Goal: Communication & Community: Answer question/provide support

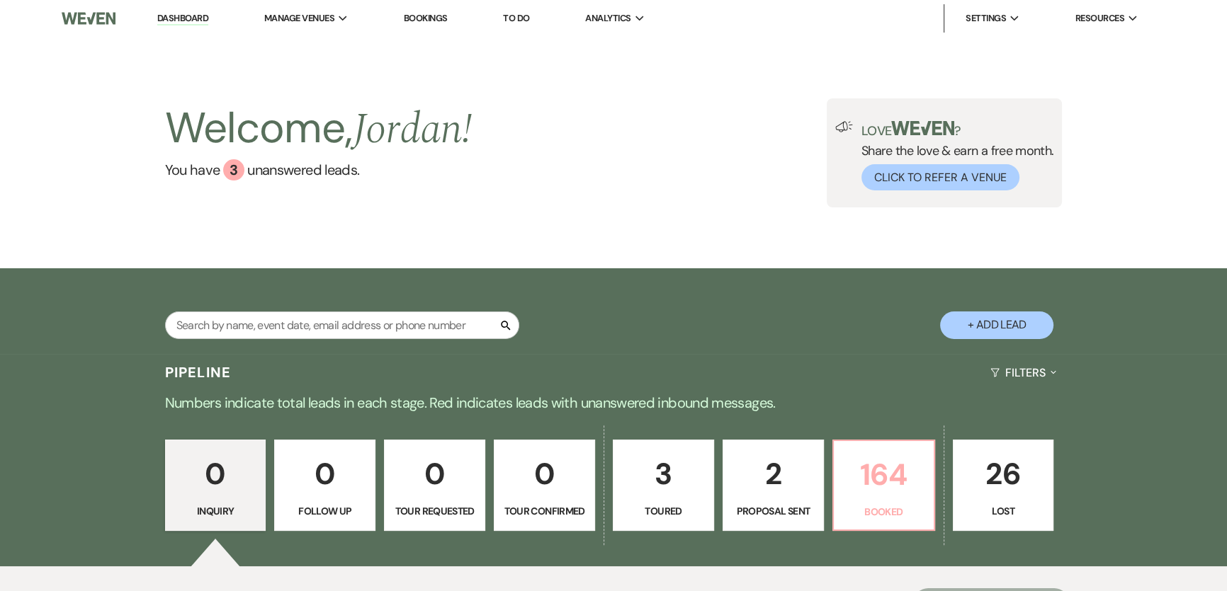
click at [872, 473] on p "164" at bounding box center [883, 474] width 83 height 47
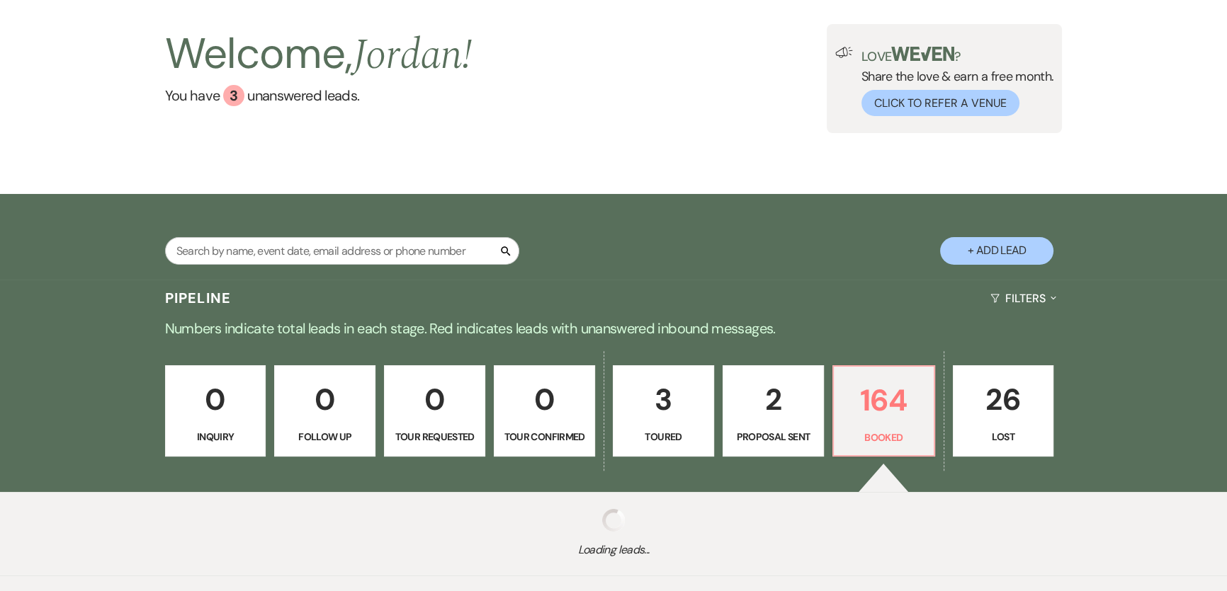
scroll to position [149, 0]
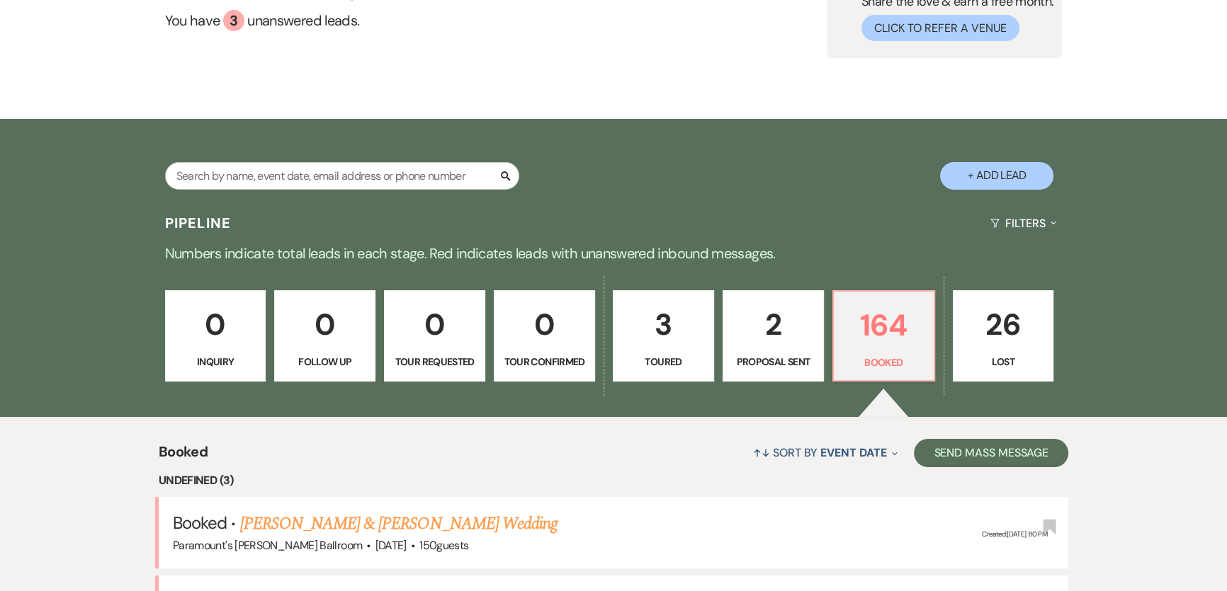
click at [353, 196] on div "Search" at bounding box center [342, 181] width 354 height 39
click at [485, 199] on div "Search" at bounding box center [342, 181] width 354 height 39
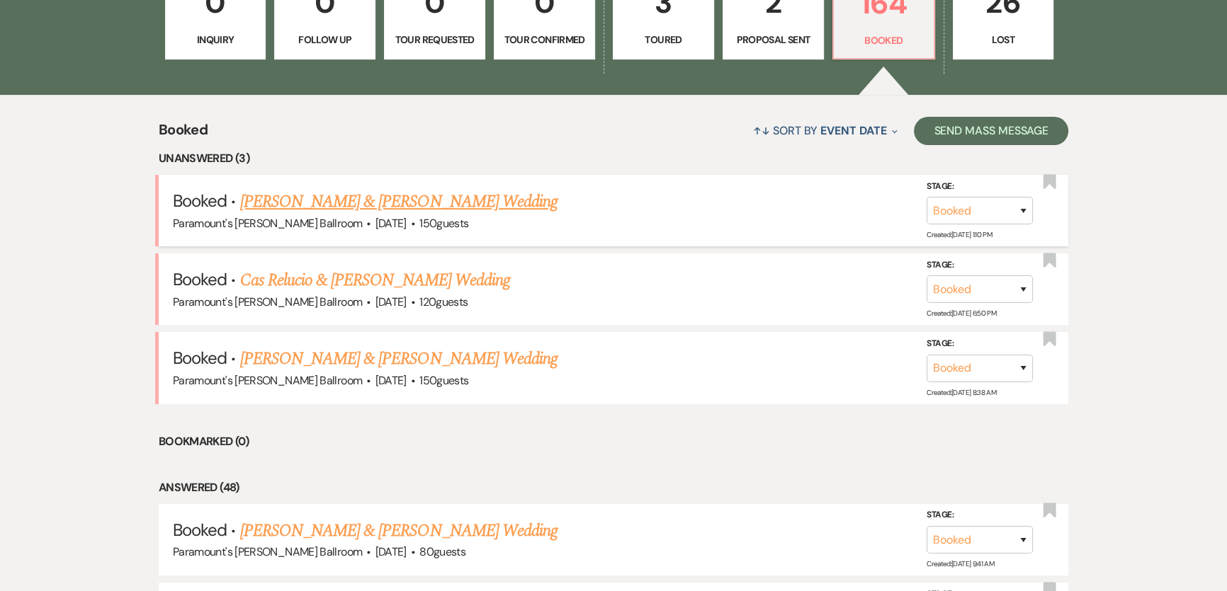
click at [311, 213] on li "Booked · [PERSON_NAME] & [PERSON_NAME] Wedding Paramount's [PERSON_NAME] Ballro…" at bounding box center [614, 211] width 910 height 72
click at [317, 205] on link "[PERSON_NAME] & [PERSON_NAME] Wedding" at bounding box center [398, 202] width 317 height 26
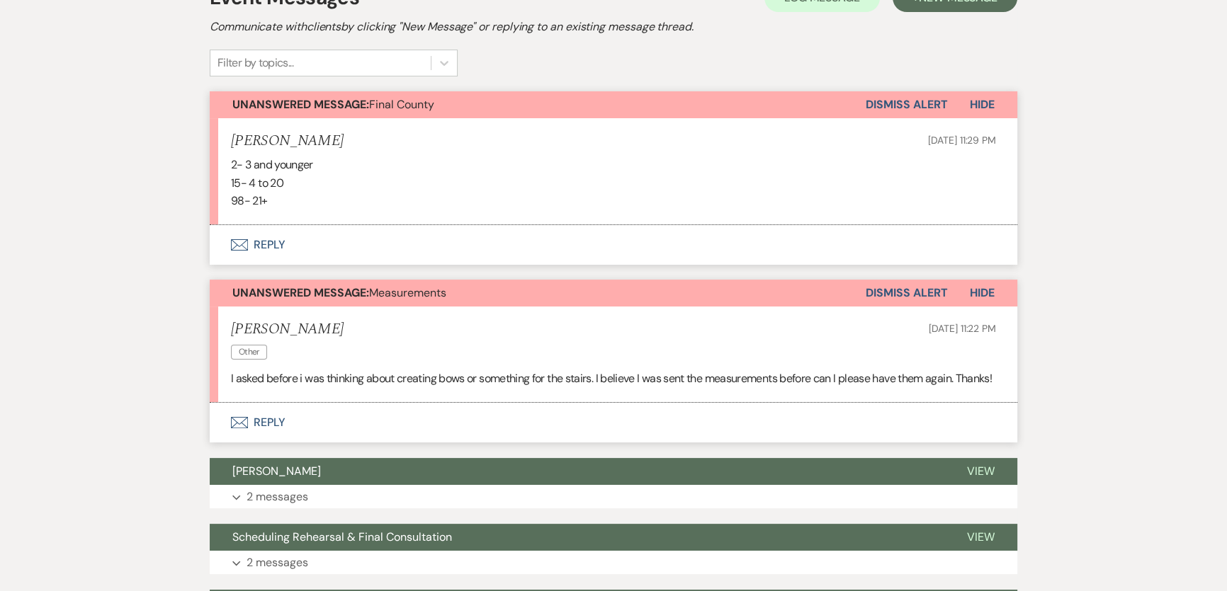
scroll to position [322, 0]
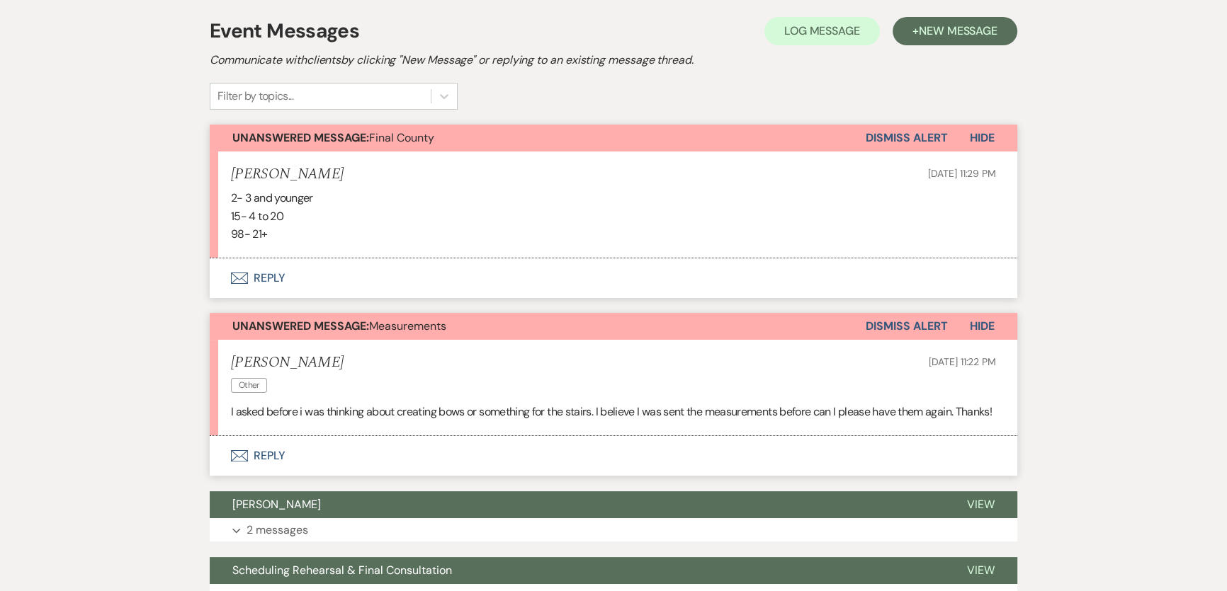
click at [264, 476] on button "Envelope Reply" at bounding box center [614, 456] width 808 height 40
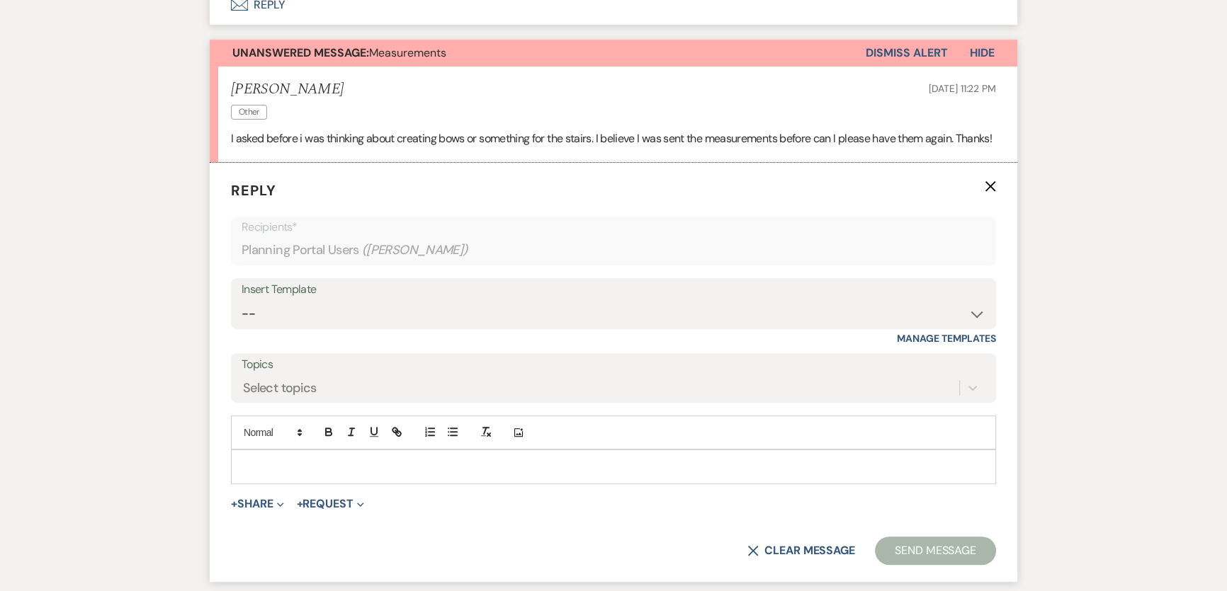
scroll to position [626, 0]
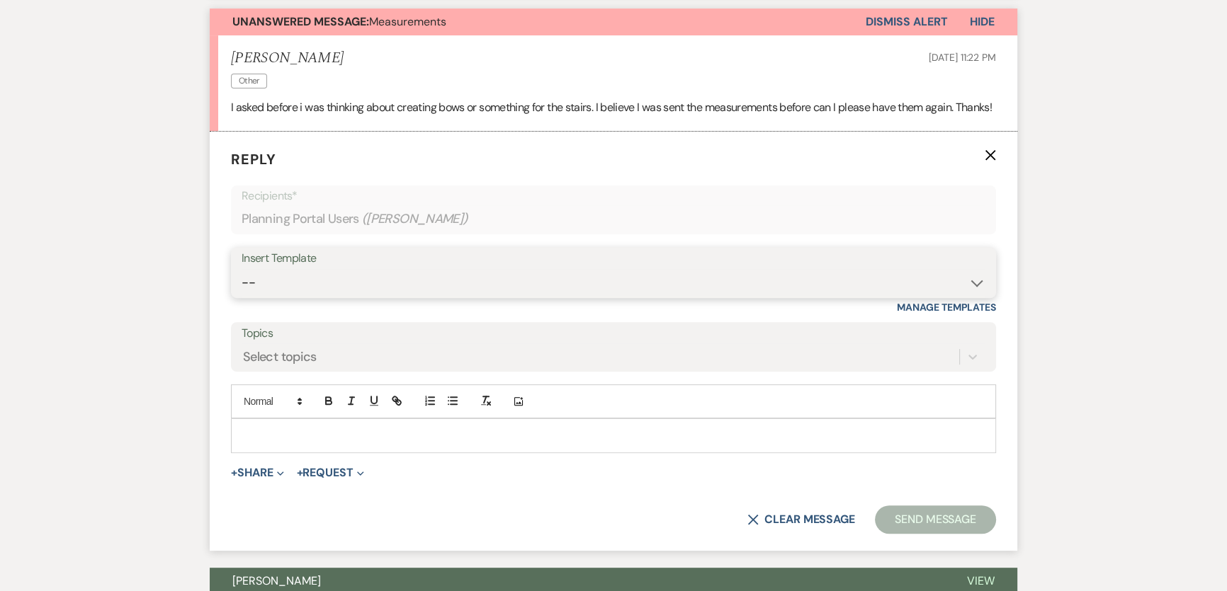
click at [316, 297] on select "-- Weven Planning Portal Introduction (Booked Events) 6 Month Consultation 9 Mo…" at bounding box center [614, 283] width 744 height 28
select select "1491"
click at [242, 285] on select "-- Weven Planning Portal Introduction (Booked Events) 6 Month Consultation 9 Mo…" at bounding box center [614, 283] width 744 height 28
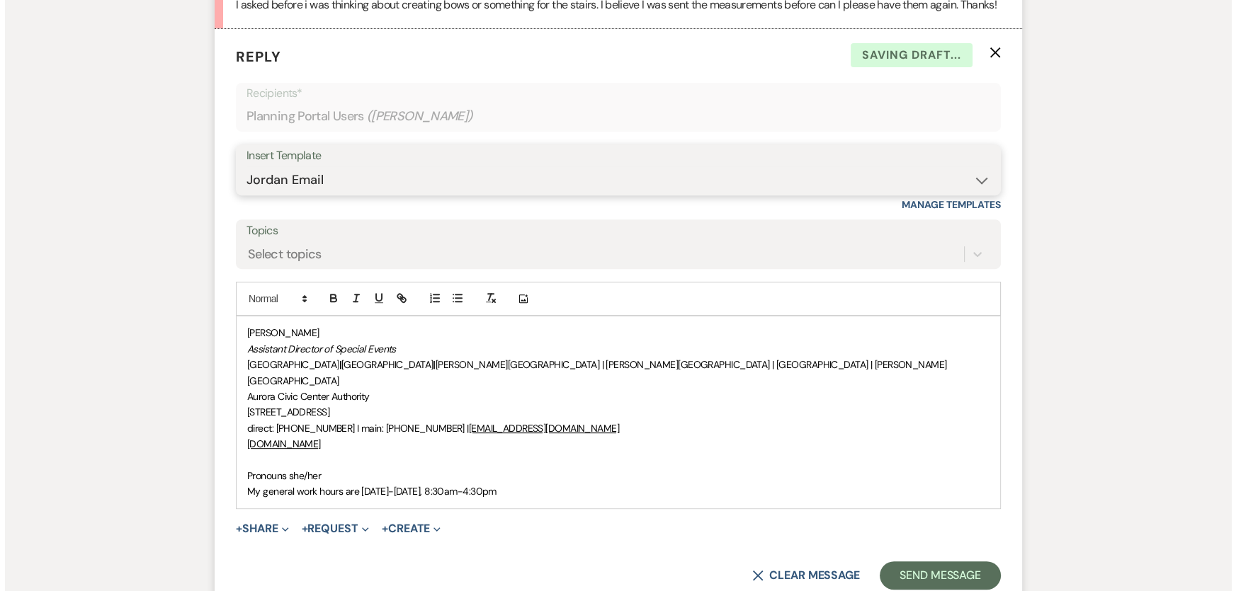
scroll to position [884, 0]
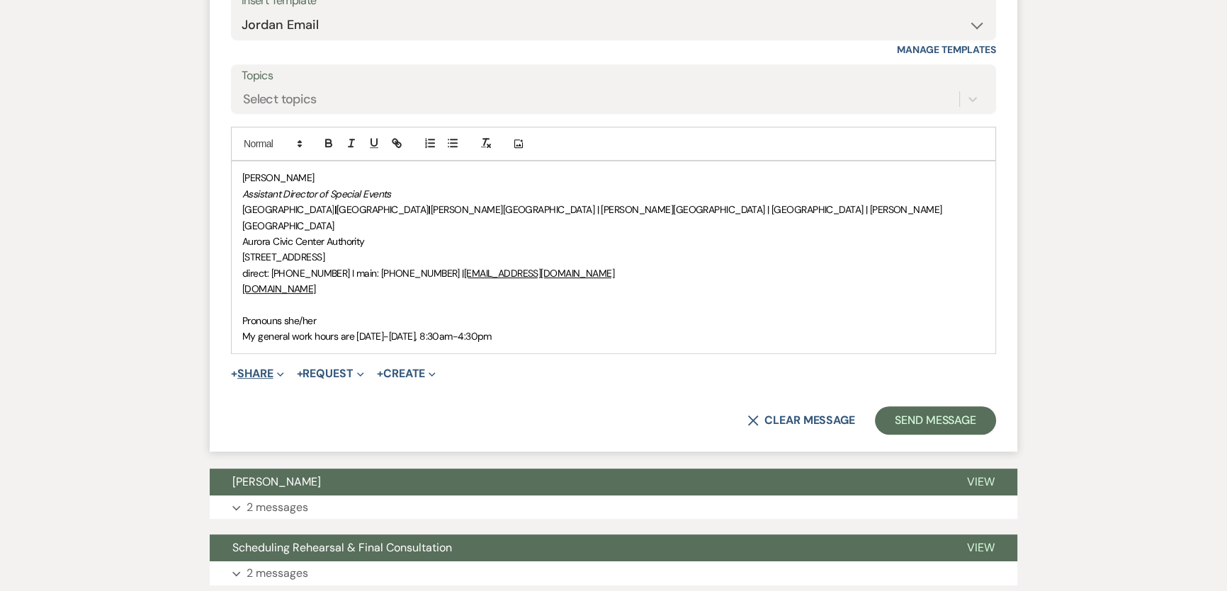
click at [256, 370] on button "+ Share Expand" at bounding box center [257, 373] width 53 height 11
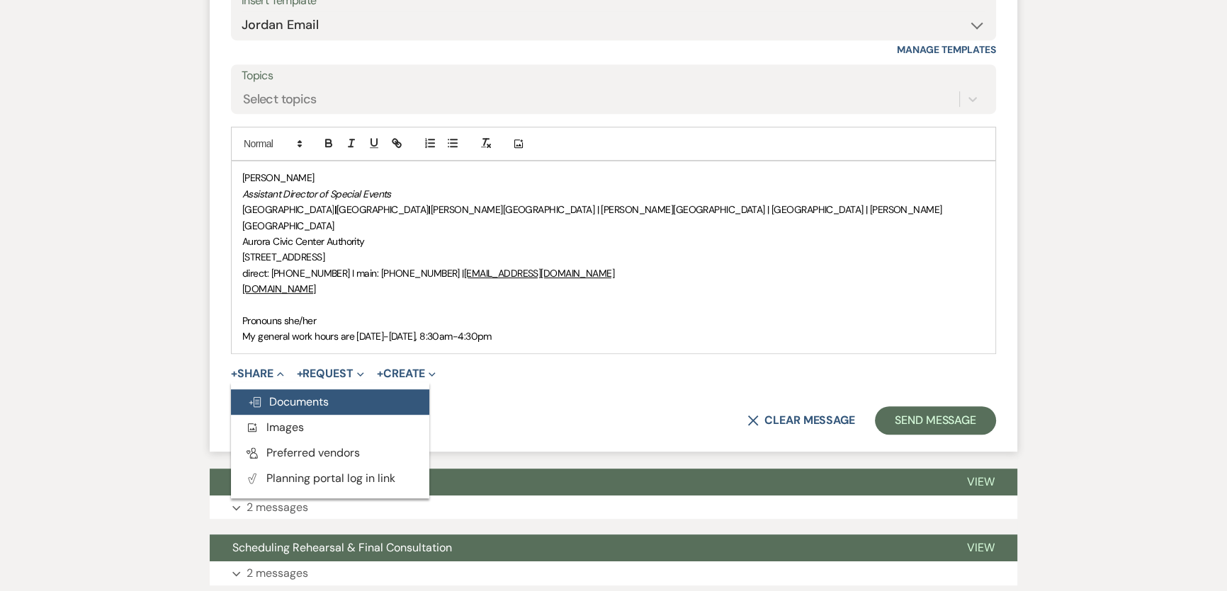
click at [334, 405] on button "Doc Upload Documents" at bounding box center [330, 403] width 198 height 26
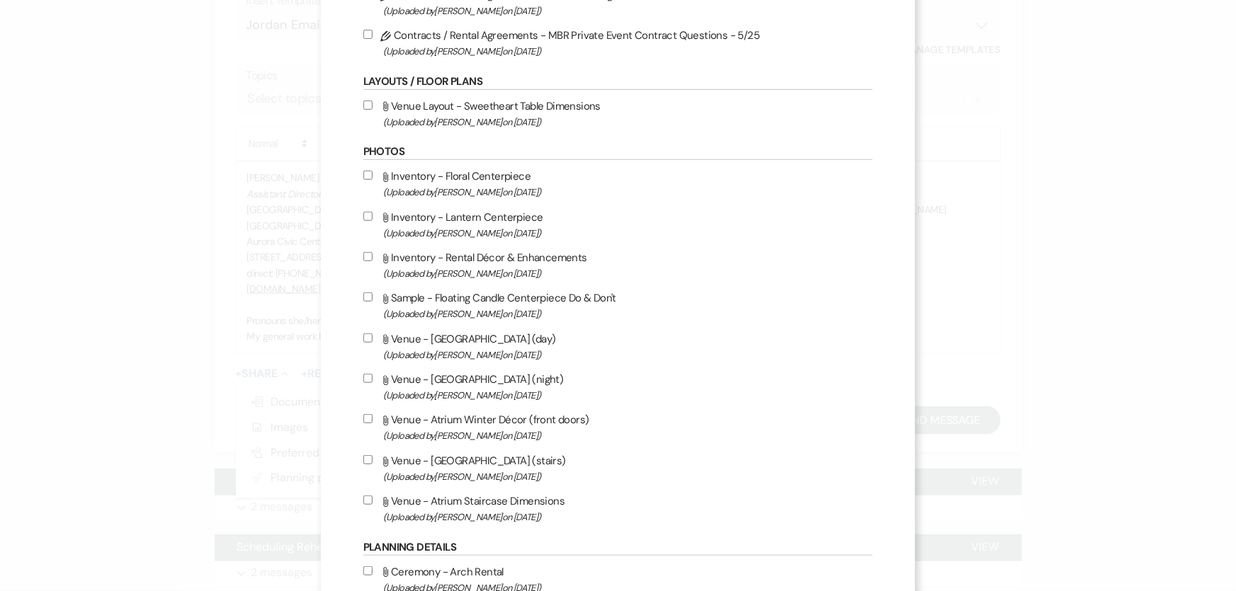
scroll to position [322, 0]
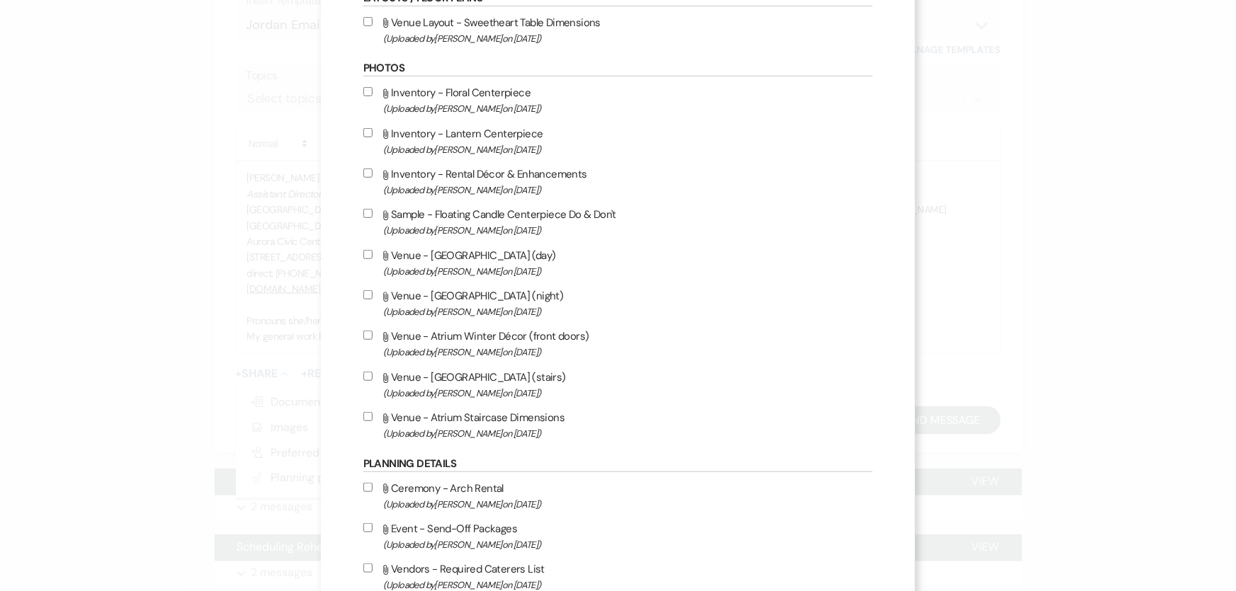
click at [490, 418] on label "Attach File Venue - Atrium Staircase Dimensions (Uploaded by [PERSON_NAME] on […" at bounding box center [617, 425] width 509 height 33
click at [373, 418] on input "Attach File Venue - Atrium Staircase Dimensions (Uploaded by [PERSON_NAME] on […" at bounding box center [367, 416] width 9 height 9
checkbox input "true"
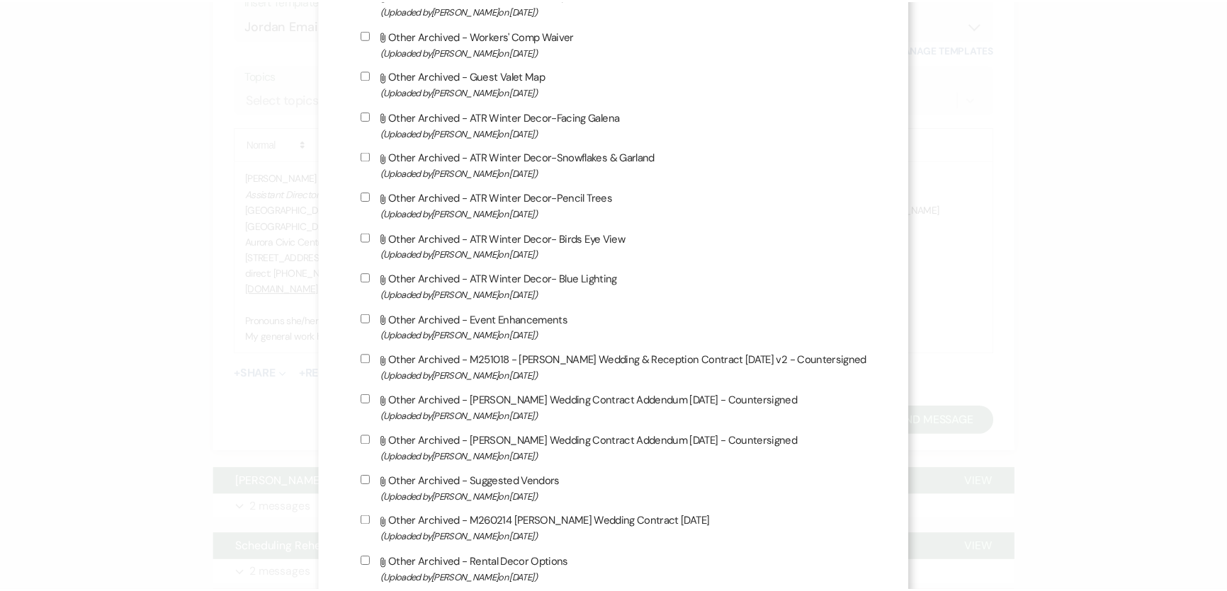
scroll to position [2644, 0]
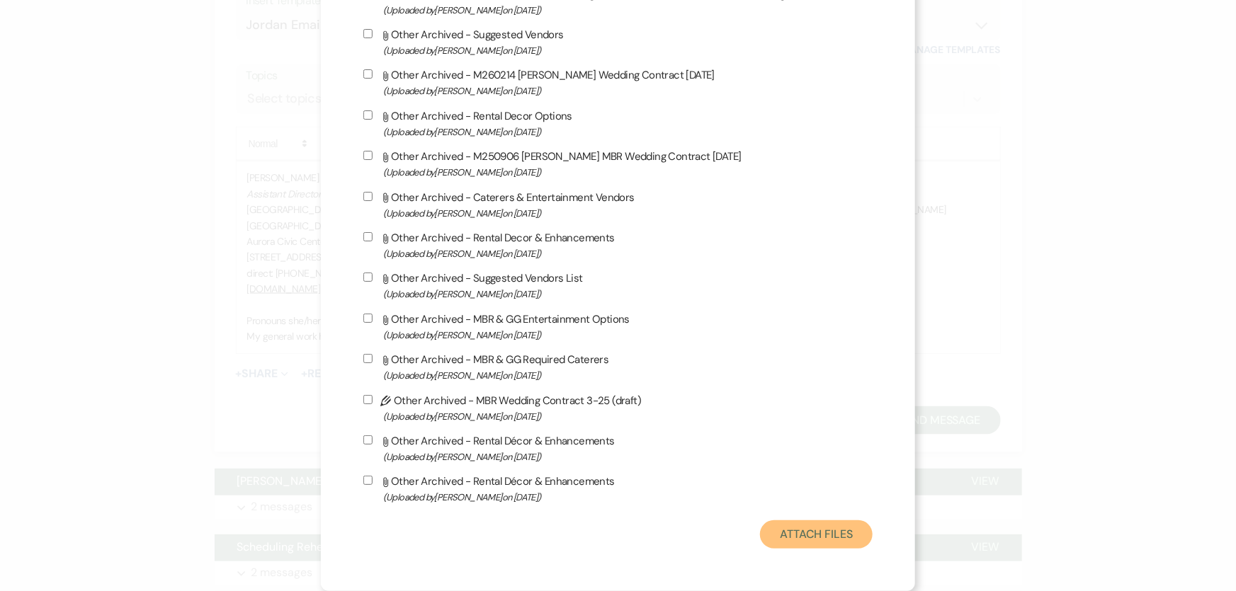
click at [845, 533] on button "Attach Files" at bounding box center [816, 535] width 113 height 28
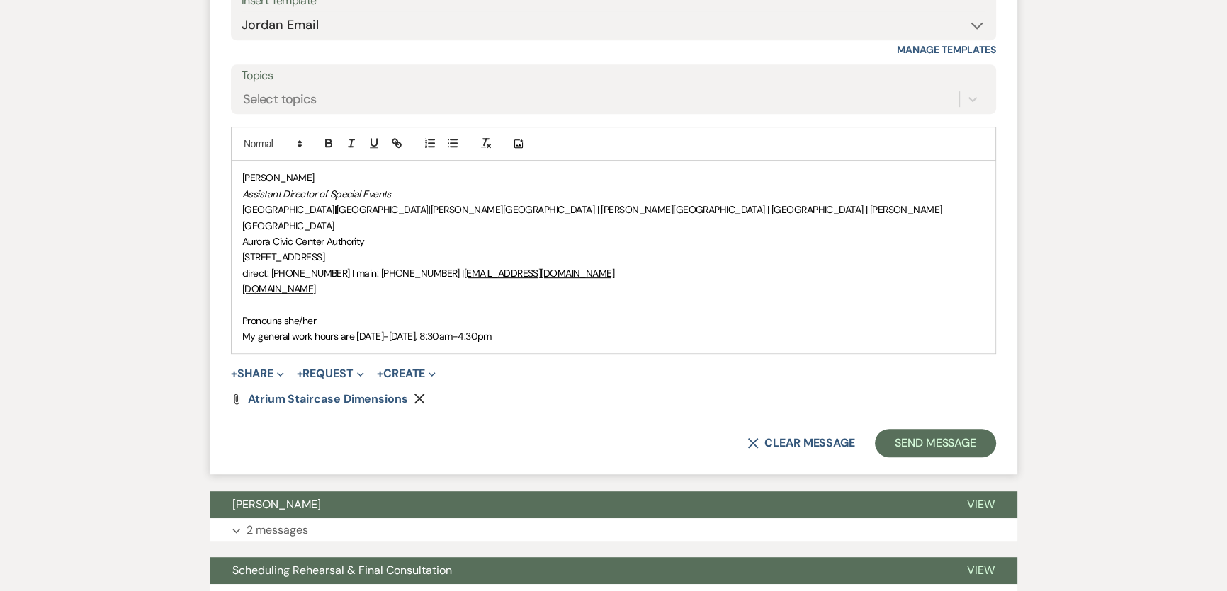
click at [240, 192] on div "[PERSON_NAME] Assistant Director of Special Events [GEOGRAPHIC_DATA] | [GEOGRAP…" at bounding box center [614, 257] width 764 height 191
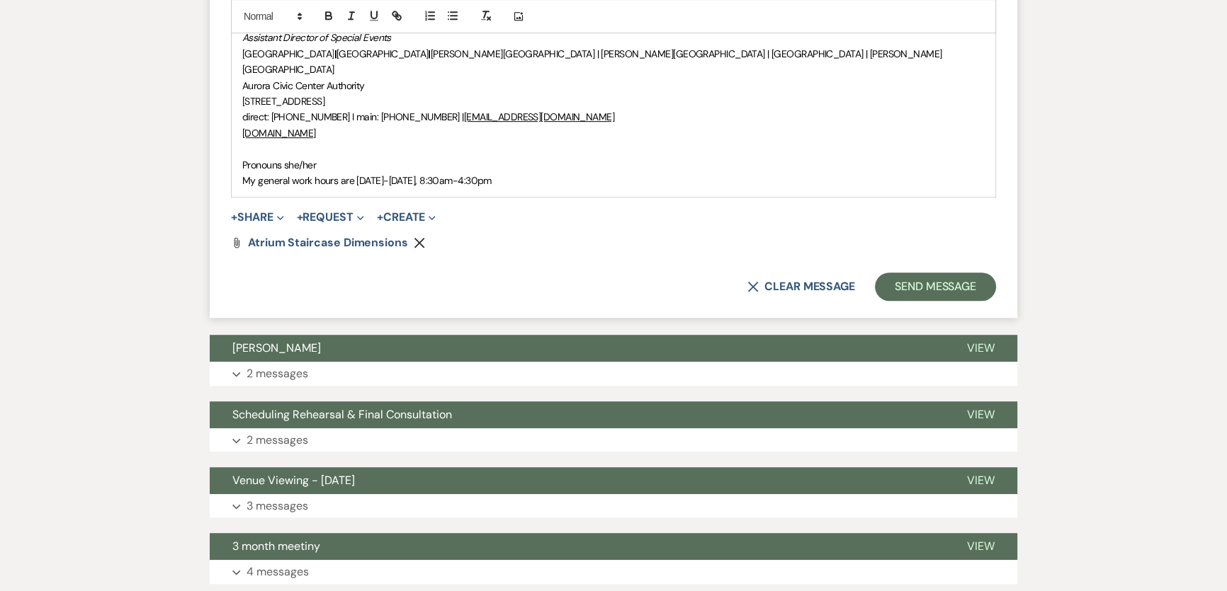
scroll to position [1141, 0]
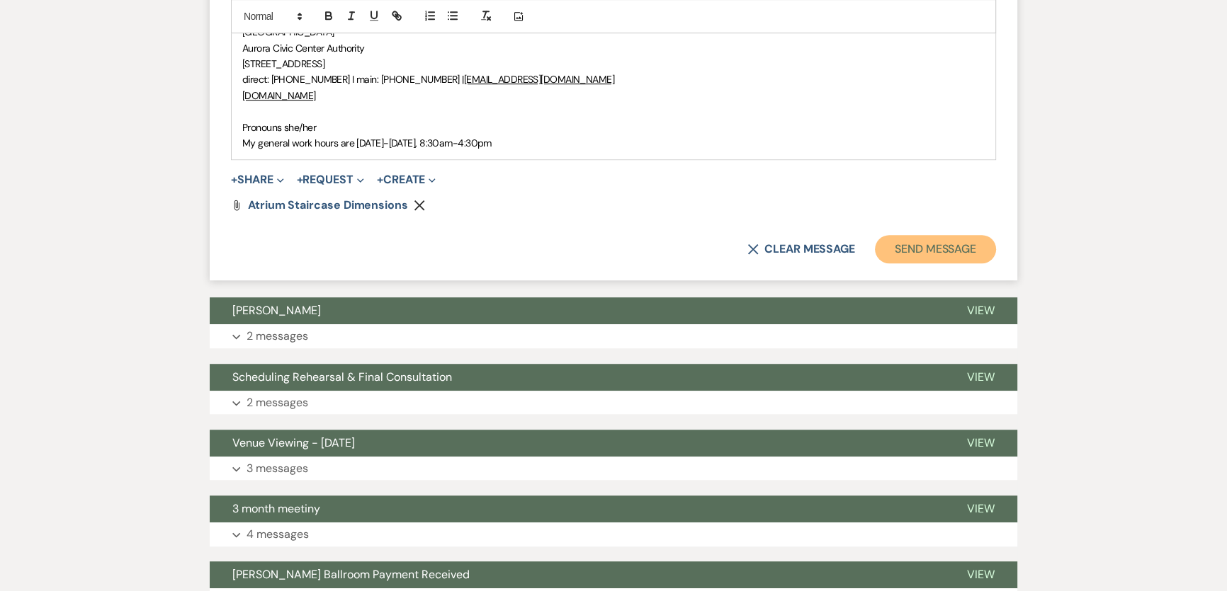
click at [932, 245] on button "Send Message" at bounding box center [935, 249] width 121 height 28
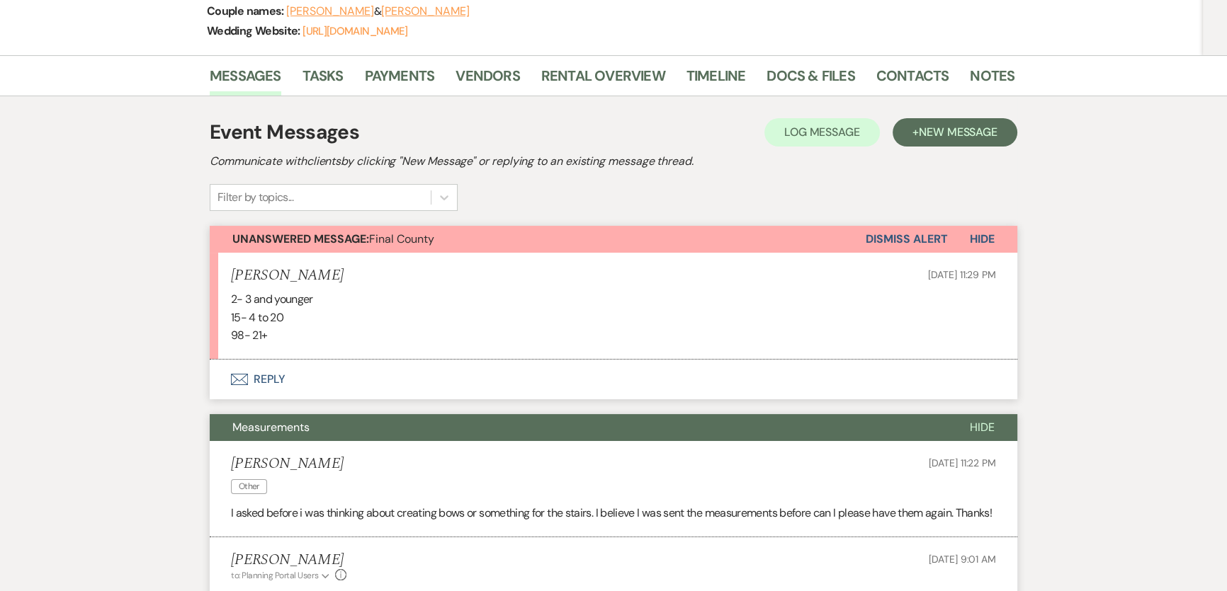
scroll to position [0, 0]
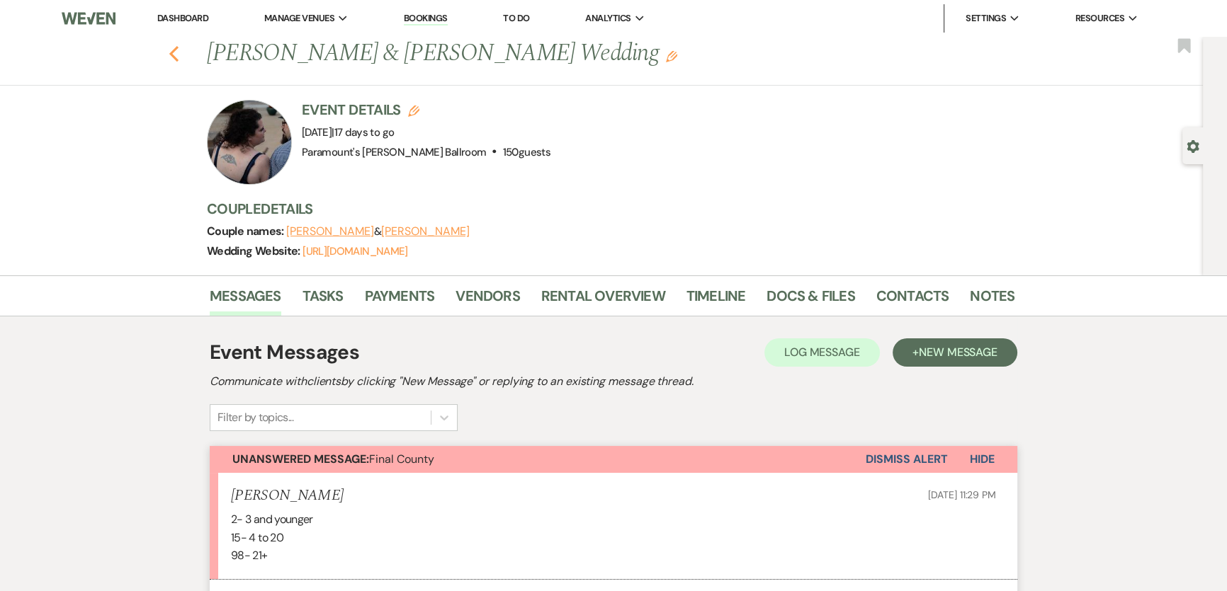
click at [176, 46] on icon "Previous" at bounding box center [174, 53] width 11 height 17
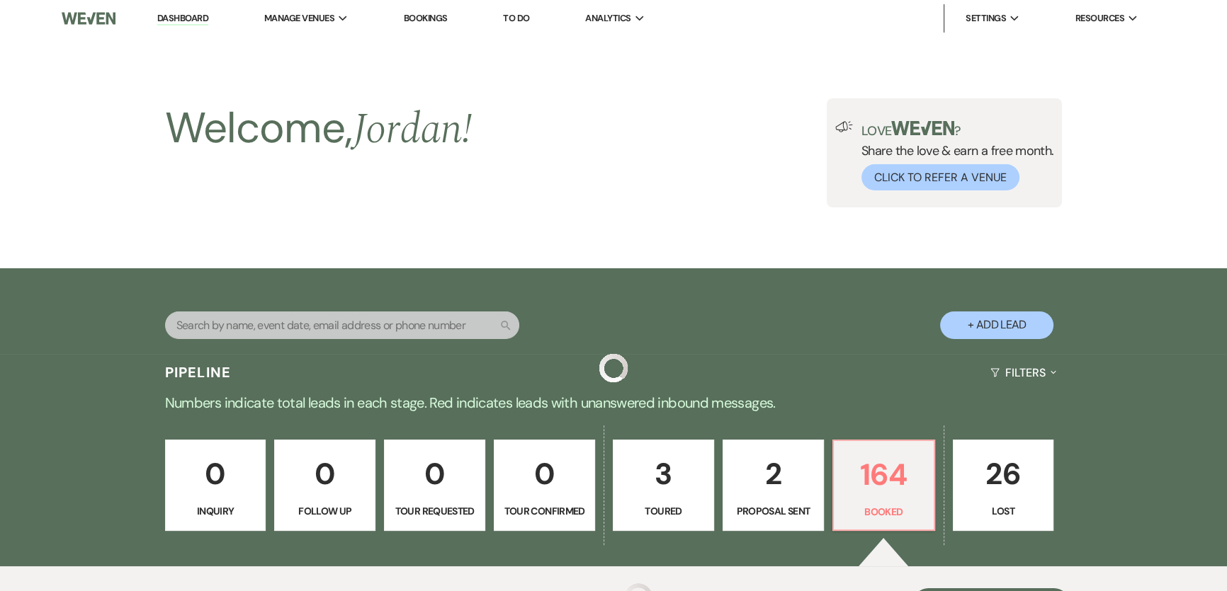
scroll to position [472, 0]
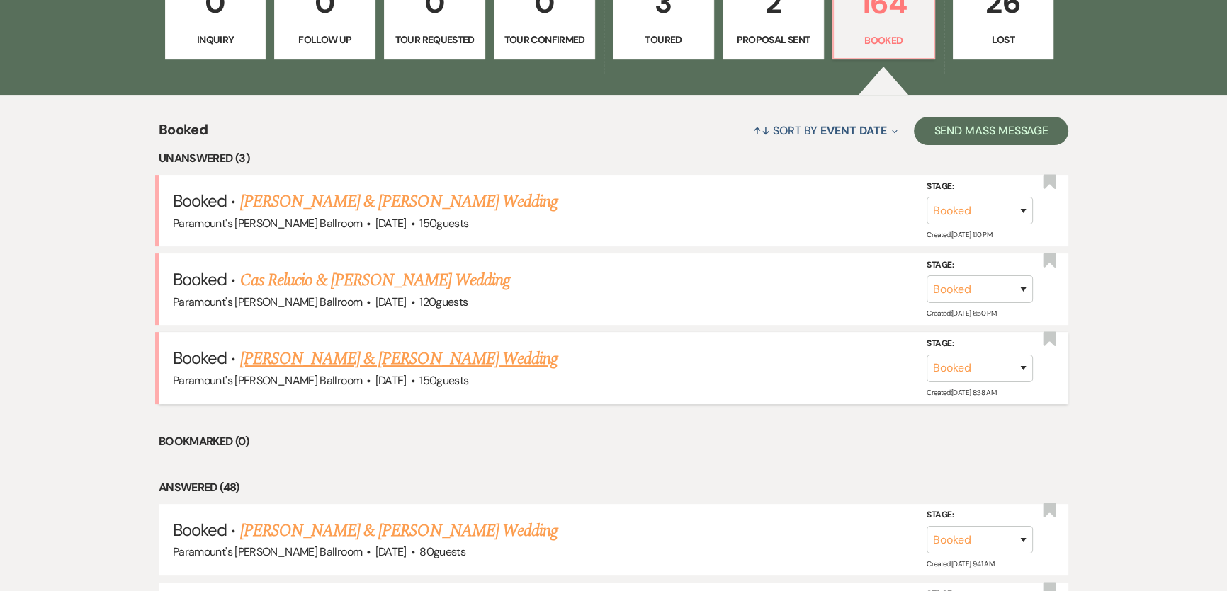
click at [404, 366] on link "[PERSON_NAME] & [PERSON_NAME] Wedding" at bounding box center [398, 359] width 317 height 26
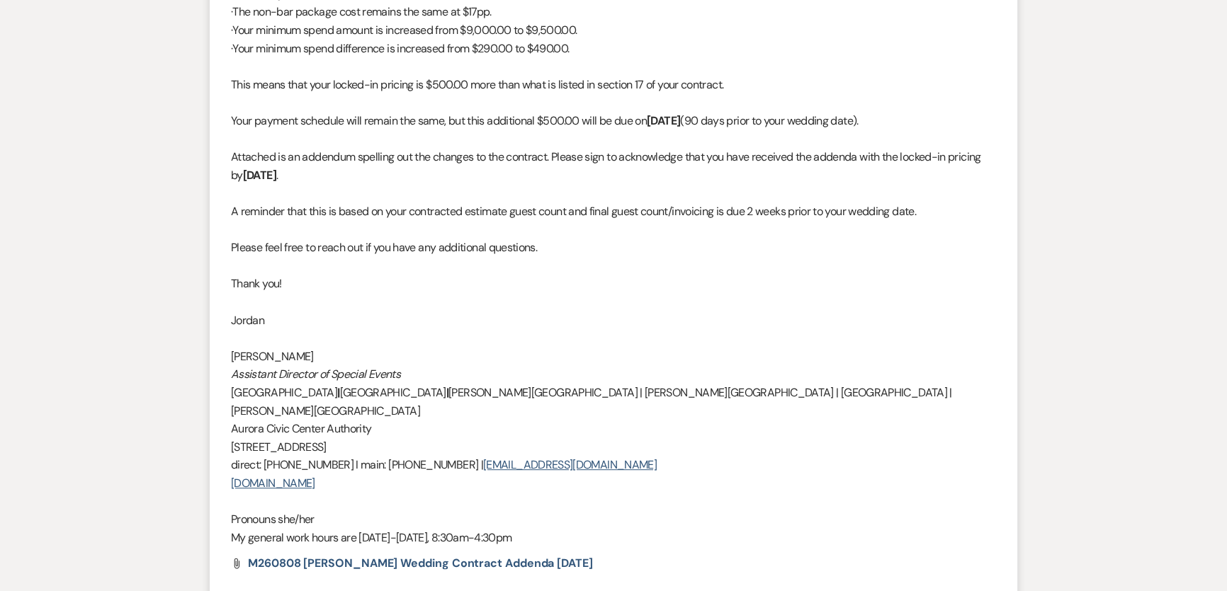
scroll to position [901, 0]
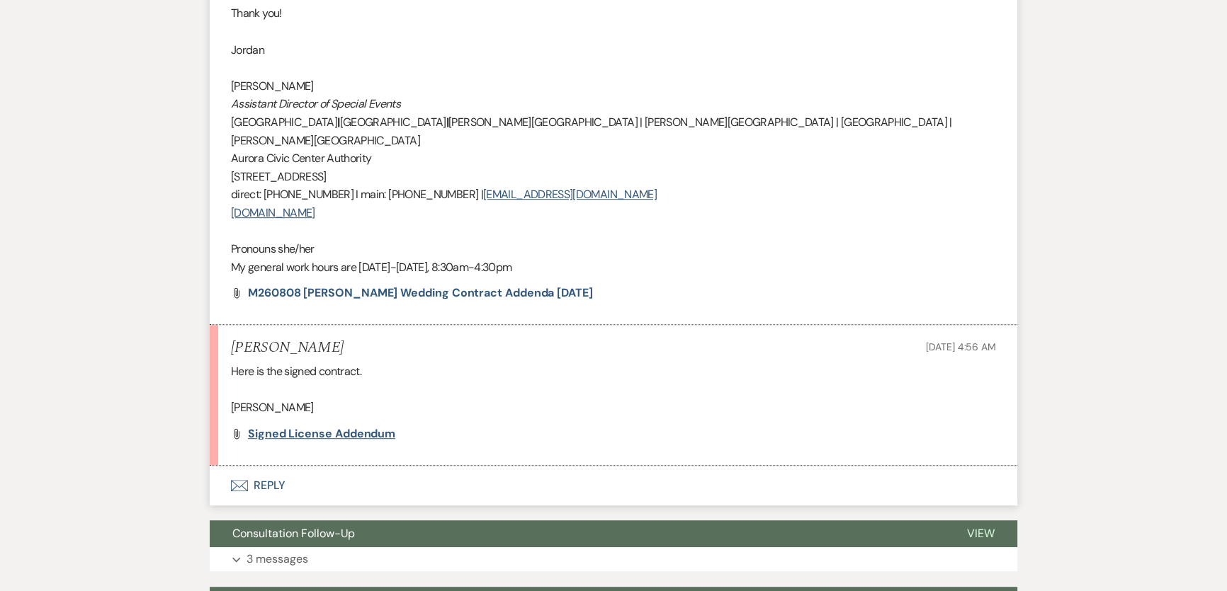
click at [344, 426] on span "Signed License Addendum" at bounding box center [321, 433] width 147 height 15
click at [283, 466] on button "Envelope Reply" at bounding box center [614, 486] width 808 height 40
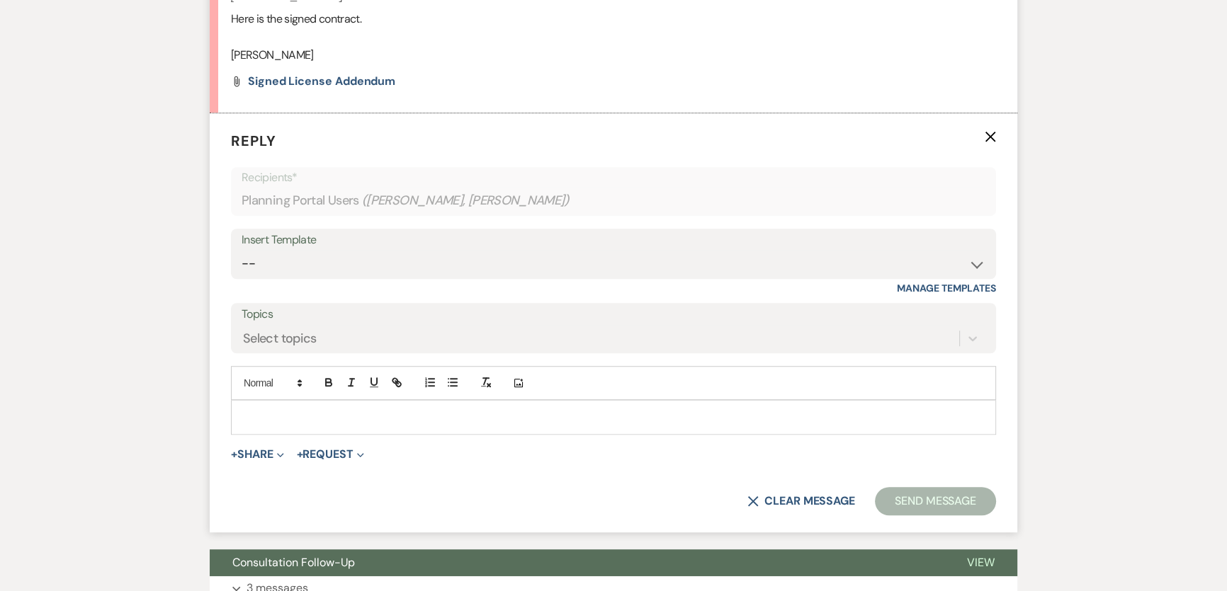
scroll to position [1262, 0]
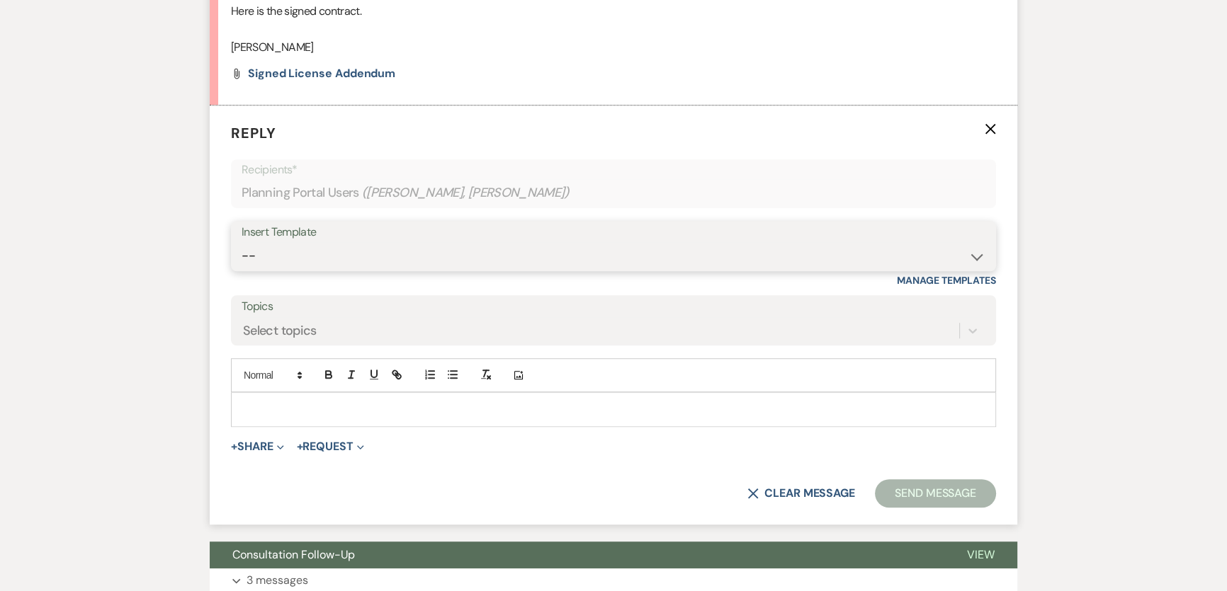
click at [293, 242] on select "-- Weven Planning Portal Introduction (Booked Events) 6 Month Consultation 9 Mo…" at bounding box center [614, 256] width 744 height 28
select select "1491"
click at [242, 242] on select "-- Weven Planning Portal Introduction (Booked Events) 6 Month Consultation 9 Mo…" at bounding box center [614, 256] width 744 height 28
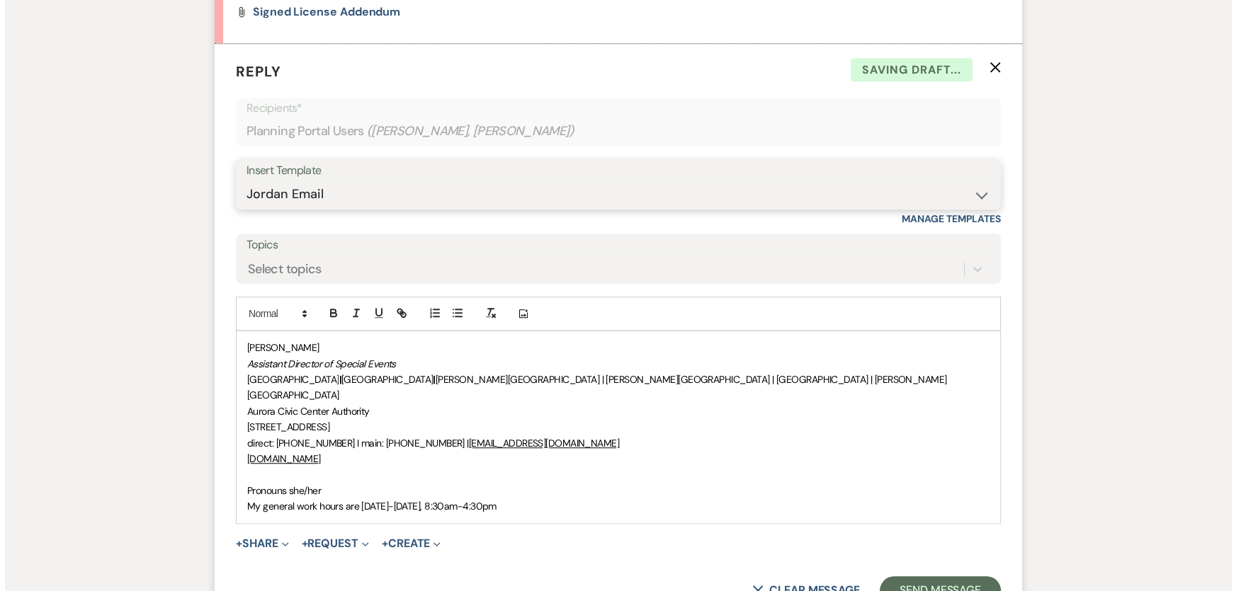
scroll to position [1519, 0]
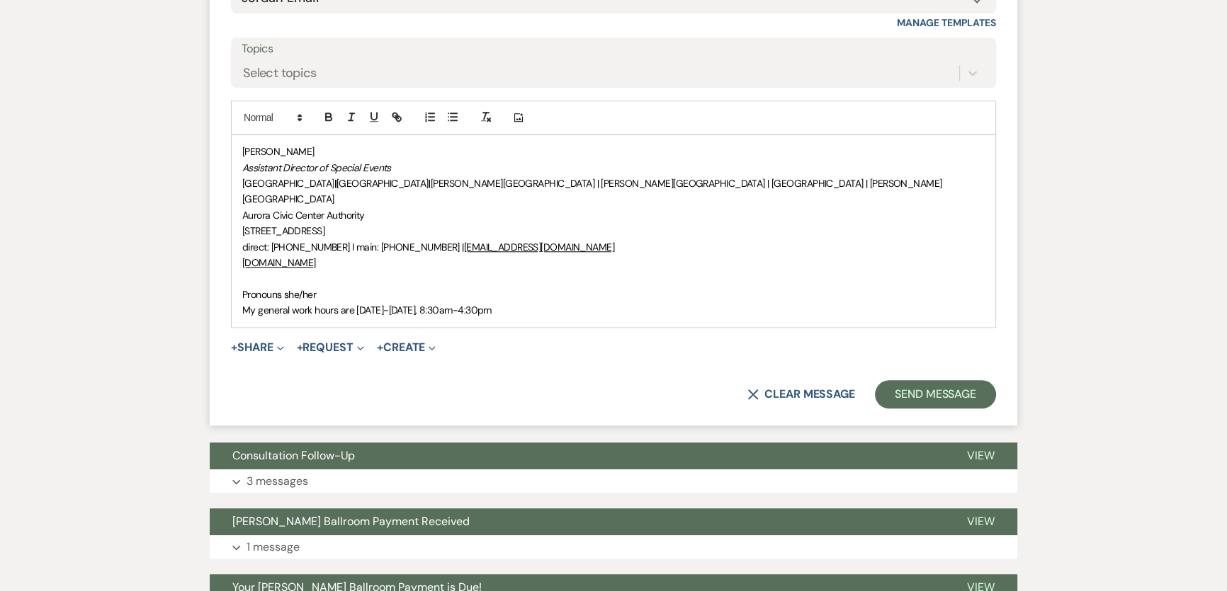
click at [290, 339] on div "+ Share Expand Doc Upload Documents Add Photo Images Pref Vendors Preferred ven…" at bounding box center [613, 347] width 765 height 17
click at [266, 342] on button "+ Share Expand" at bounding box center [257, 347] width 53 height 11
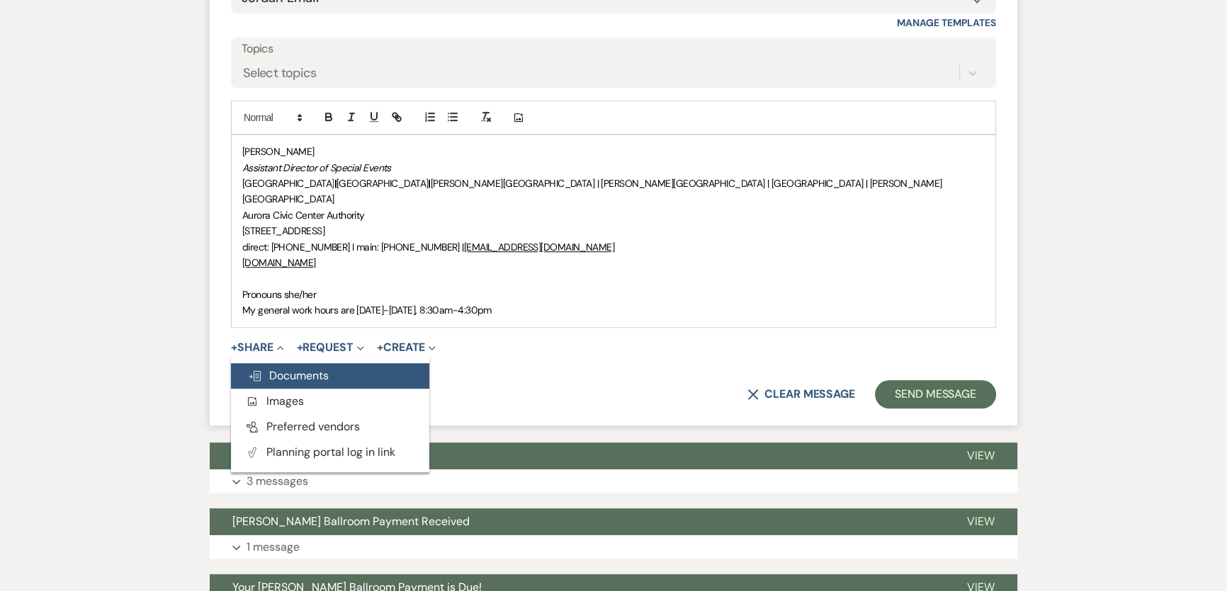
click at [354, 363] on button "Doc Upload Documents" at bounding box center [330, 376] width 198 height 26
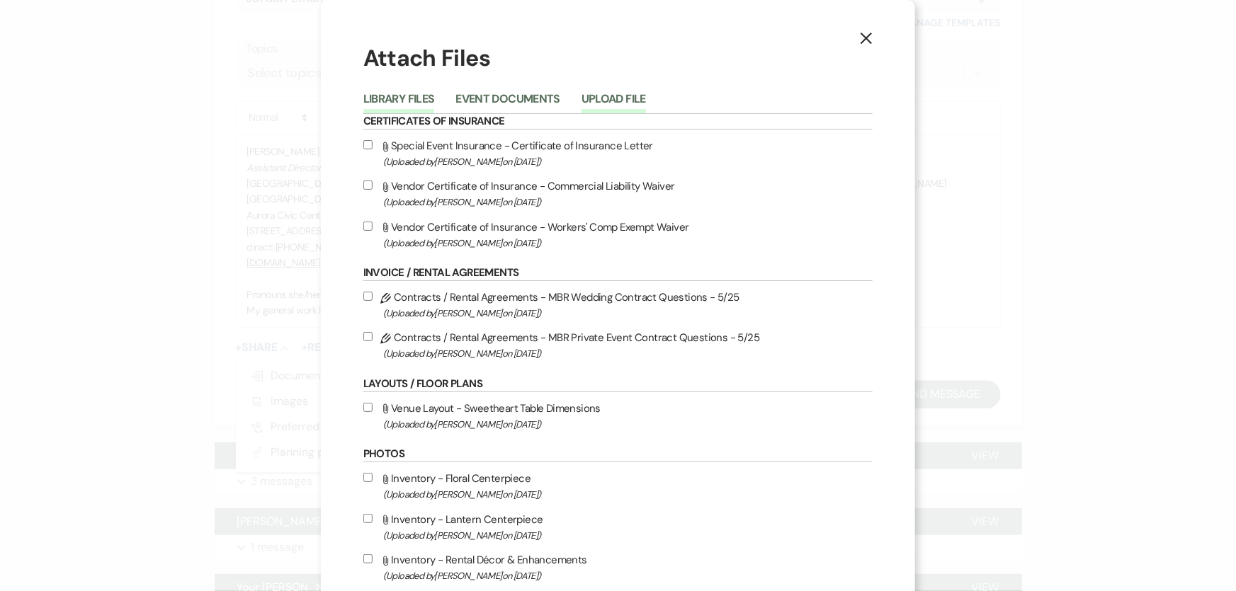
click at [616, 98] on button "Upload File" at bounding box center [614, 104] width 64 height 20
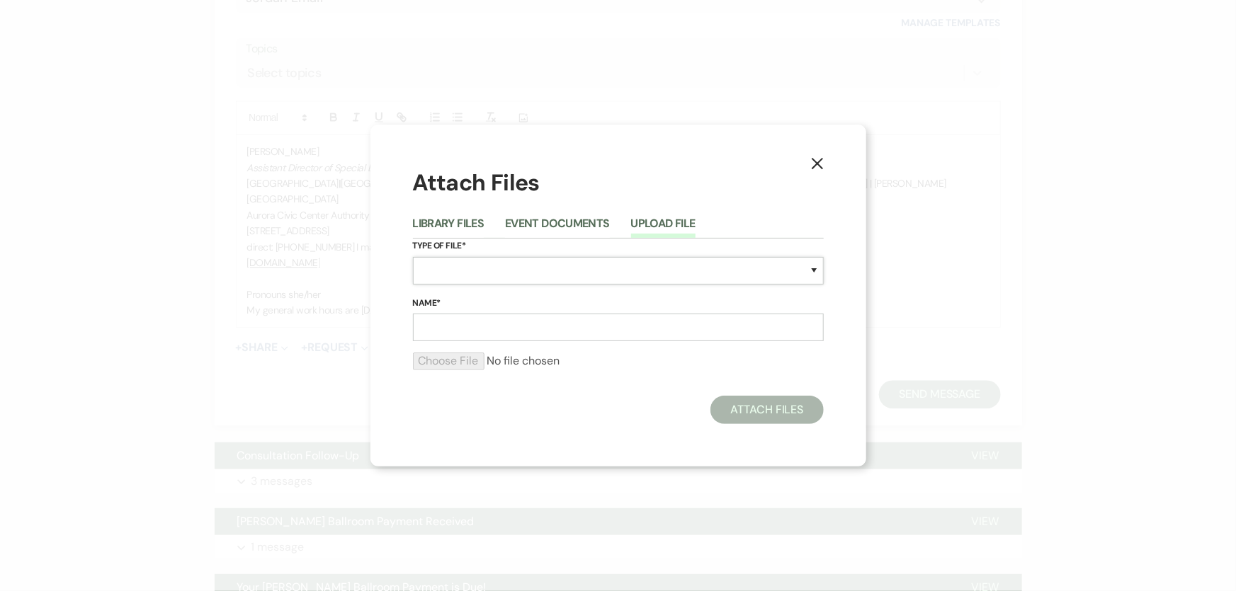
click at [480, 278] on select "Special Event Insurance Vendor Certificate of Insurance Contracts / Rental Agre…" at bounding box center [618, 271] width 411 height 28
click at [413, 257] on select "Special Event Insurance Vendor Certificate of Insurance Contracts / Rental Agre…" at bounding box center [618, 271] width 411 height 28
click at [547, 281] on select "Special Event Insurance Vendor Certificate of Insurance Contracts / Rental Agre…" at bounding box center [618, 271] width 411 height 28
select select "10"
click at [413, 257] on select "Special Event Insurance Vendor Certificate of Insurance Contracts / Rental Agre…" at bounding box center [618, 271] width 411 height 28
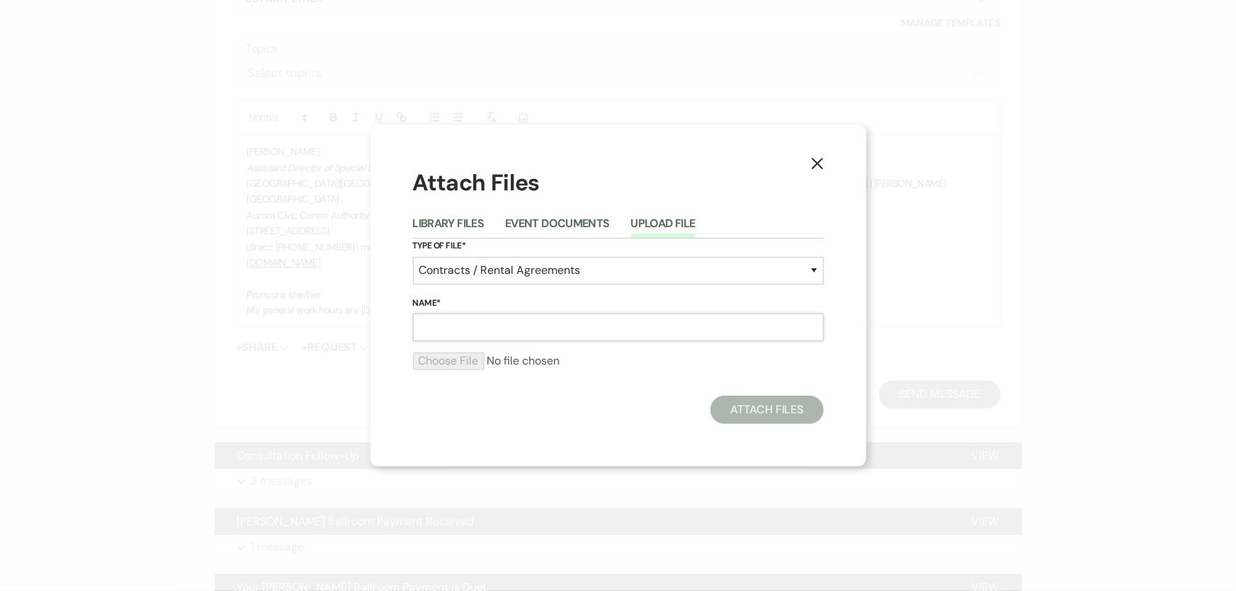
click at [518, 339] on input "Name*" at bounding box center [618, 328] width 411 height 28
paste input "M260808 [PERSON_NAME] Wedding Contract Addenda [DATE] - Countersigned"
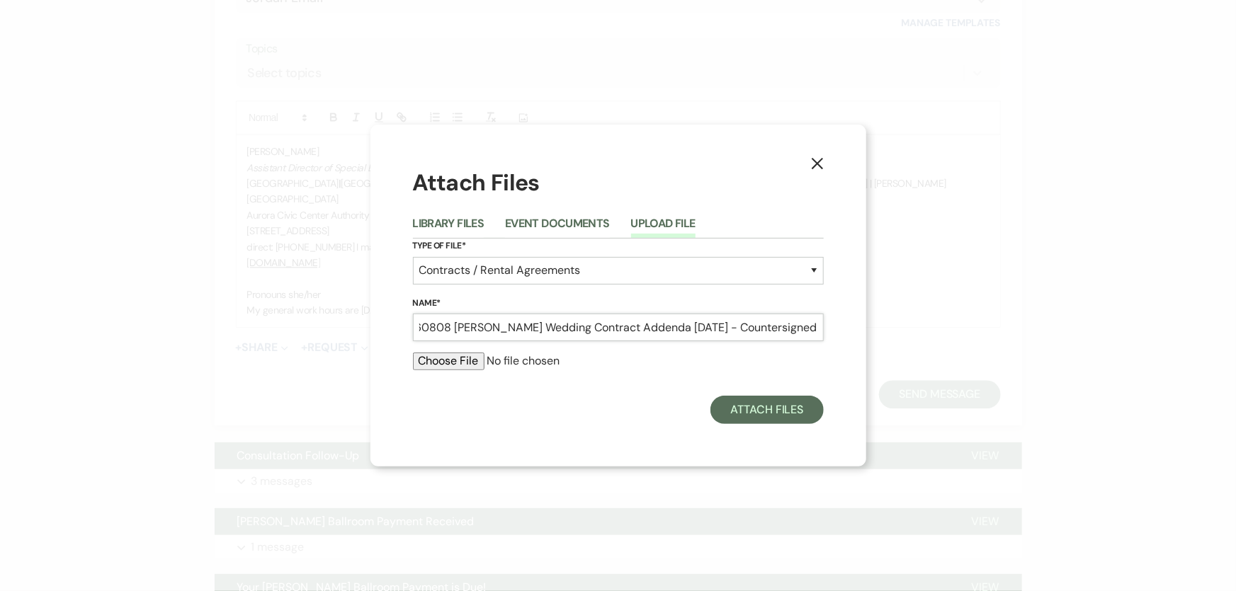
type input "M260808 [PERSON_NAME] Wedding Contract Addenda [DATE] - Countersigned"
click at [458, 358] on input "file" at bounding box center [618, 361] width 411 height 17
type input "C:\fakepath\M260808 [PERSON_NAME] Wedding Contract Addenda [DATE] - Countersign…"
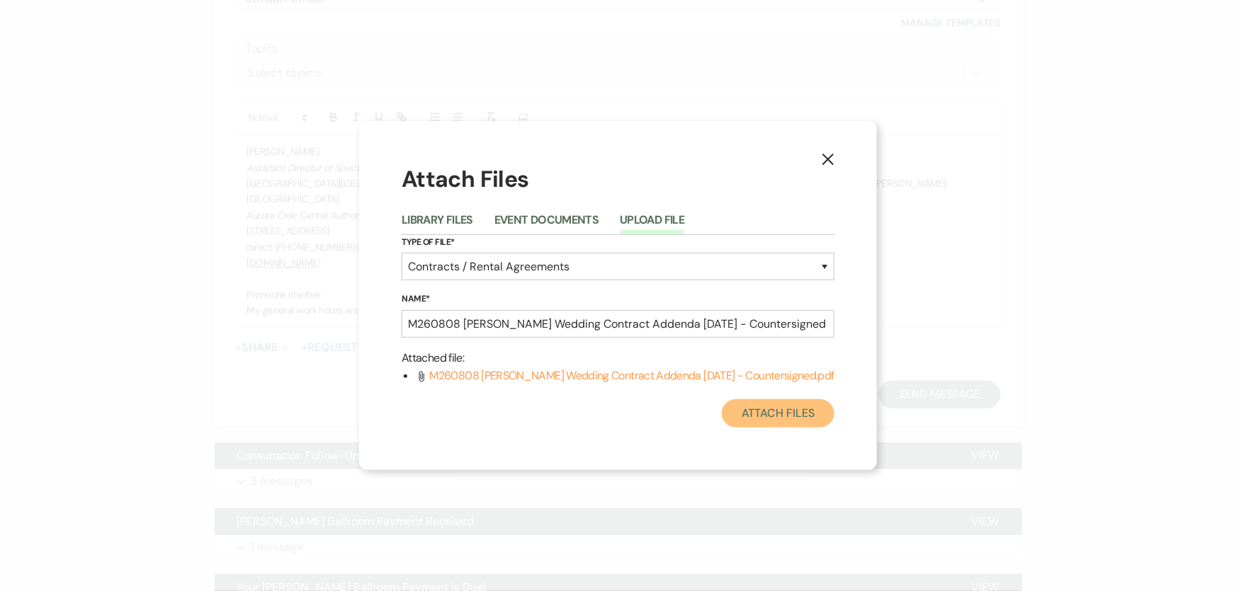
click at [832, 424] on button "Attach Files" at bounding box center [778, 414] width 113 height 28
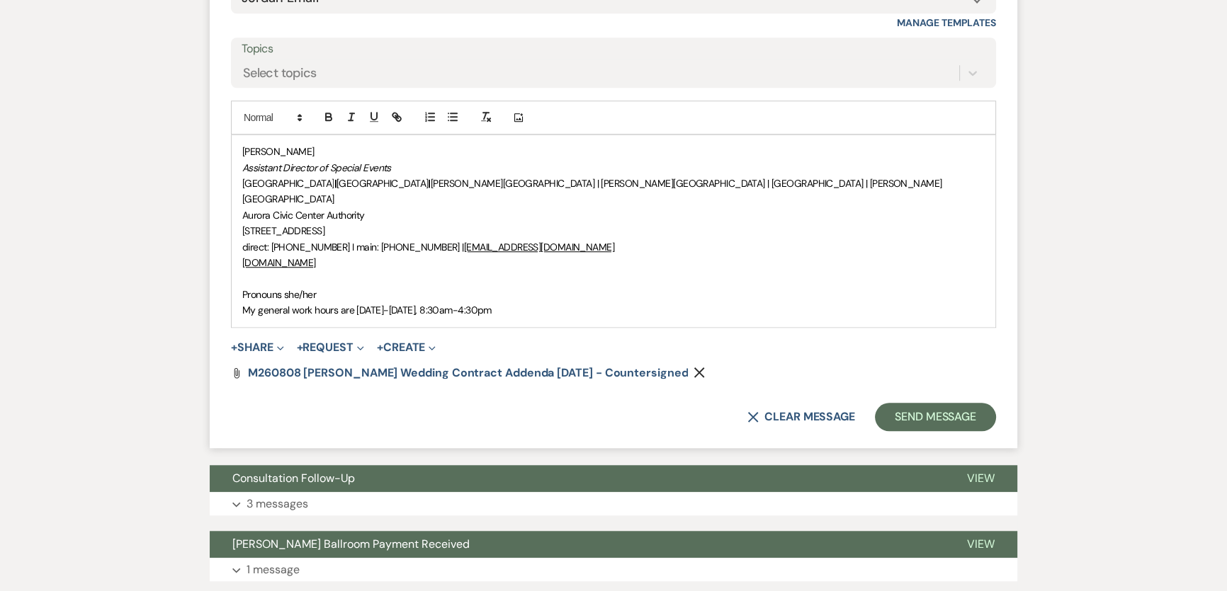
click at [238, 135] on div "[PERSON_NAME] Assistant Director of Special Events [GEOGRAPHIC_DATA] | [GEOGRAP…" at bounding box center [614, 230] width 764 height 191
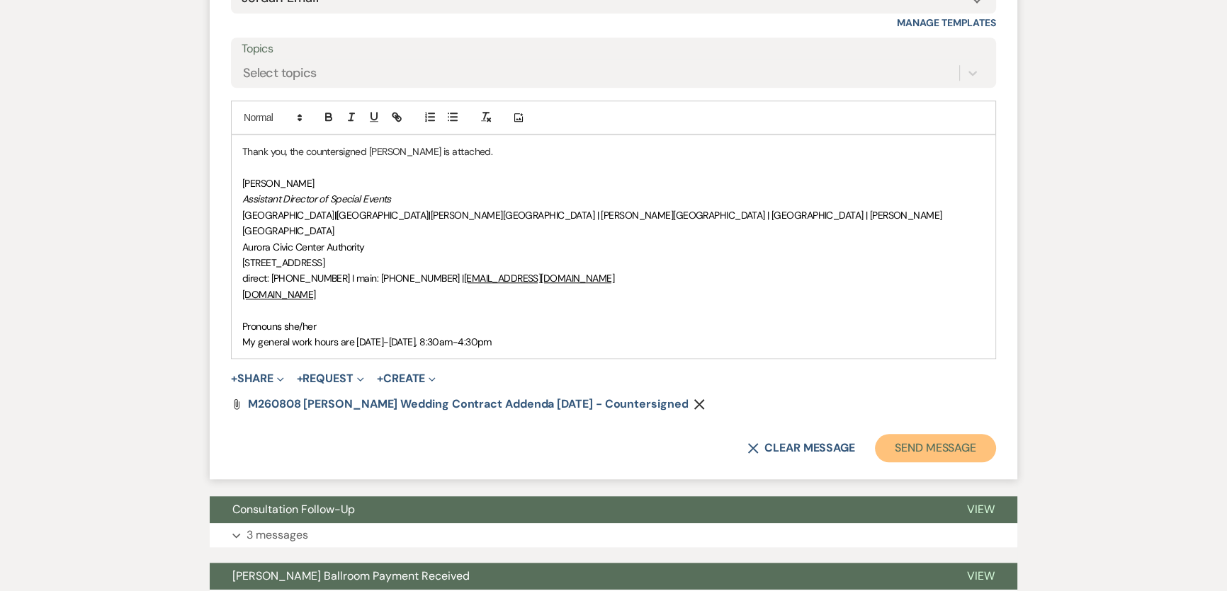
click at [949, 434] on button "Send Message" at bounding box center [935, 448] width 121 height 28
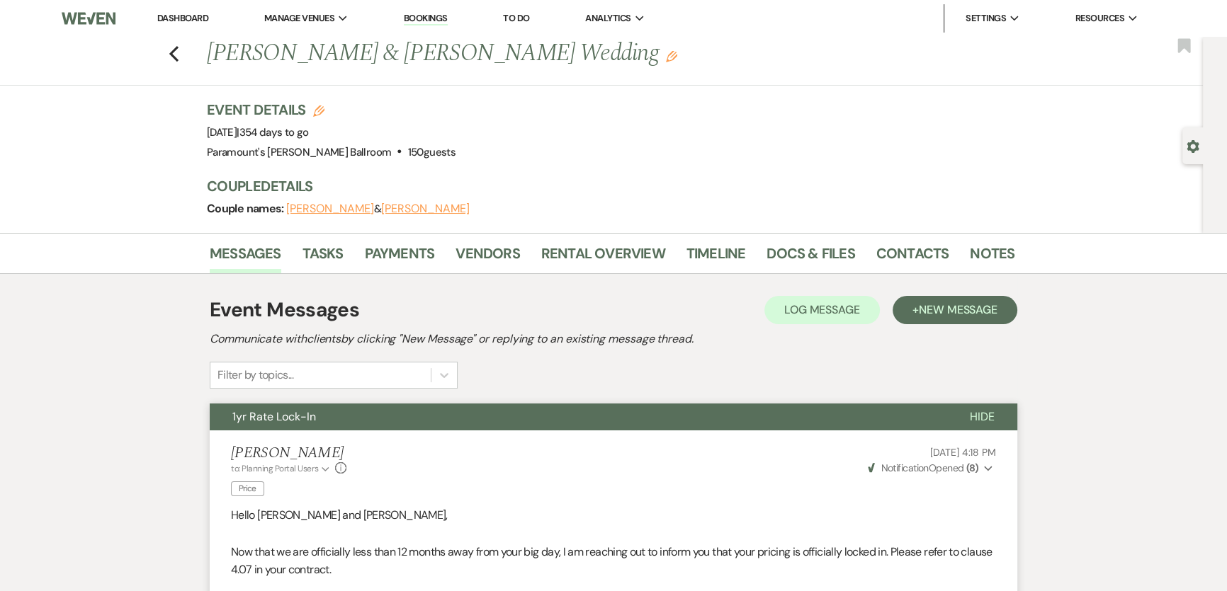
click at [185, 13] on link "Dashboard" at bounding box center [182, 18] width 51 height 12
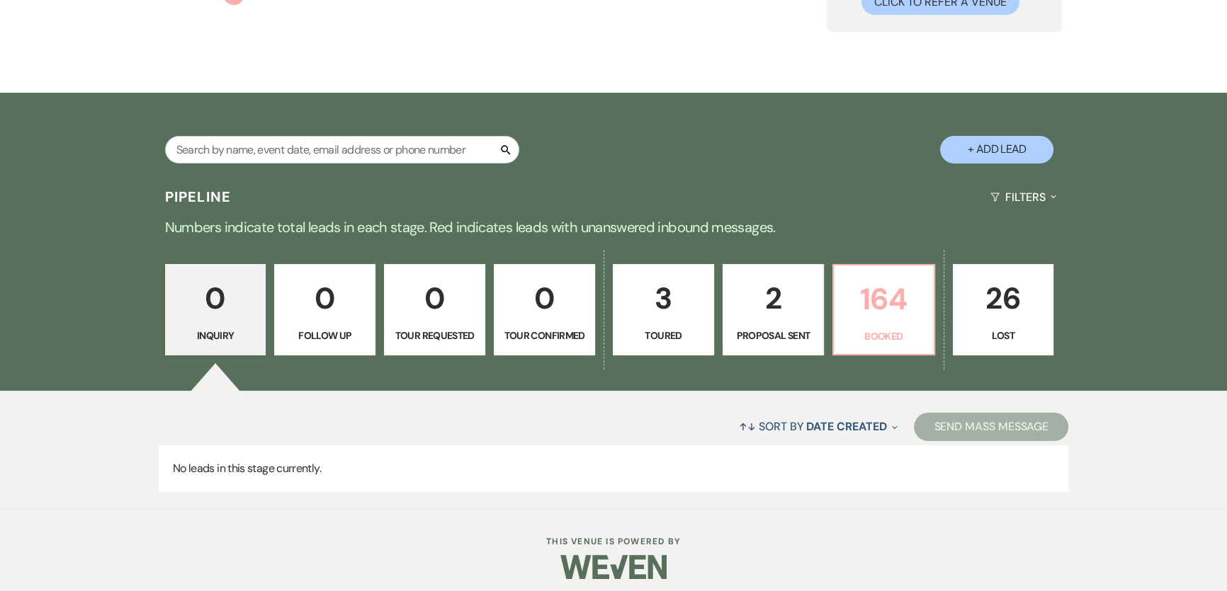
scroll to position [184, 0]
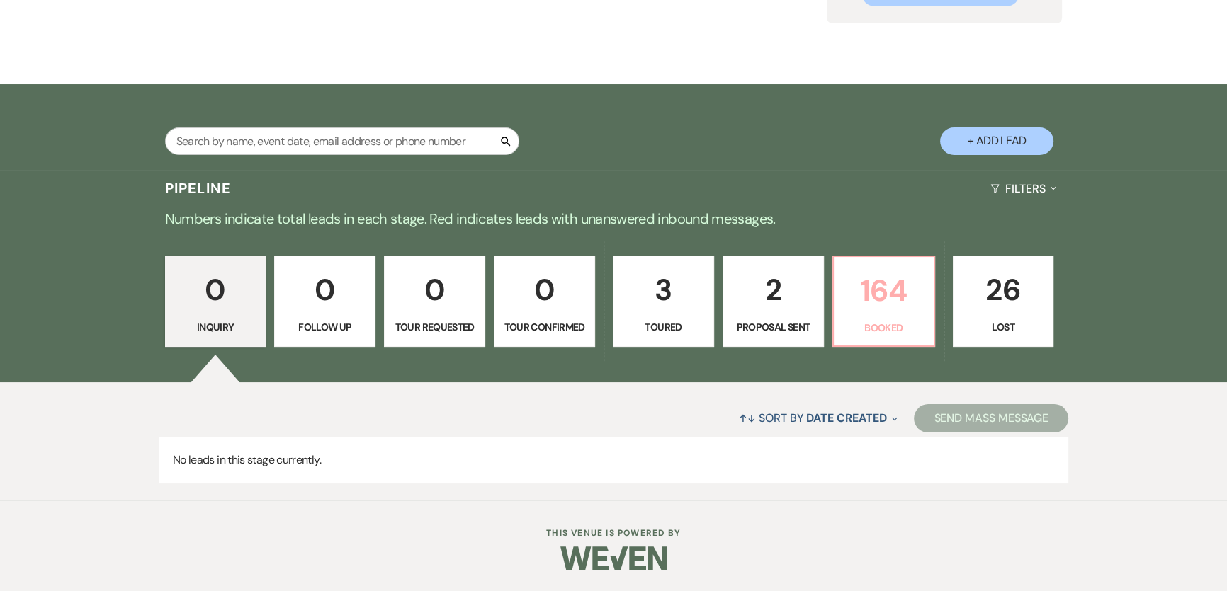
click at [871, 293] on p "164" at bounding box center [883, 290] width 83 height 47
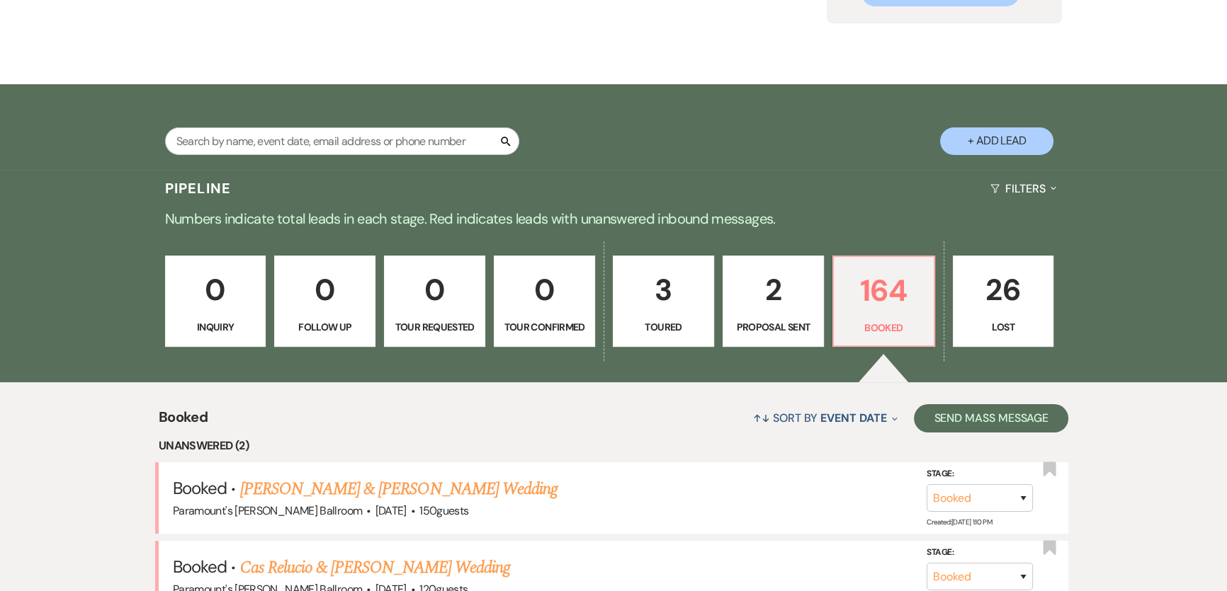
scroll to position [377, 0]
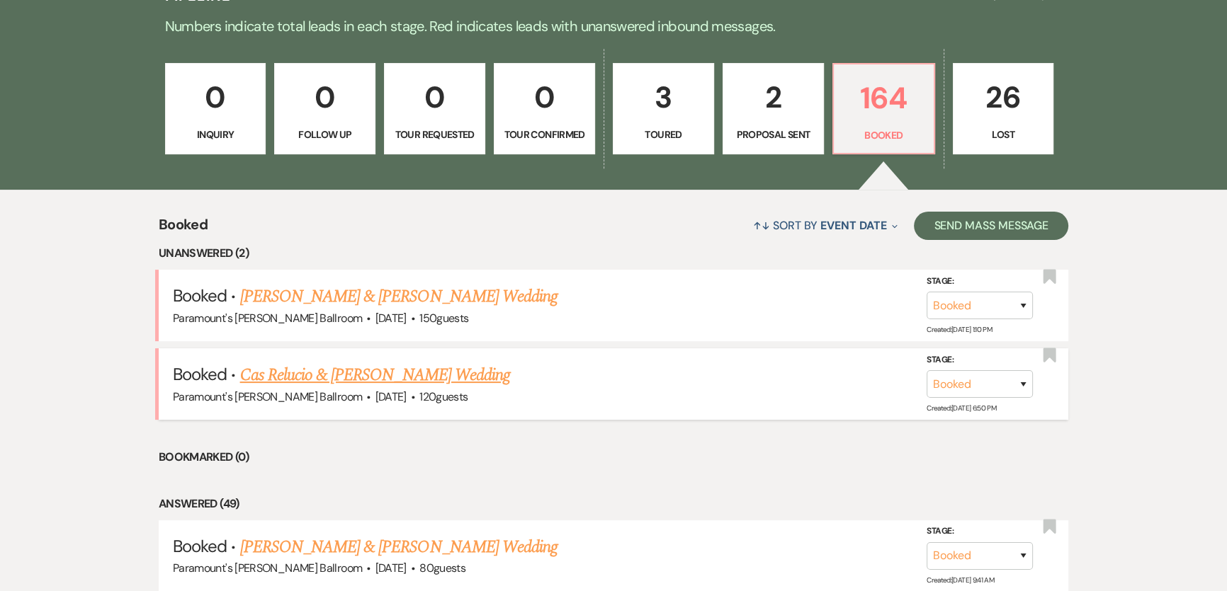
click at [298, 368] on link "Cas Relucio & [PERSON_NAME] Wedding" at bounding box center [375, 376] width 270 height 26
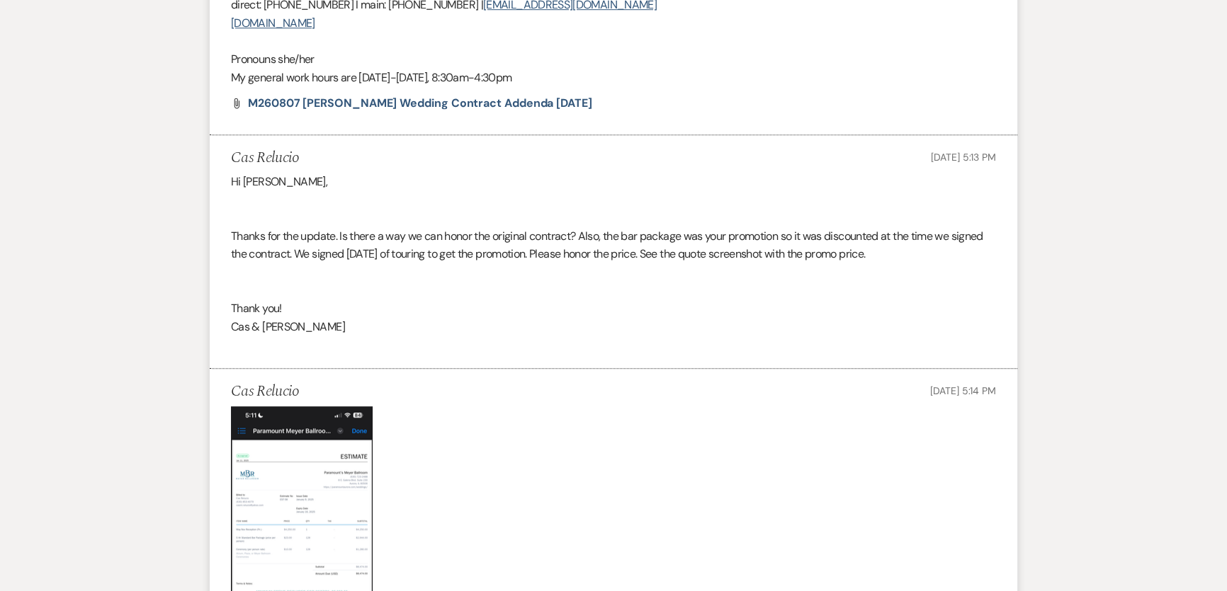
scroll to position [1094, 0]
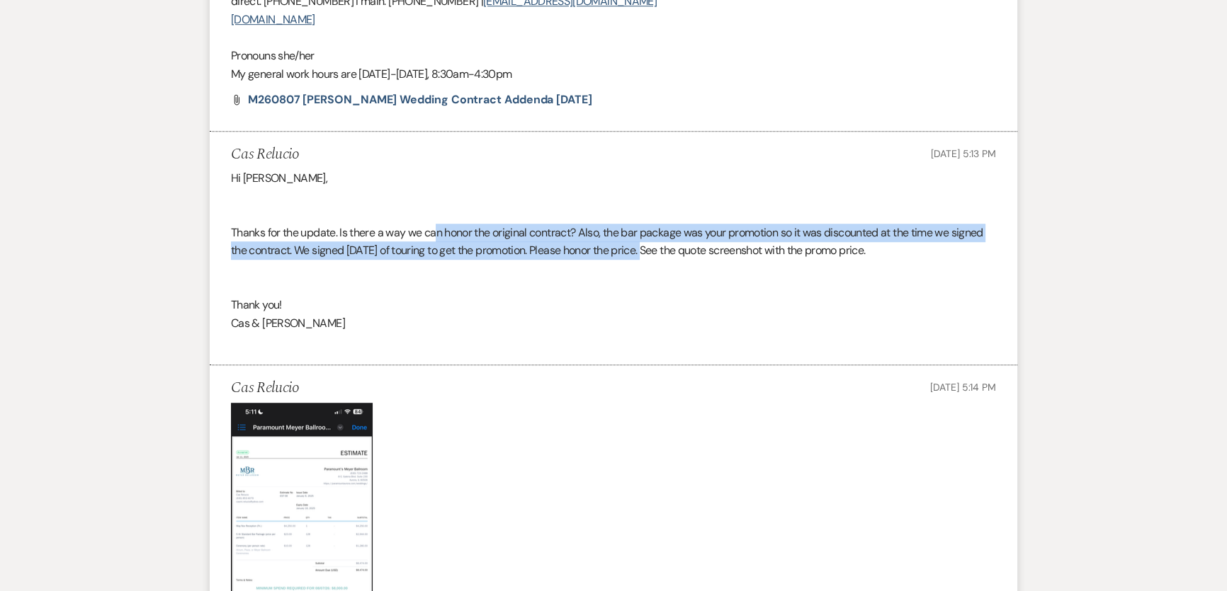
drag, startPoint x: 434, startPoint y: 215, endPoint x: 652, endPoint y: 241, distance: 219.7
click at [652, 241] on div "Hi [PERSON_NAME], Thanks for the update. Is there a way we can honor the origin…" at bounding box center [613, 259] width 765 height 181
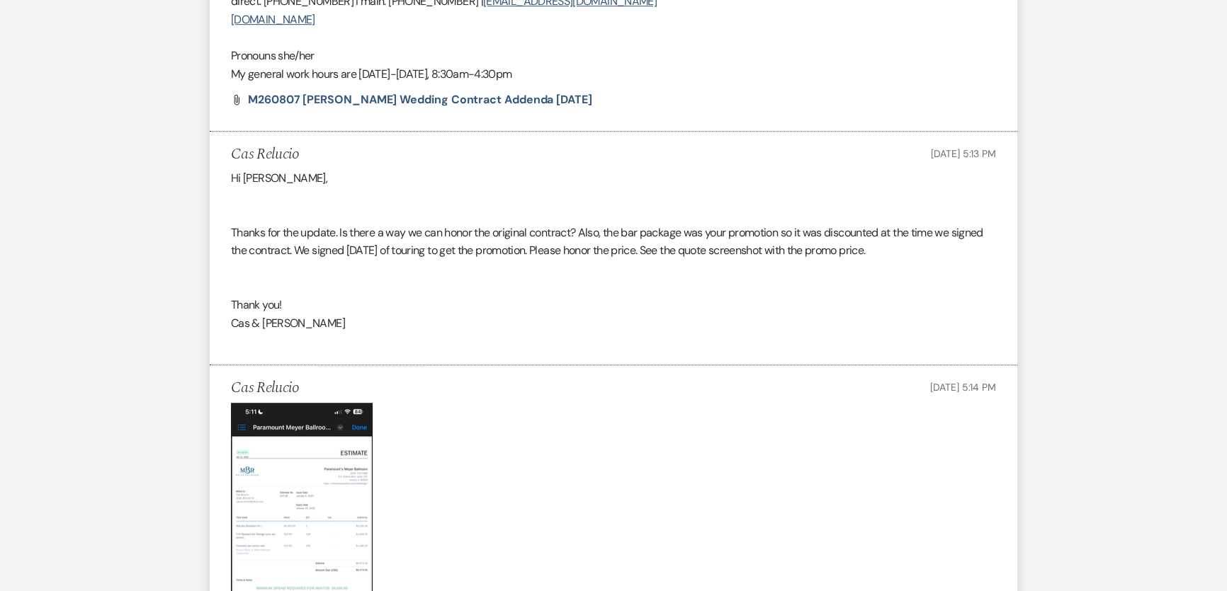
click at [674, 288] on div "Hi [PERSON_NAME], Thanks for the update. Is there a way we can honor the origin…" at bounding box center [613, 259] width 765 height 181
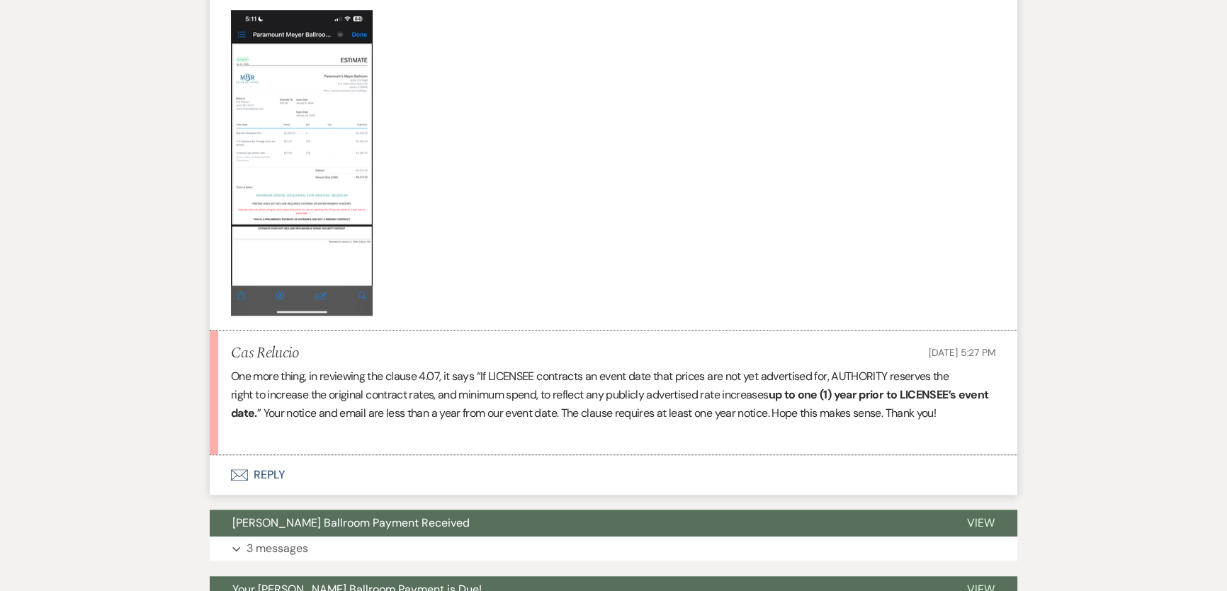
scroll to position [1609, 0]
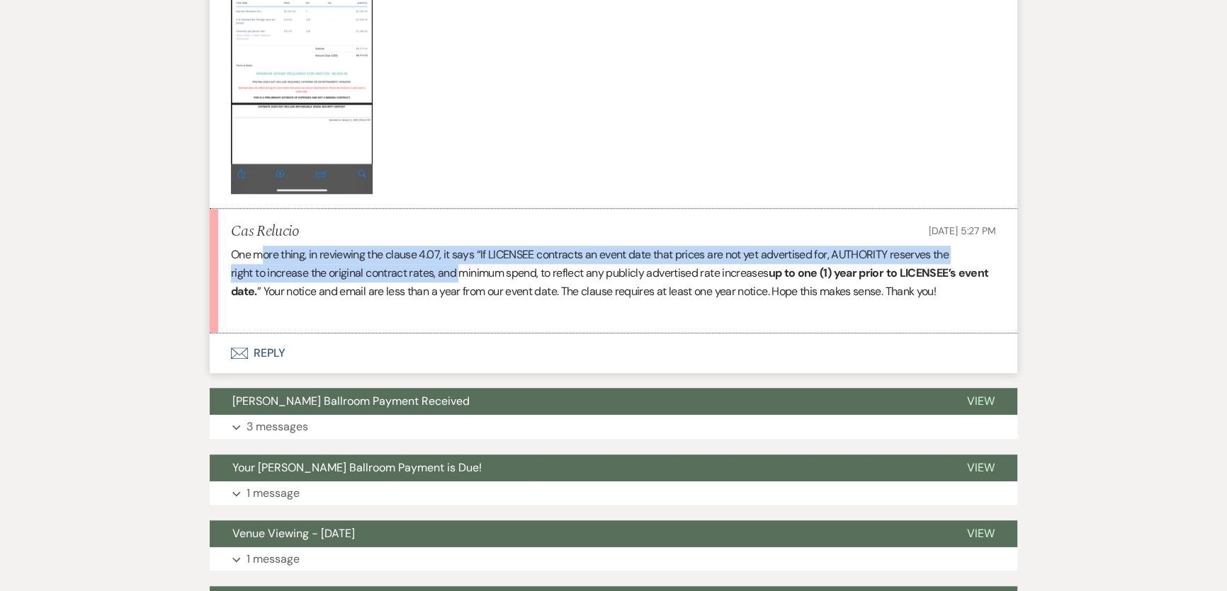
drag, startPoint x: 259, startPoint y: 243, endPoint x: 462, endPoint y: 245, distance: 203.3
click at [462, 246] on div "One more thing, in reviewing the clause 4.07, it says “If LICENSEE contracts an…" at bounding box center [613, 282] width 765 height 72
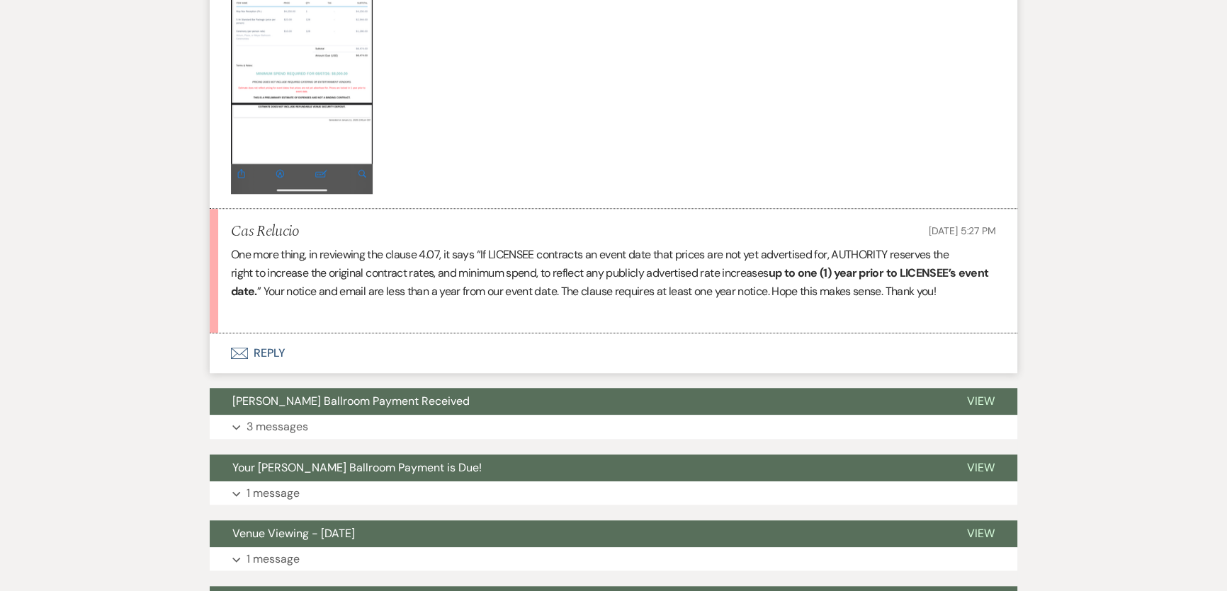
click at [677, 264] on p "right to increase the original contract rates, and minimum spend, to reflect an…" at bounding box center [613, 282] width 765 height 36
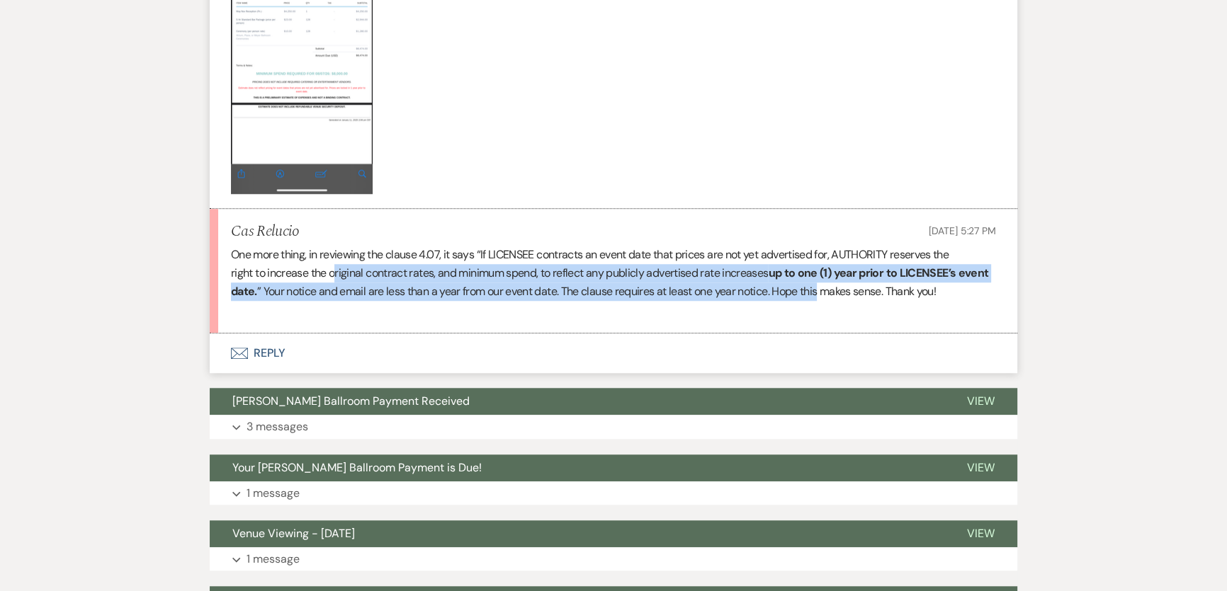
drag, startPoint x: 337, startPoint y: 250, endPoint x: 843, endPoint y: 283, distance: 506.9
click at [821, 265] on p "right to increase the original contract rates, and minimum spend, to reflect an…" at bounding box center [613, 282] width 765 height 36
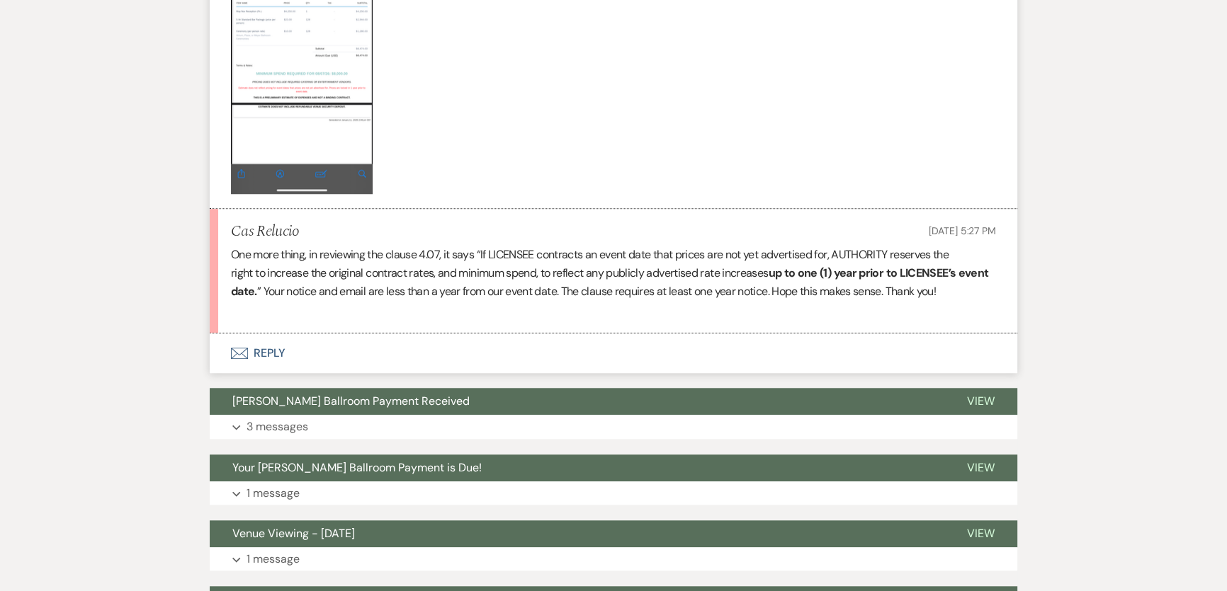
click at [843, 300] on p at bounding box center [613, 309] width 765 height 18
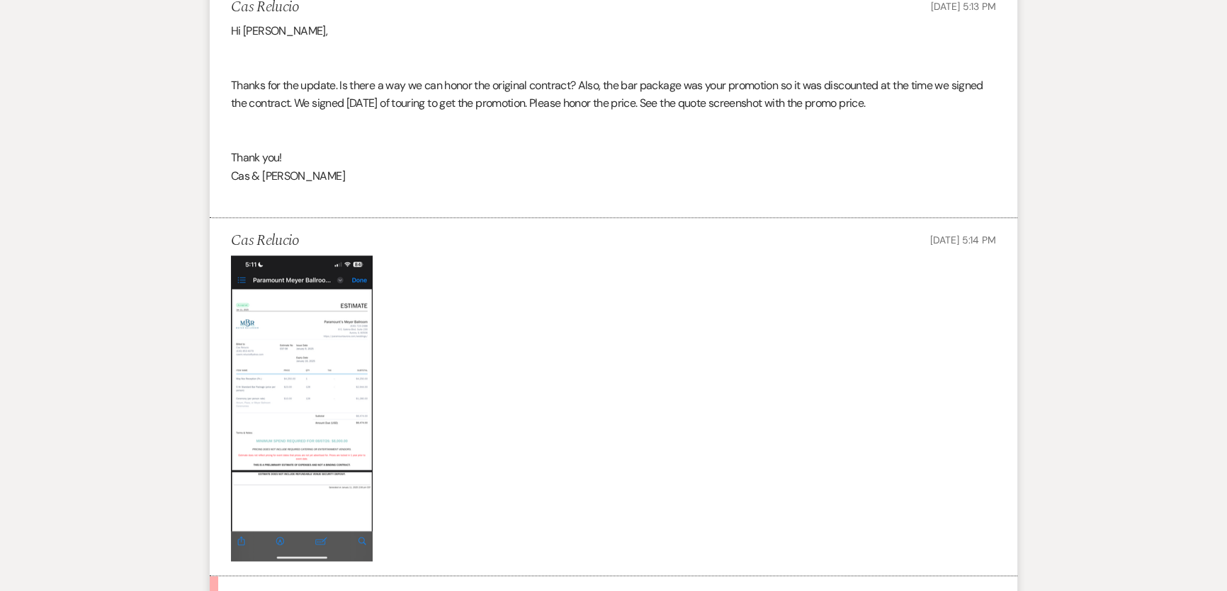
scroll to position [1223, 0]
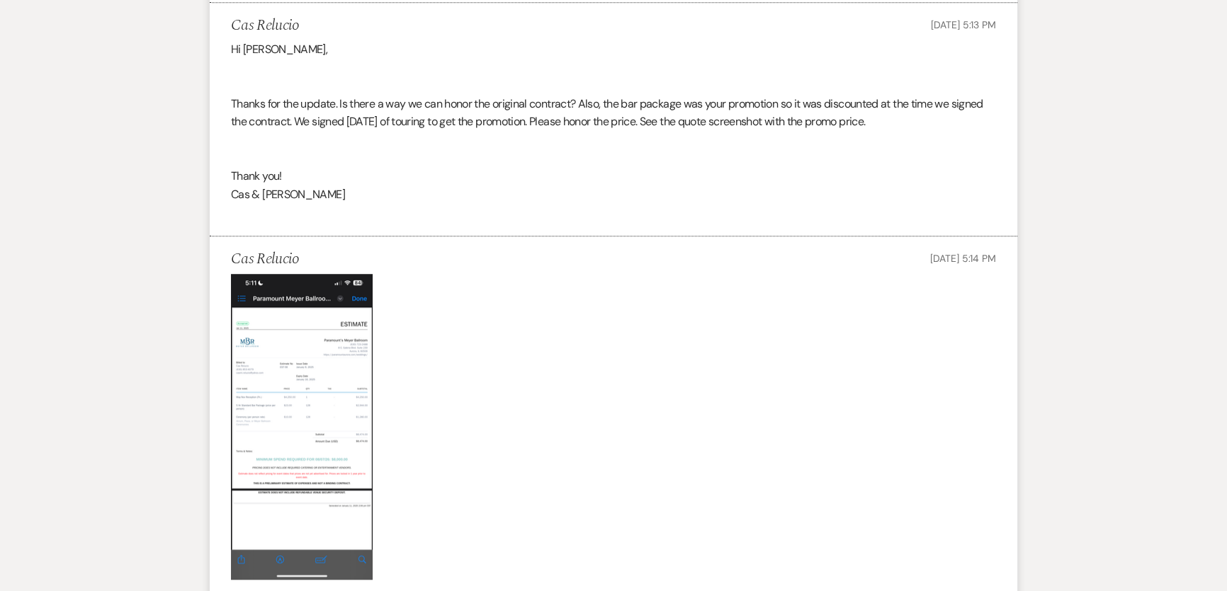
click at [318, 390] on img at bounding box center [302, 427] width 142 height 306
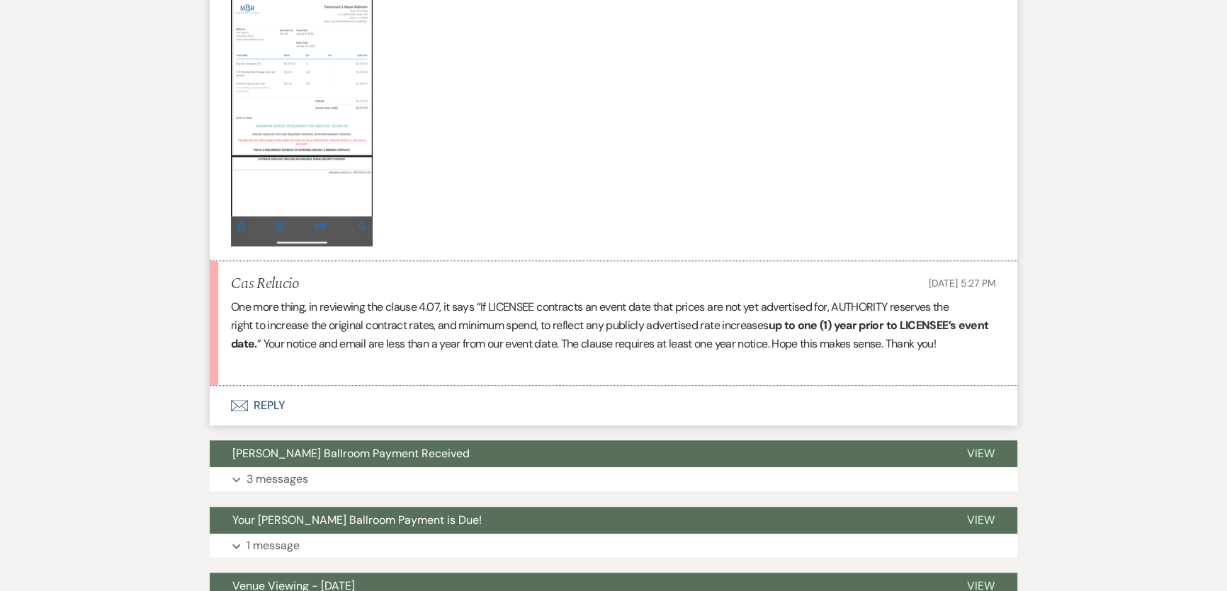
scroll to position [1545, 0]
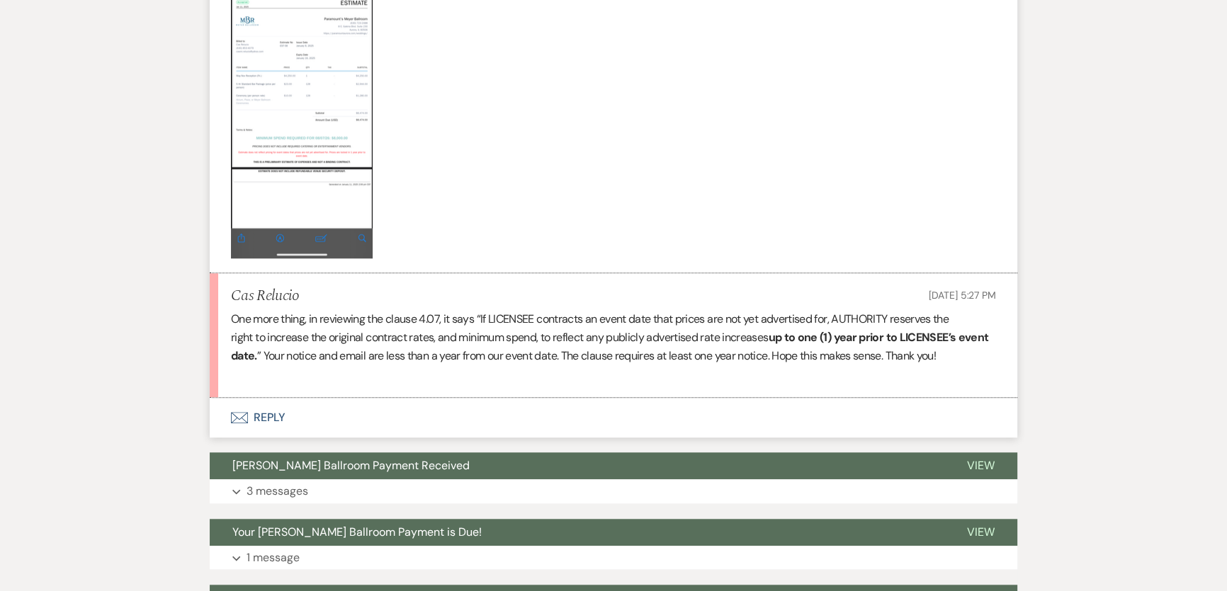
click at [280, 398] on button "Envelope Reply" at bounding box center [614, 418] width 808 height 40
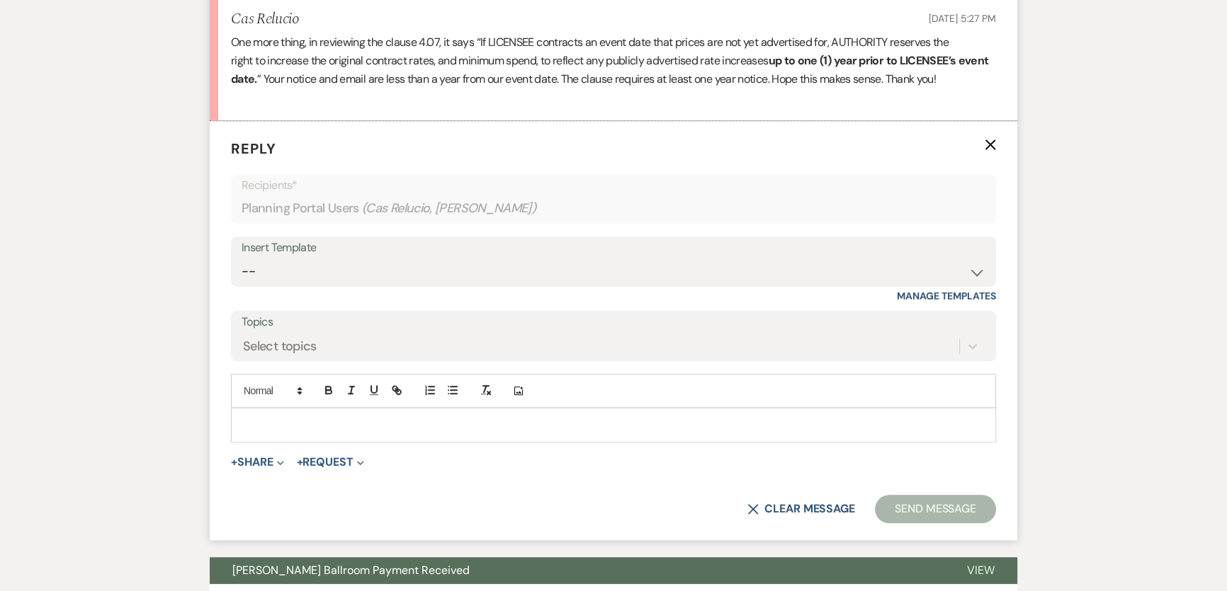
scroll to position [1838, 0]
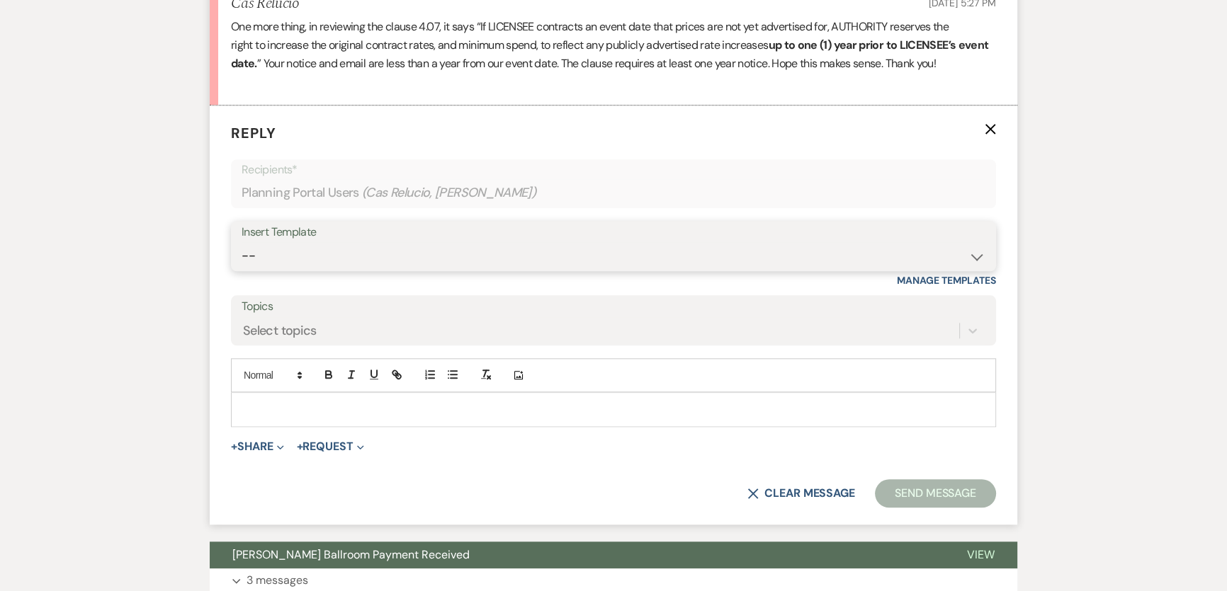
click at [290, 242] on select "-- Weven Planning Portal Introduction (Booked Events) 6 Month Consultation 9 Mo…" at bounding box center [614, 256] width 744 height 28
select select "1491"
click at [242, 242] on select "-- Weven Planning Portal Introduction (Booked Events) 6 Month Consultation 9 Mo…" at bounding box center [614, 256] width 744 height 28
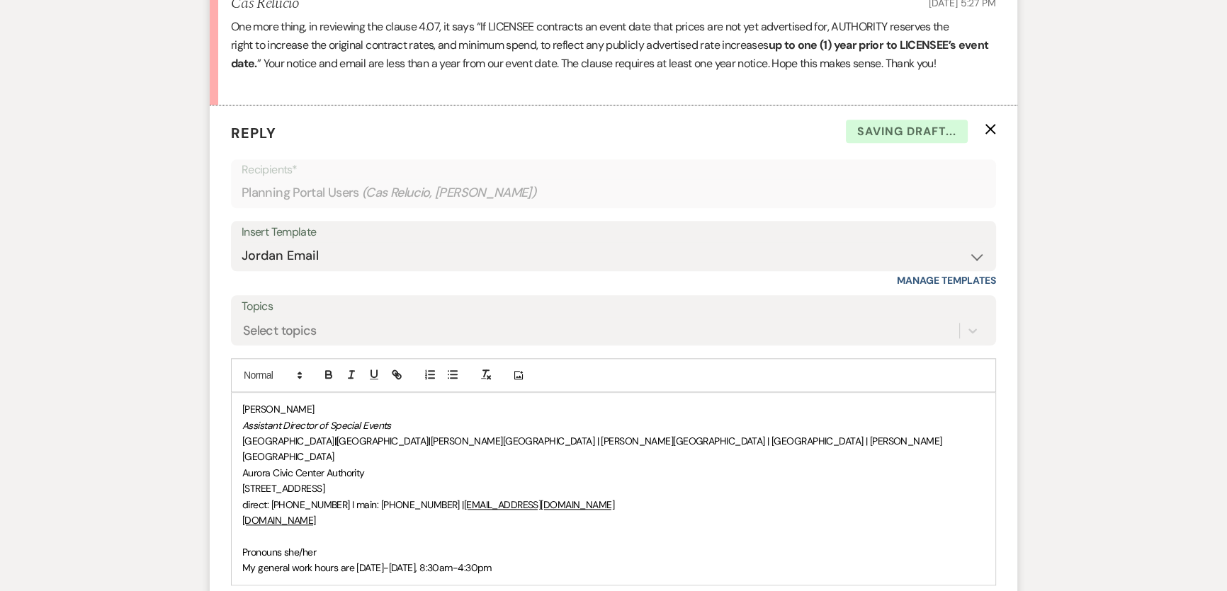
click at [244, 403] on span "[PERSON_NAME]" at bounding box center [278, 409] width 72 height 13
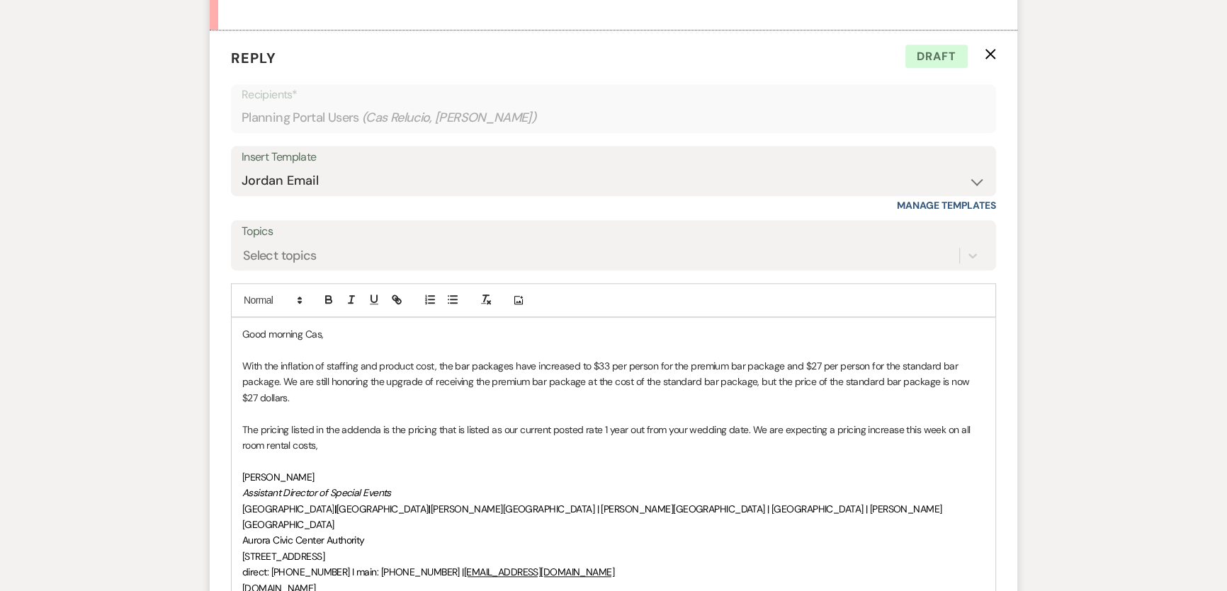
scroll to position [1902, 0]
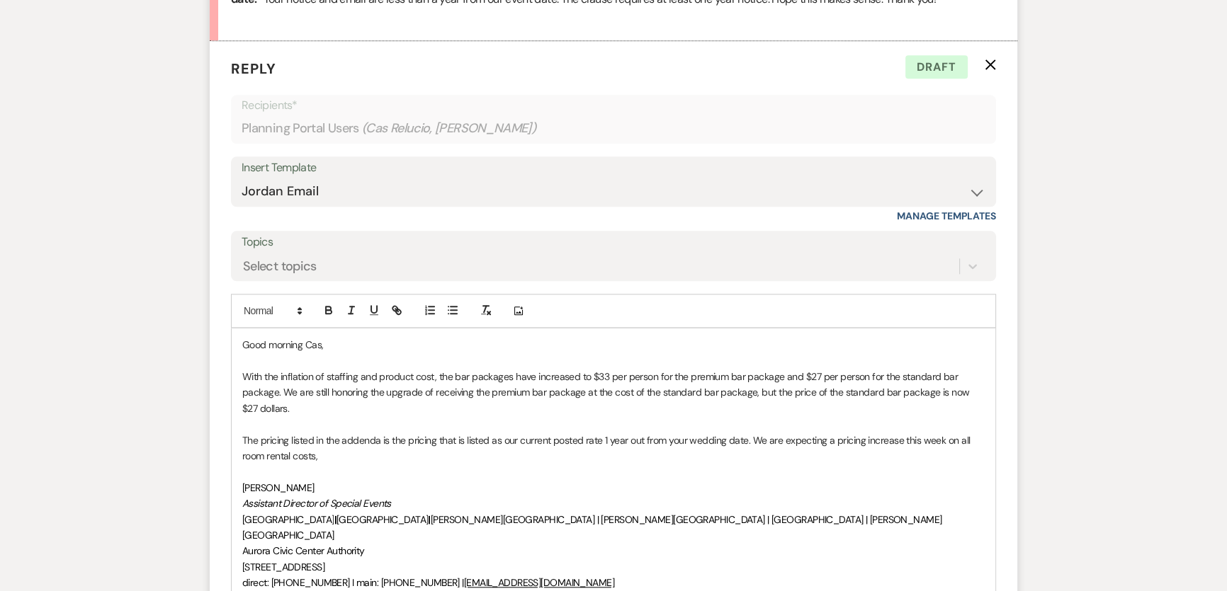
drag, startPoint x: 334, startPoint y: 434, endPoint x: 946, endPoint y: 421, distance: 612.2
click at [946, 433] on p "The pricing listed in the addenda is the pricing that is listed as our current …" at bounding box center [613, 449] width 742 height 32
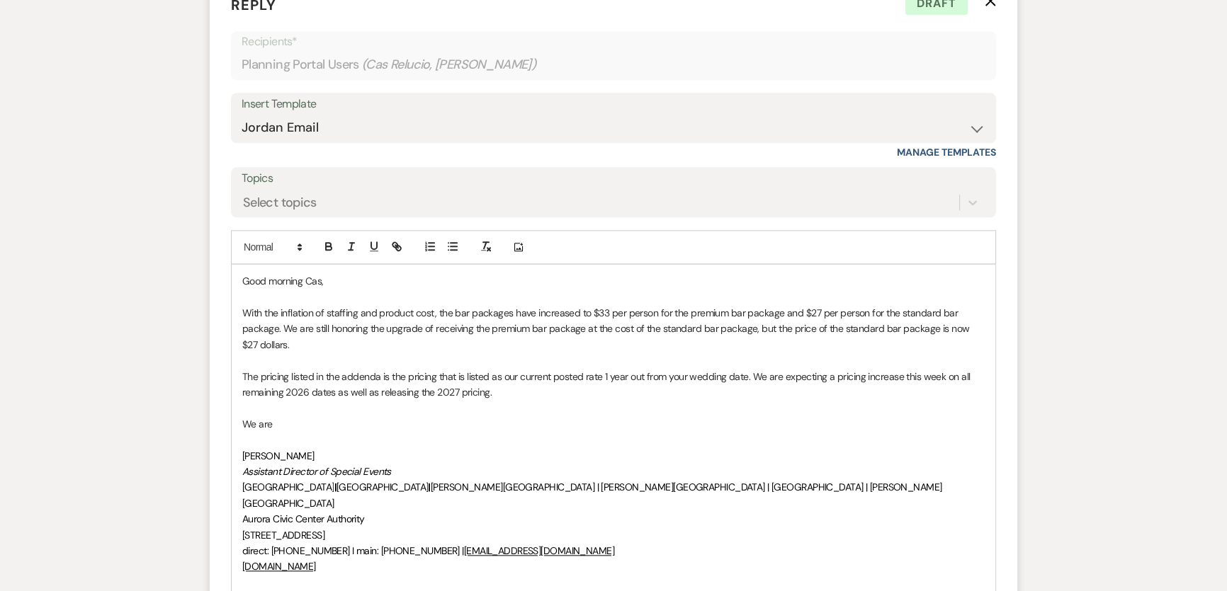
scroll to position [1966, 0]
drag, startPoint x: 276, startPoint y: 399, endPoint x: 284, endPoint y: 404, distance: 9.6
click at [284, 416] on p "We are" at bounding box center [613, 424] width 742 height 16
drag, startPoint x: 284, startPoint y: 404, endPoint x: 225, endPoint y: 400, distance: 59.7
click at [225, 400] on form "Reply X Draft Recipients* Planning Portal Users ( Cas Relucio, [PERSON_NAME] ) …" at bounding box center [614, 353] width 808 height 752
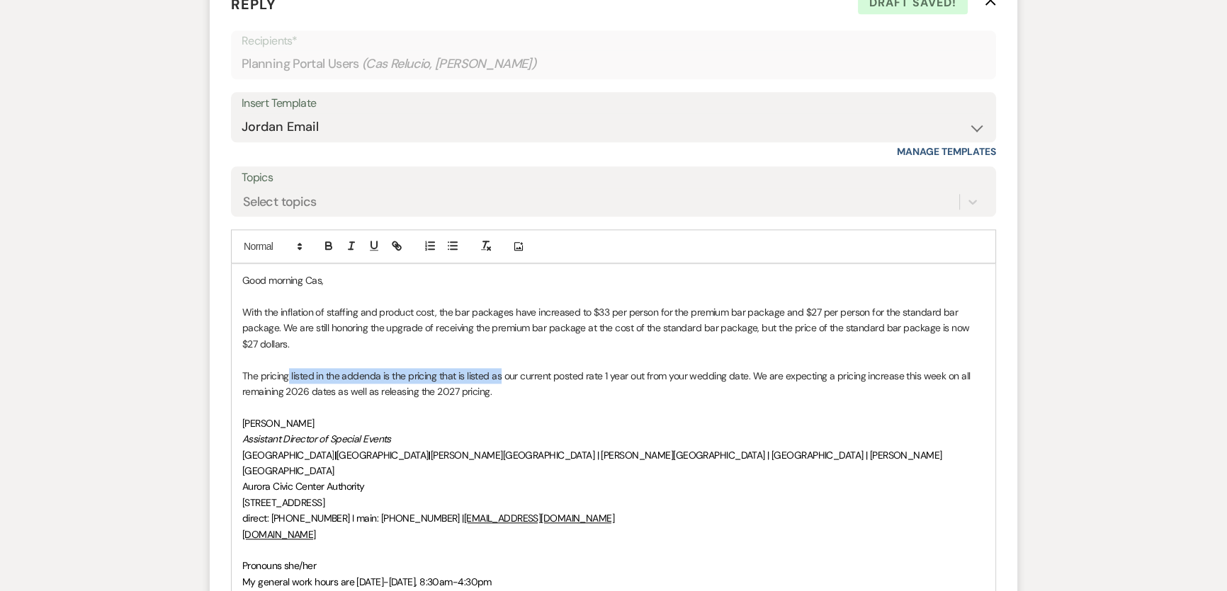
drag, startPoint x: 288, startPoint y: 350, endPoint x: 498, endPoint y: 359, distance: 209.9
click at [498, 368] on p "The pricing listed in the addenda is the pricing that is listed as our current …" at bounding box center [613, 384] width 742 height 32
click at [452, 375] on p "The pricing listed in the addenda is the current posted rate as of 1 year prior…" at bounding box center [613, 384] width 742 height 32
click at [412, 368] on p "The pricing listed in the addenda is the current posted rate as of 1 year prior…" at bounding box center [613, 384] width 742 height 32
drag, startPoint x: 522, startPoint y: 346, endPoint x: 640, endPoint y: 361, distance: 118.5
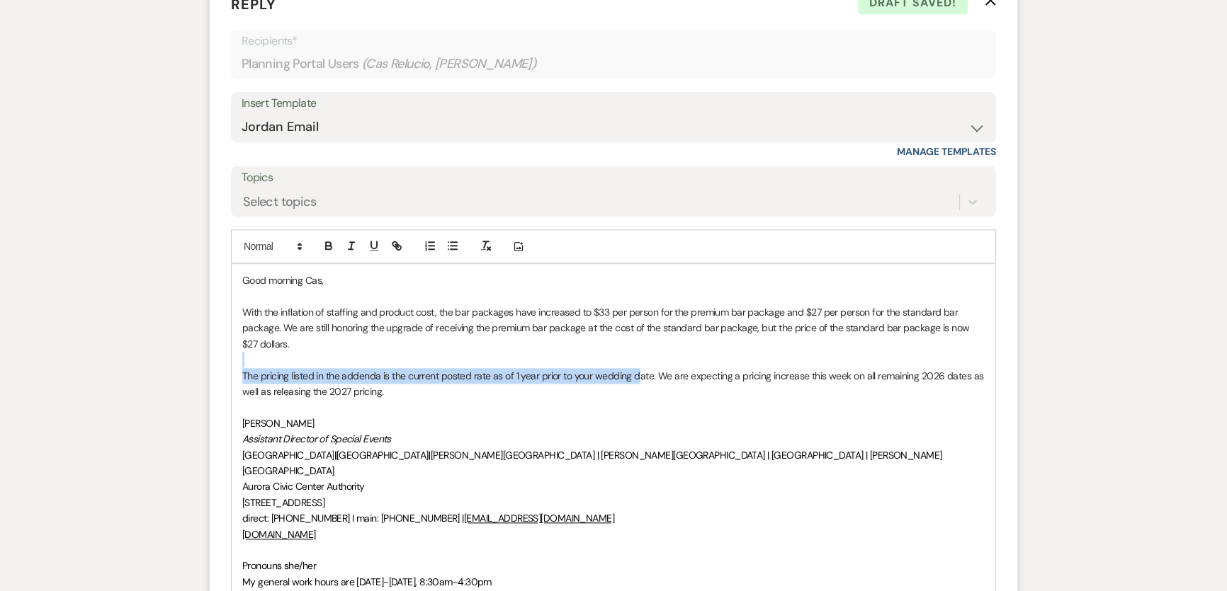
click at [640, 361] on div "Good morning Cas, With the inflation of staffing and product cost, the bar pack…" at bounding box center [614, 431] width 764 height 334
click at [650, 378] on p "The pricing listed in the addenda is the current posted rate as of 1 year prior…" at bounding box center [613, 384] width 742 height 32
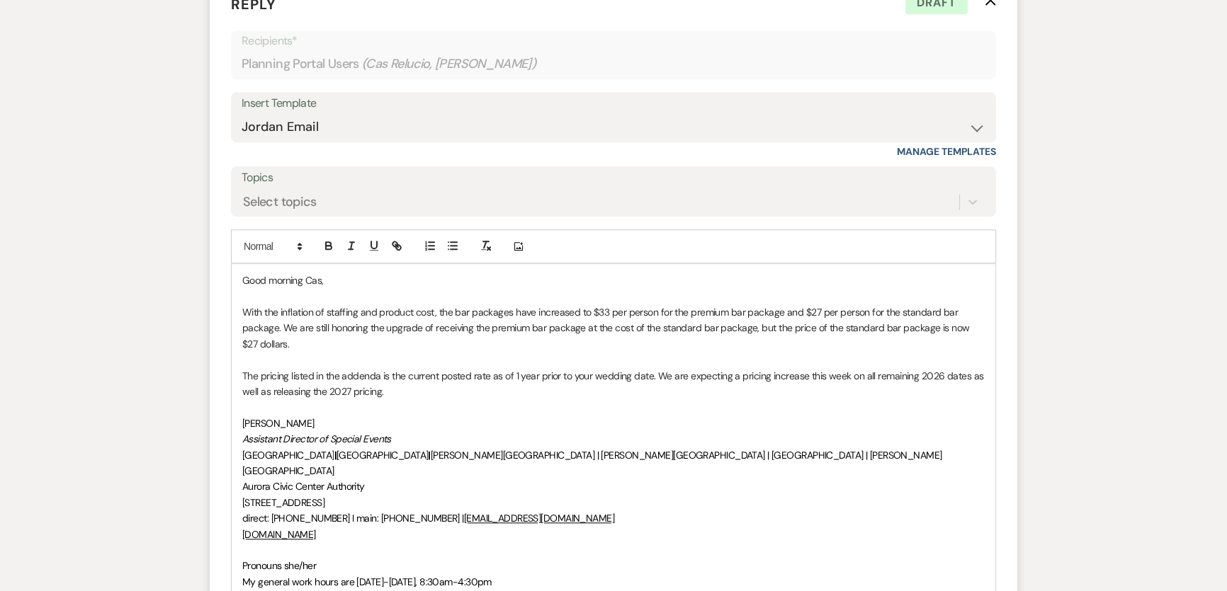
click at [843, 368] on p "The pricing listed in the addenda is the current posted rate as of 1 year prior…" at bounding box center [613, 384] width 742 height 32
click at [935, 368] on p "The pricing listed in the addenda is the current posted rate as of 1 year prior…" at bounding box center [613, 384] width 742 height 32
click at [283, 370] on p "The pricing listed in the addenda is the current posted rate as of 1 year prior…" at bounding box center [613, 384] width 742 height 32
click at [414, 379] on p "The pricing listed in the addenda is the current posted rate as of 1 year prior…" at bounding box center [613, 384] width 742 height 32
click at [410, 373] on p "The pricing listed in the addenda is the current posted rate as of 1 year prior…" at bounding box center [613, 384] width 742 height 32
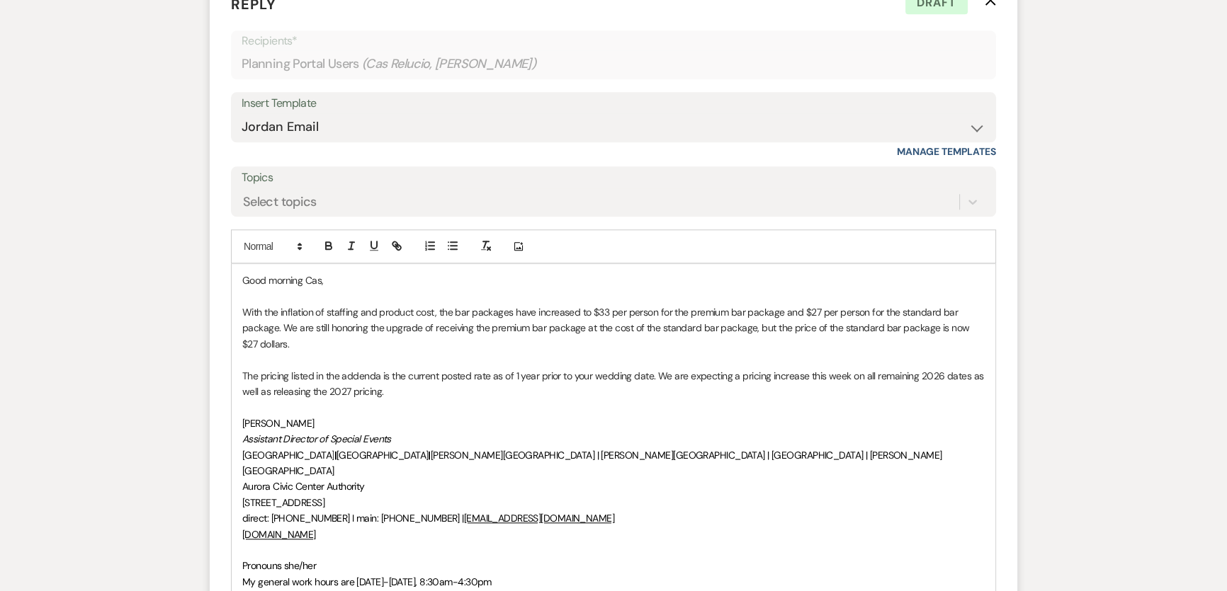
click at [402, 374] on p "The pricing listed in the addenda is the current posted rate as of 1 year prior…" at bounding box center [613, 384] width 742 height 32
click at [351, 368] on p "The pricing listed in the addenda is the current posted rate as of 1 year prior…" at bounding box center [613, 384] width 742 height 32
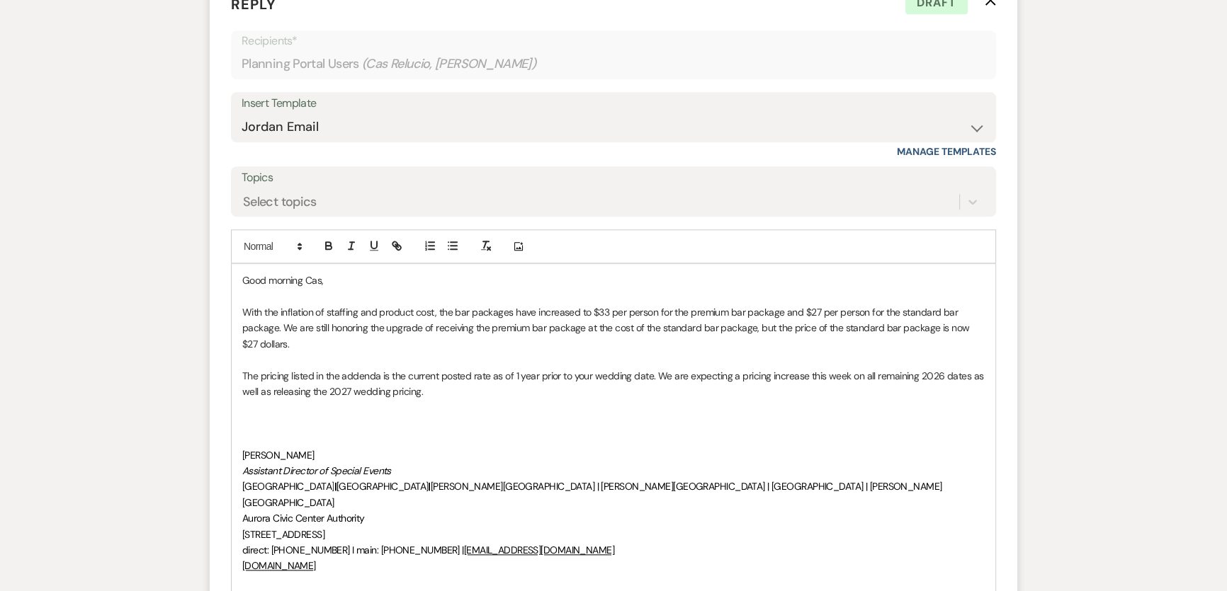
click at [876, 511] on p "Aurora Civic Center Authority" at bounding box center [613, 519] width 742 height 16
click at [703, 368] on p "The pricing listed in the addenda is the current posted rate as of 1 year prior…" at bounding box center [613, 384] width 742 height 32
drag, startPoint x: 717, startPoint y: 356, endPoint x: 832, endPoint y: 353, distance: 115.5
click at [832, 368] on p "The pricing listed in the addenda is the current posted rate as of 1 year prior…" at bounding box center [613, 384] width 742 height 32
click at [827, 416] on p at bounding box center [613, 424] width 742 height 16
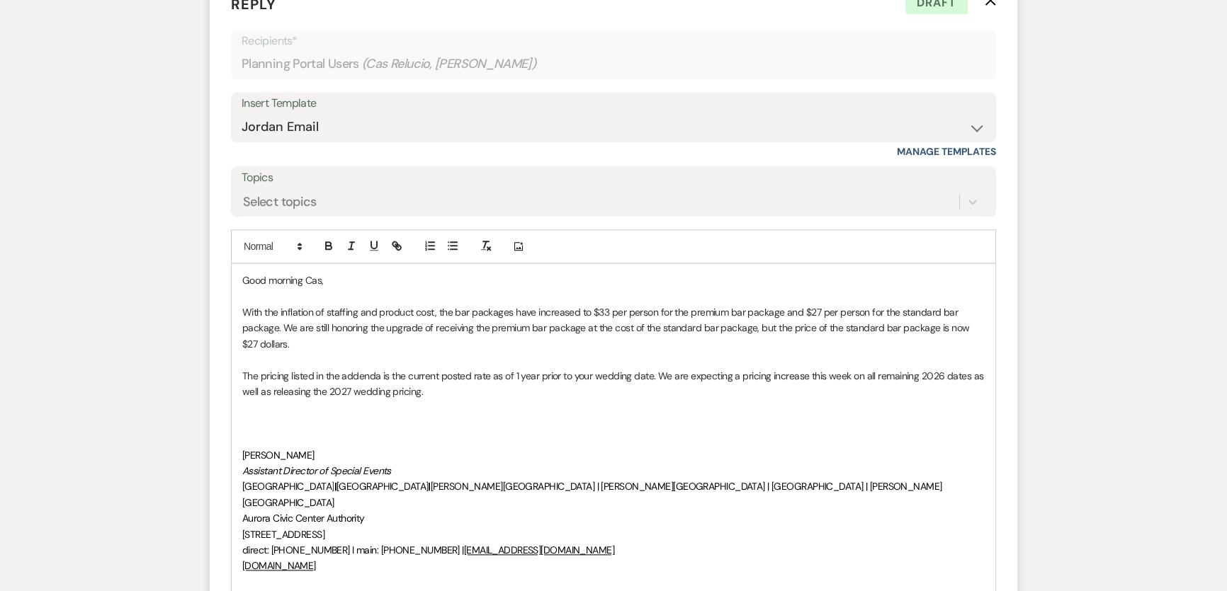
drag, startPoint x: 670, startPoint y: 353, endPoint x: 674, endPoint y: 375, distance: 21.7
click at [676, 368] on p "The pricing listed in the addenda is the current posted rate as of 1 year prior…" at bounding box center [613, 384] width 742 height 32
drag, startPoint x: 669, startPoint y: 378, endPoint x: 664, endPoint y: 369, distance: 9.8
click at [668, 375] on div "Good morning Cas, With the inflation of staffing and product cost, the bar pack…" at bounding box center [614, 447] width 764 height 366
click at [608, 400] on p at bounding box center [613, 408] width 742 height 16
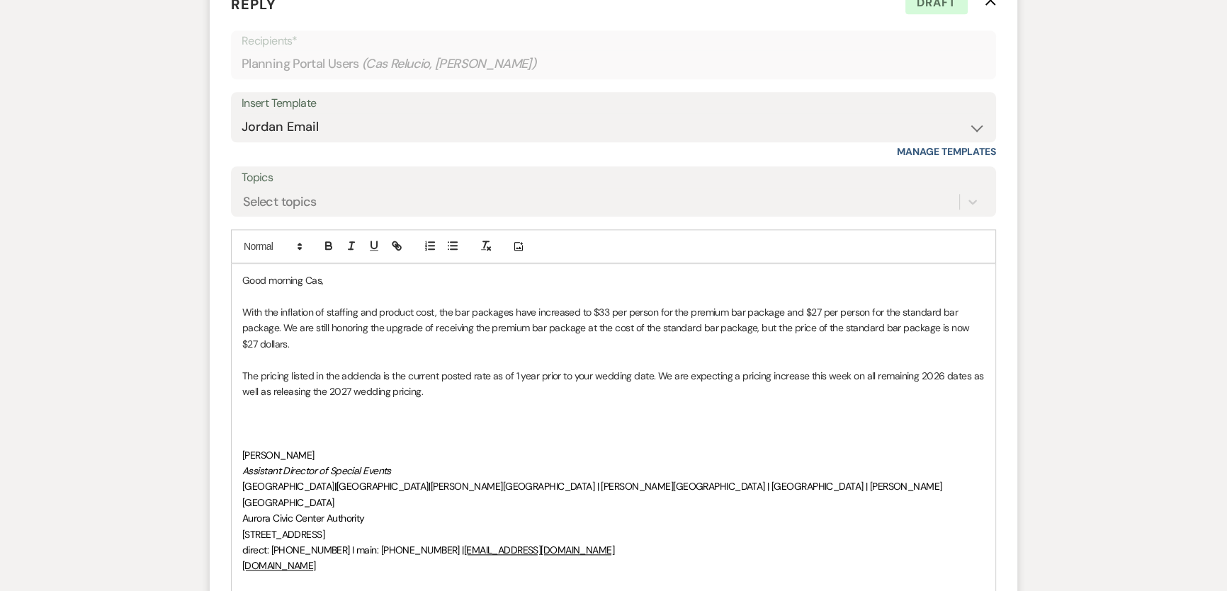
click at [611, 368] on p "The pricing listed in the addenda is the current posted rate as of 1 year prior…" at bounding box center [613, 384] width 742 height 32
click at [640, 373] on p "The pricing listed in the addenda is the current posted rate as of 1 year prior…" at bounding box center [613, 384] width 742 height 32
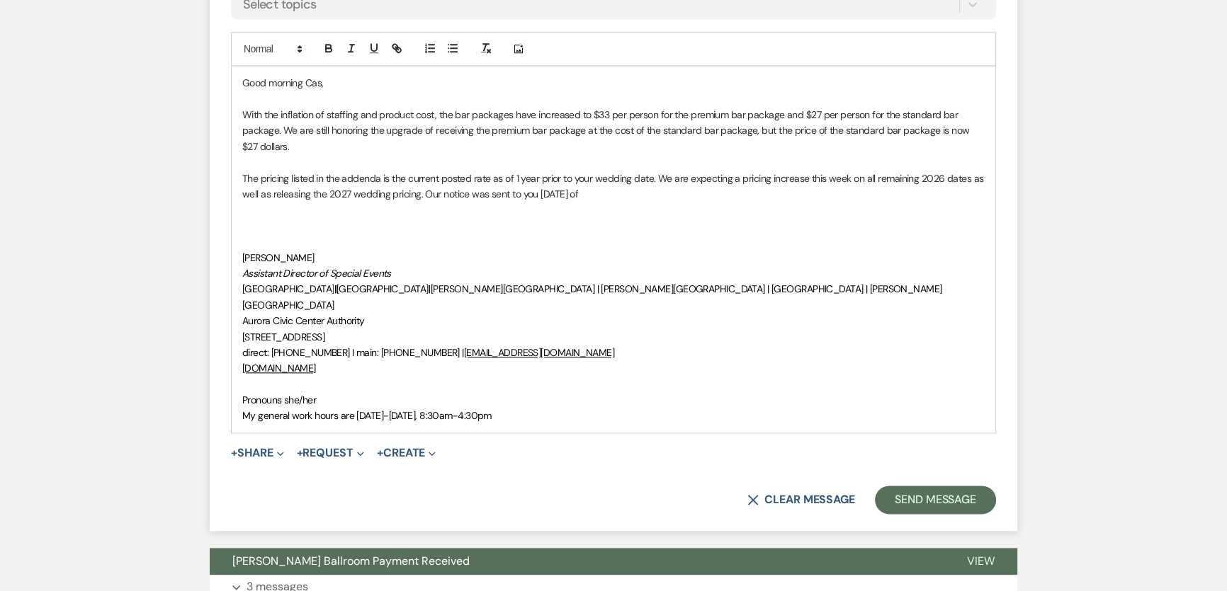
scroll to position [1932, 0]
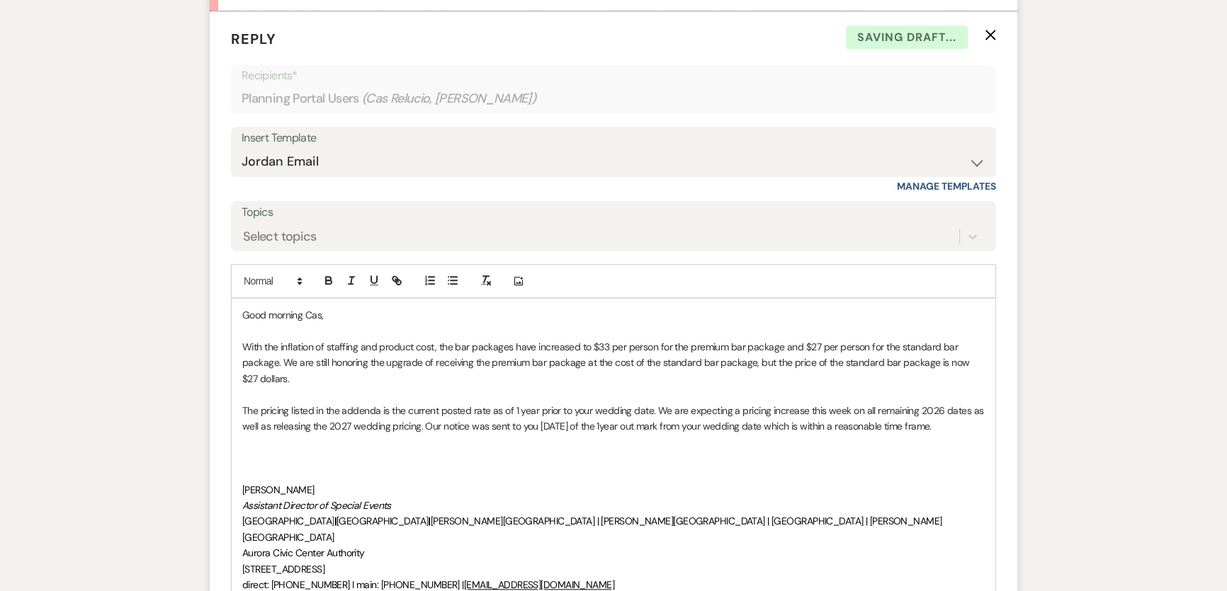
click at [800, 404] on p "The pricing listed in the addenda is the current posted rate as of 1 year prior…" at bounding box center [613, 419] width 742 height 32
click at [795, 411] on p "The pricing listed in the addenda is the current posted rate as of 1 year prior…" at bounding box center [613, 419] width 742 height 32
click at [639, 405] on p "The pricing listed in the addenda is the current posted rate as of 1 year prior…" at bounding box center [613, 419] width 742 height 32
click at [623, 434] on p at bounding box center [613, 442] width 742 height 16
click at [674, 406] on p "The pricing listed in the addenda is the current posted rate as of 1 year prior…" at bounding box center [613, 419] width 742 height 32
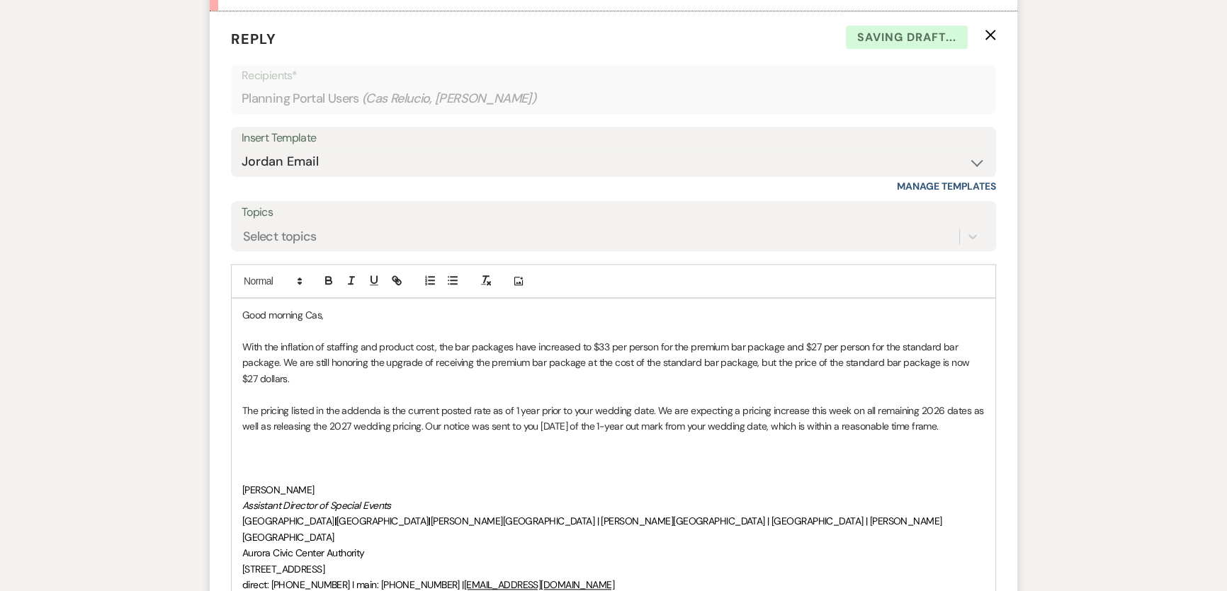
click at [768, 411] on p "The pricing listed in the addenda is the current posted rate as of 1 year prior…" at bounding box center [613, 419] width 742 height 32
drag, startPoint x: 892, startPoint y: 420, endPoint x: 855, endPoint y: 417, distance: 37.0
click at [892, 434] on p at bounding box center [613, 442] width 742 height 16
click at [637, 404] on p "The pricing listed in the addenda is the current posted rate as of 1 year prior…" at bounding box center [613, 419] width 742 height 32
drag, startPoint x: 324, startPoint y: 411, endPoint x: 303, endPoint y: 411, distance: 21.3
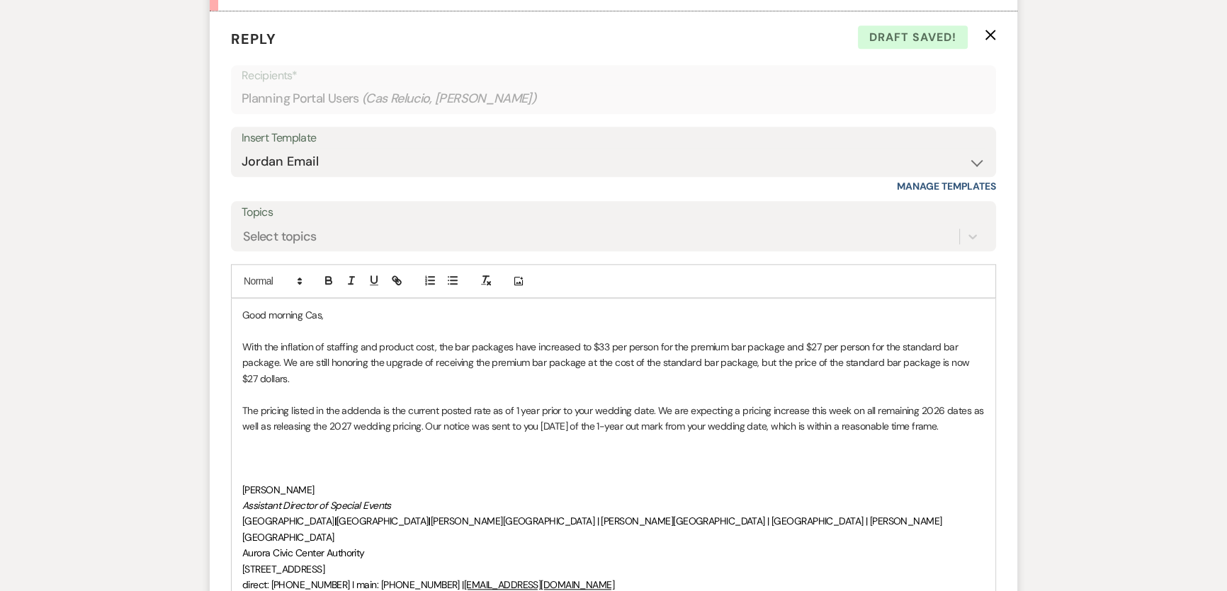
click at [323, 411] on p "The pricing listed in the addenda is the current posted rate as of 1 year prior…" at bounding box center [613, 419] width 742 height 32
click at [432, 451] on p at bounding box center [613, 459] width 742 height 16
click at [436, 407] on p "The pricing listed in the addenda is the current posted rate as of 1 year prior…" at bounding box center [613, 419] width 742 height 32
click at [625, 451] on p at bounding box center [613, 459] width 742 height 16
drag, startPoint x: 523, startPoint y: 412, endPoint x: 590, endPoint y: 414, distance: 66.6
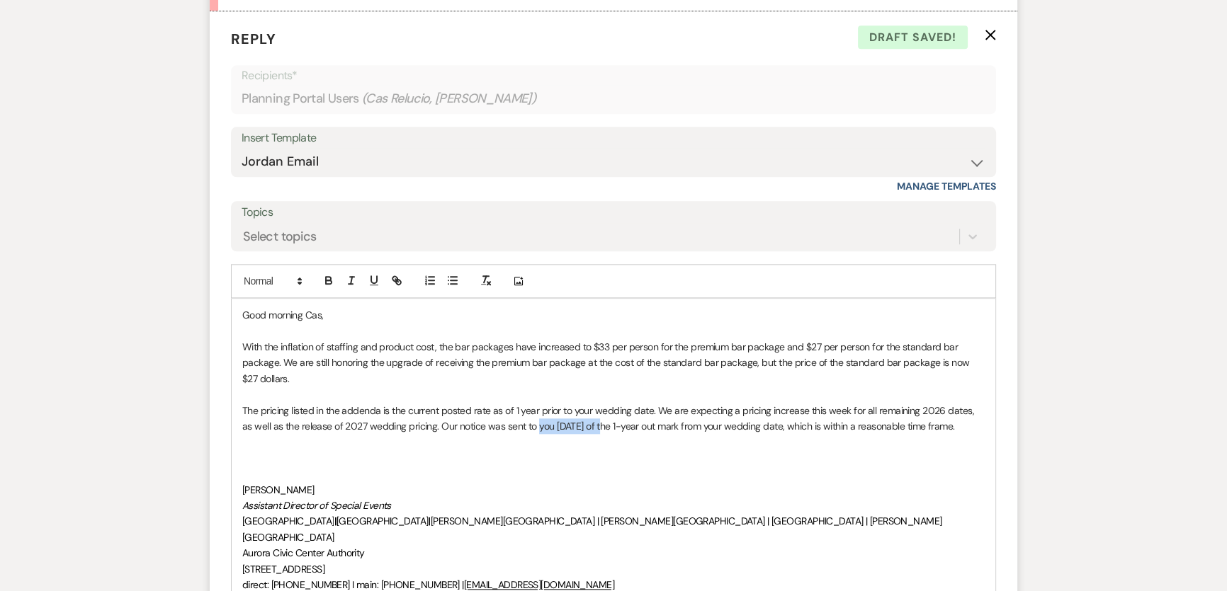
click at [587, 412] on p "The pricing listed in the addenda is the current posted rate as of 1 year prior…" at bounding box center [613, 419] width 742 height 32
click at [691, 451] on p at bounding box center [613, 459] width 742 height 16
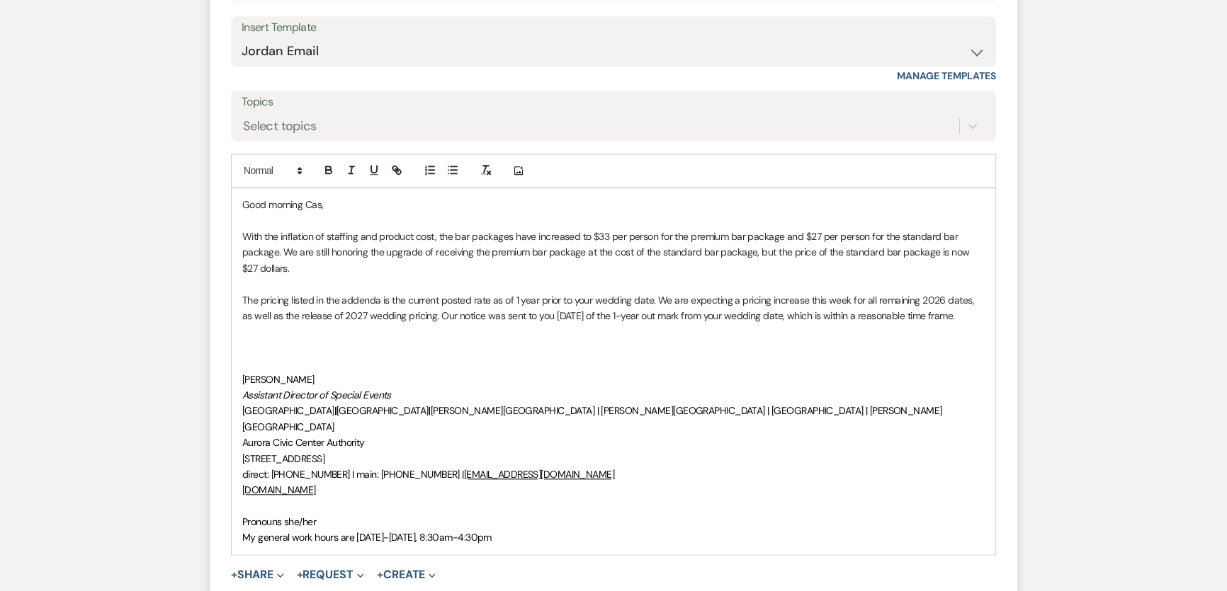
scroll to position [1867, 0]
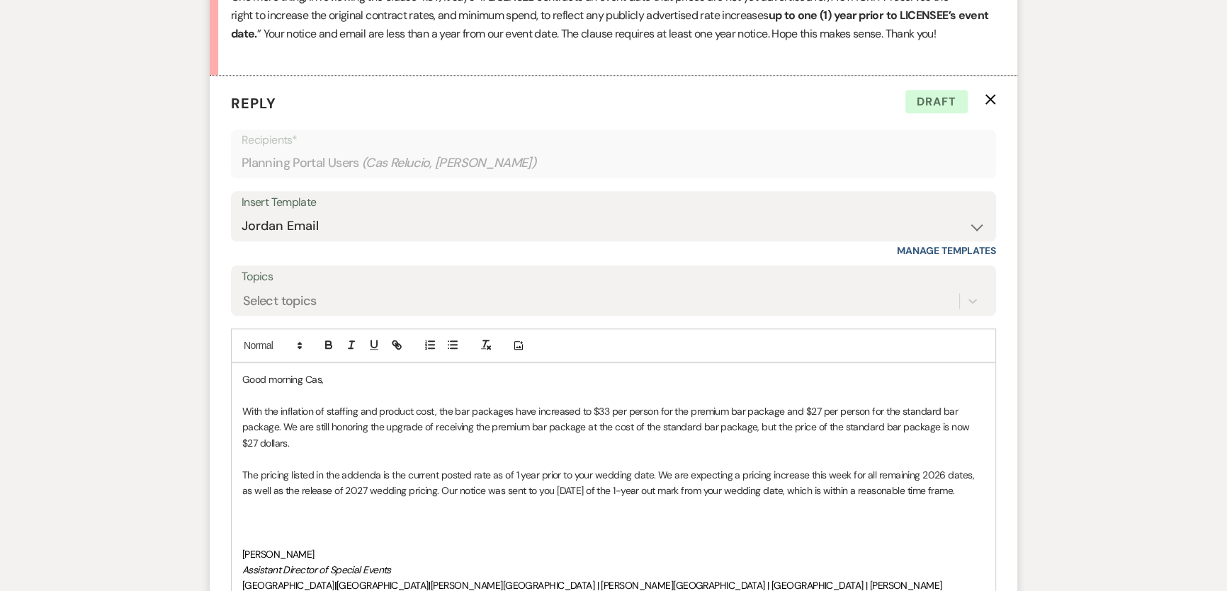
drag, startPoint x: 302, startPoint y: 395, endPoint x: 454, endPoint y: 418, distance: 154.1
click at [454, 418] on p "With the inflation of staffing and product cost, the bar packages have increase…" at bounding box center [613, 427] width 742 height 47
click at [460, 515] on p at bounding box center [613, 523] width 742 height 16
drag, startPoint x: 340, startPoint y: 390, endPoint x: 438, endPoint y: 399, distance: 98.8
click at [438, 404] on p "With the inflation of staffing and product cost, the bar packages have increase…" at bounding box center [613, 427] width 742 height 47
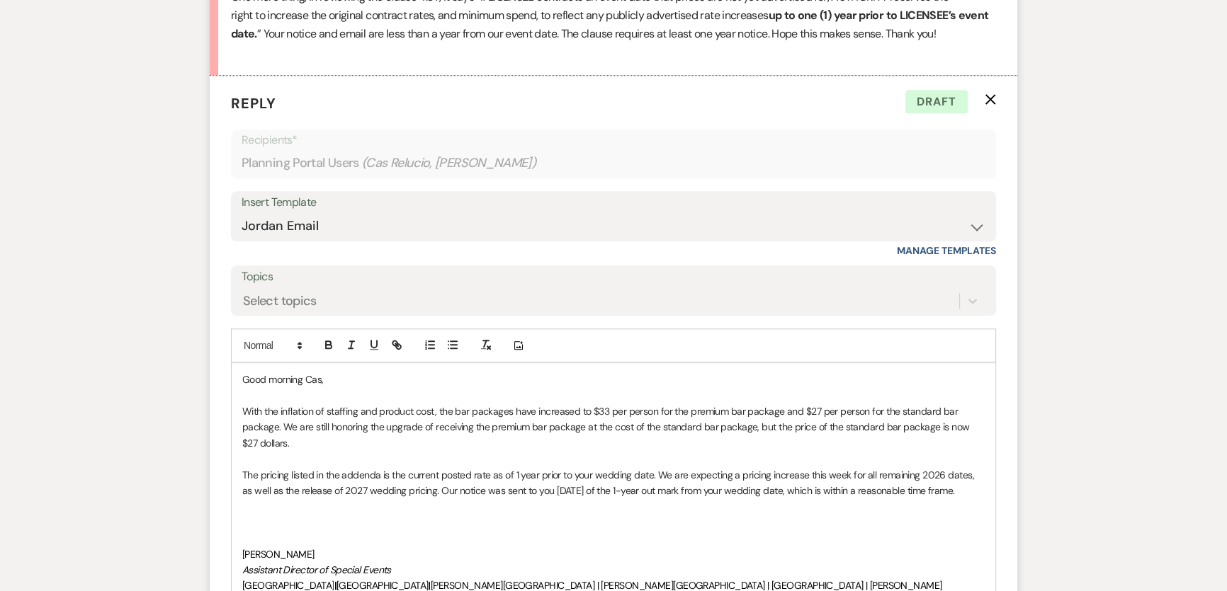
click at [533, 409] on p "With the inflation of staffing and product cost, the bar packages have increase…" at bounding box center [613, 427] width 742 height 47
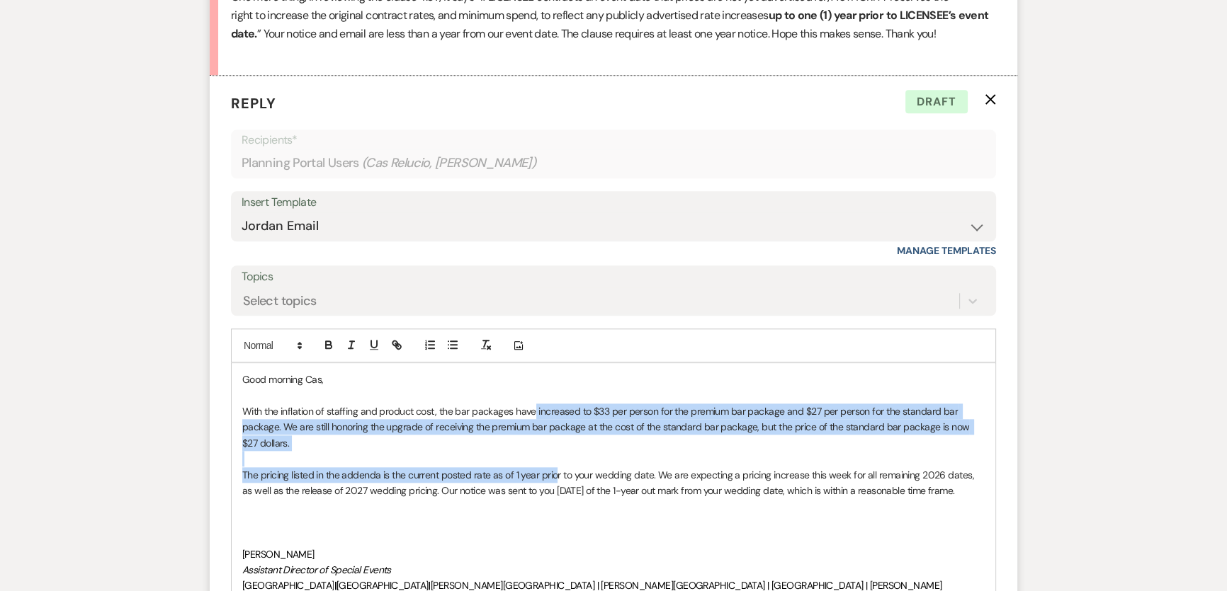
drag, startPoint x: 556, startPoint y: 456, endPoint x: 531, endPoint y: 387, distance: 73.3
click at [531, 387] on div "Good morning Cas, With the inflation of staffing and product cost, the bar pack…" at bounding box center [614, 546] width 764 height 366
click at [850, 424] on p "With the inflation of staffing and product cost, the bar packages have increase…" at bounding box center [613, 427] width 742 height 47
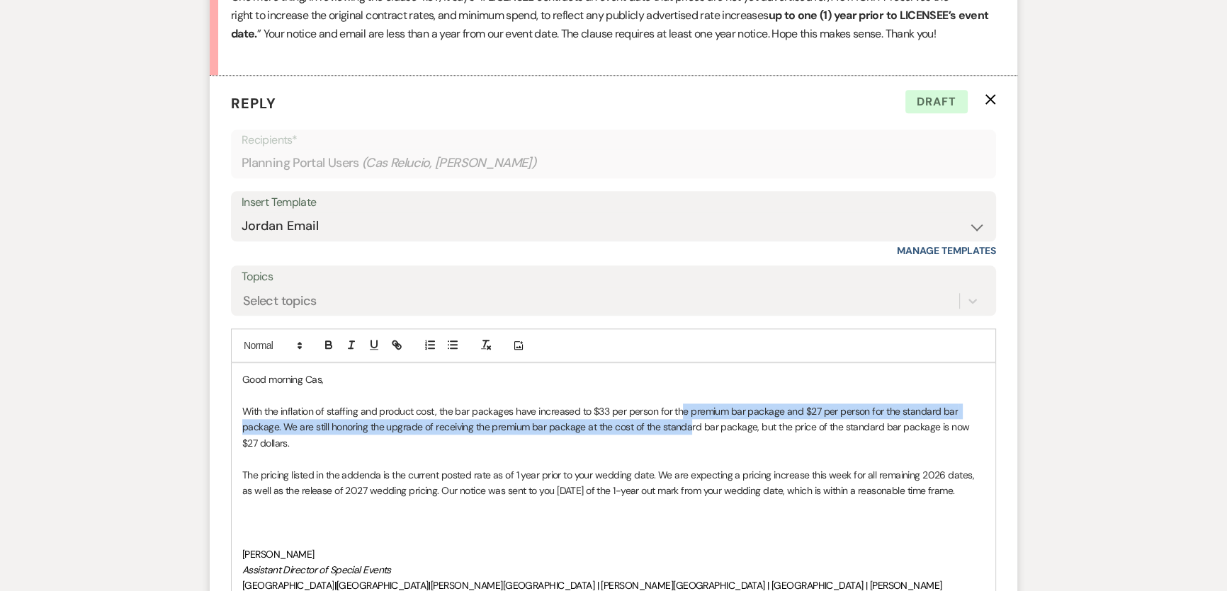
drag, startPoint x: 680, startPoint y: 396, endPoint x: 687, endPoint y: 412, distance: 17.1
click at [687, 412] on p "With the inflation of staffing and product cost, the bar packages have increase…" at bounding box center [613, 427] width 742 height 47
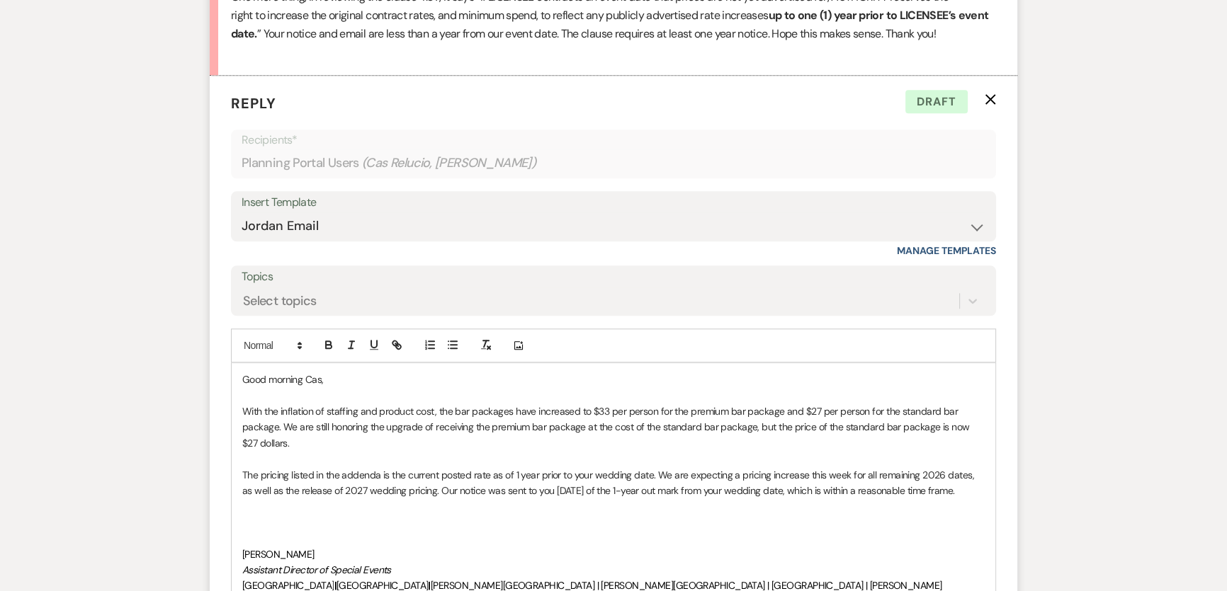
click at [390, 475] on p "The pricing listed in the addenda is the current posted rate as of 1 year prior…" at bounding box center [613, 484] width 742 height 32
drag, startPoint x: 503, startPoint y: 497, endPoint x: 480, endPoint y: 426, distance: 75.3
click at [463, 423] on div "Good morning Cas, With the inflation of staffing and product cost, the bar pack…" at bounding box center [614, 546] width 764 height 366
click at [826, 515] on p at bounding box center [613, 523] width 742 height 16
click at [251, 431] on p "With the inflation of staffing and product cost, the bar packages have increase…" at bounding box center [613, 427] width 742 height 47
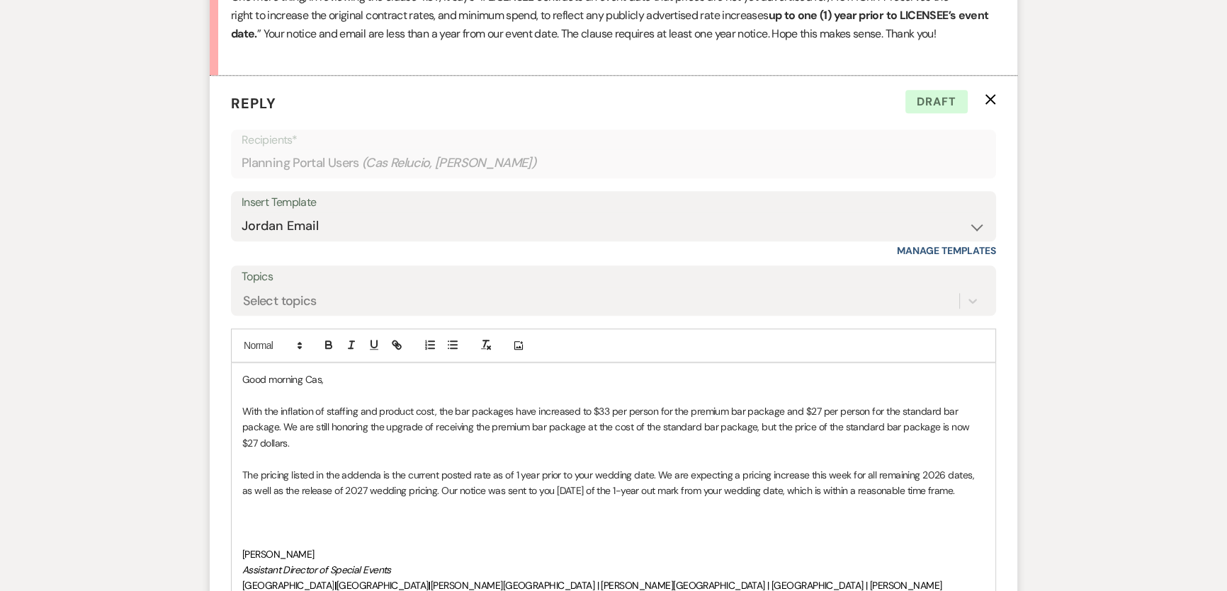
click at [697, 429] on p "With the inflation of staffing and product cost, the bar packages have increase…" at bounding box center [613, 427] width 742 height 47
drag, startPoint x: 268, startPoint y: 425, endPoint x: 242, endPoint y: 425, distance: 26.2
click at [242, 425] on p "With the inflation of staffing and product cost, the bar packages have increase…" at bounding box center [613, 427] width 742 height 47
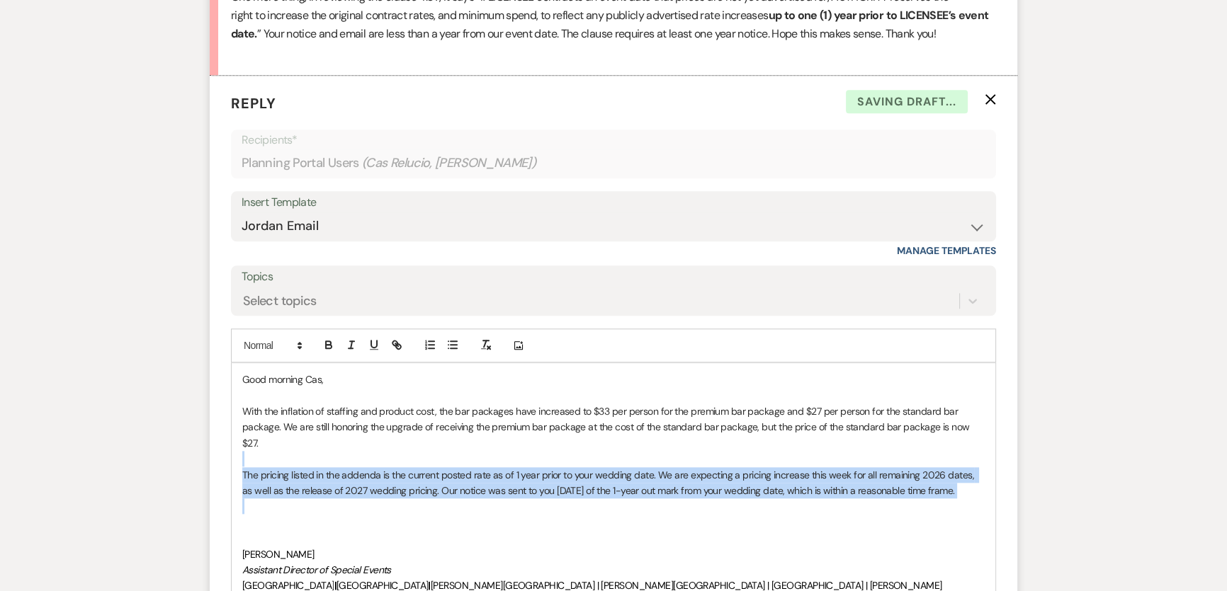
drag, startPoint x: 317, startPoint y: 426, endPoint x: 545, endPoint y: 465, distance: 231.5
click at [545, 465] on div "Good morning Cas, With the inflation of staffing and product cost, the bar pack…" at bounding box center [614, 546] width 764 height 366
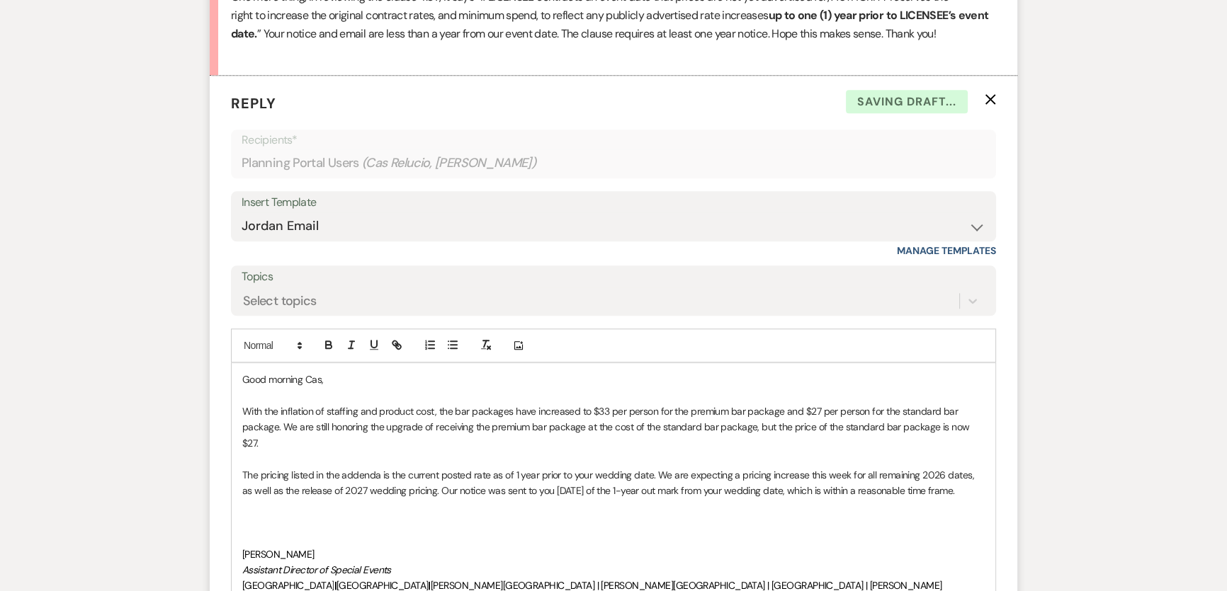
click at [521, 547] on p "[PERSON_NAME]" at bounding box center [613, 555] width 742 height 16
click at [907, 451] on p at bounding box center [613, 459] width 742 height 16
click at [988, 410] on div "Good morning Cas, With the inflation of staffing and product cost, the bar pack…" at bounding box center [614, 546] width 764 height 366
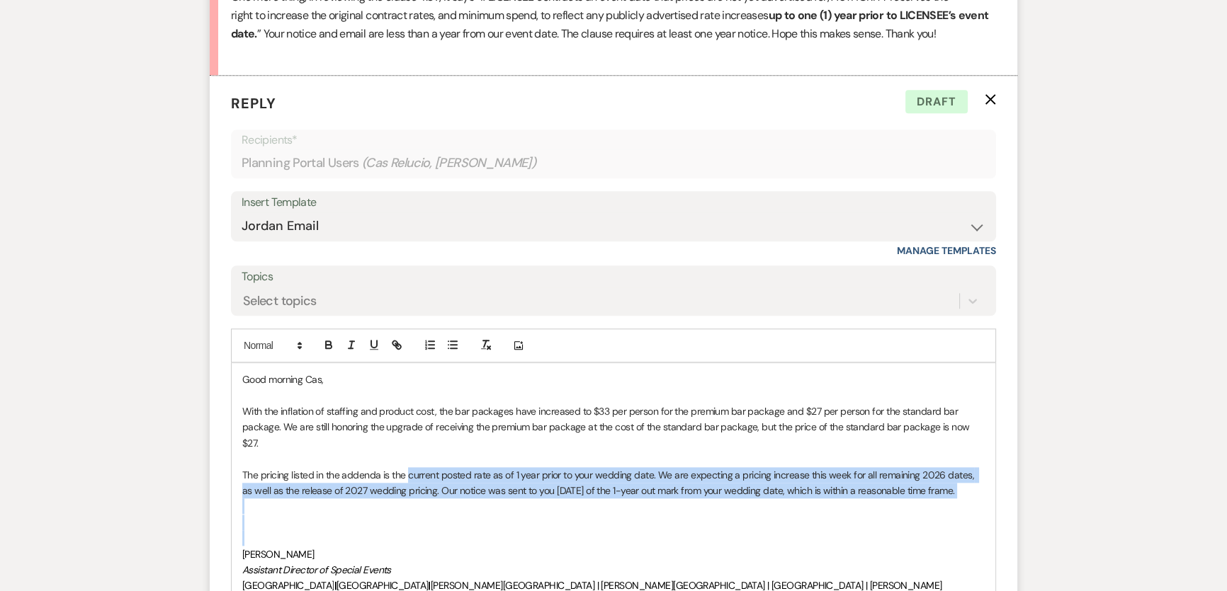
drag, startPoint x: 373, startPoint y: 499, endPoint x: 406, endPoint y: 431, distance: 75.1
click at [406, 431] on div "Good morning Cas, With the inflation of staffing and product cost, the bar pack…" at bounding box center [614, 546] width 764 height 366
click at [635, 515] on p at bounding box center [613, 523] width 742 height 16
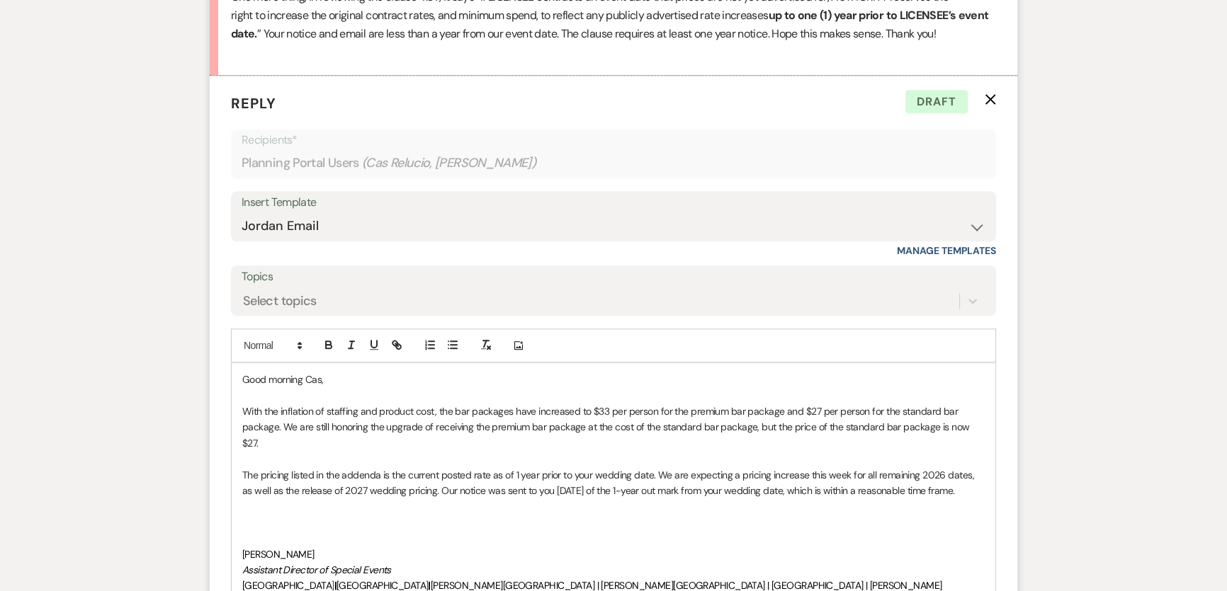
scroll to position [1803, 0]
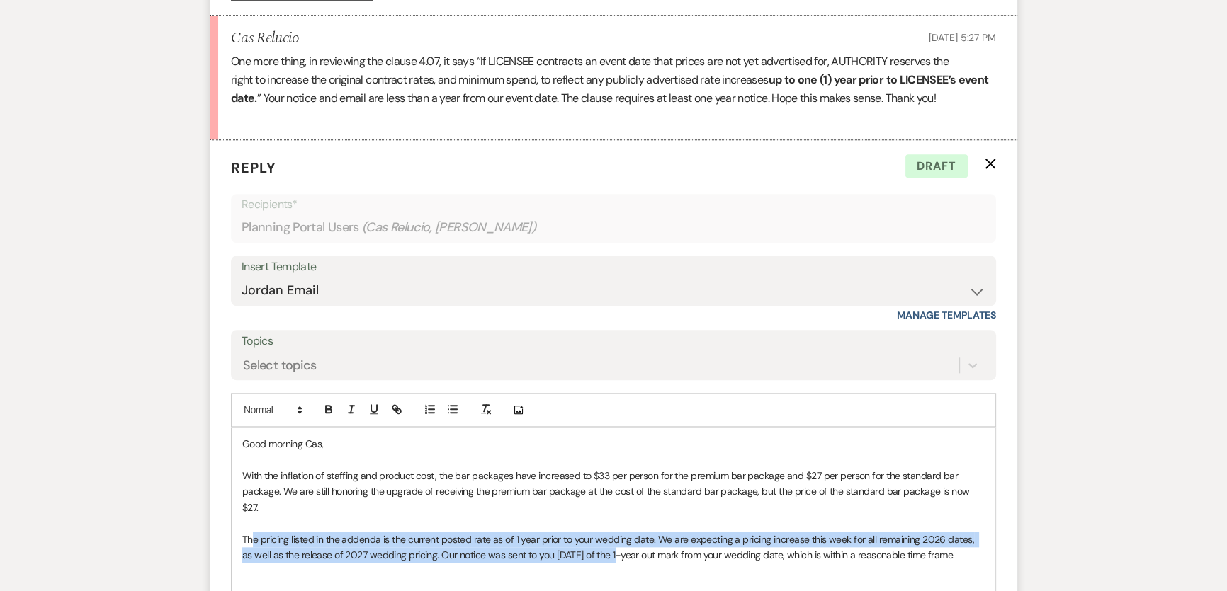
drag, startPoint x: 254, startPoint y: 503, endPoint x: 602, endPoint y: 527, distance: 348.6
click at [602, 532] on p "The pricing listed in the addenda is the current posted rate as of 1 year prior…" at bounding box center [613, 548] width 742 height 32
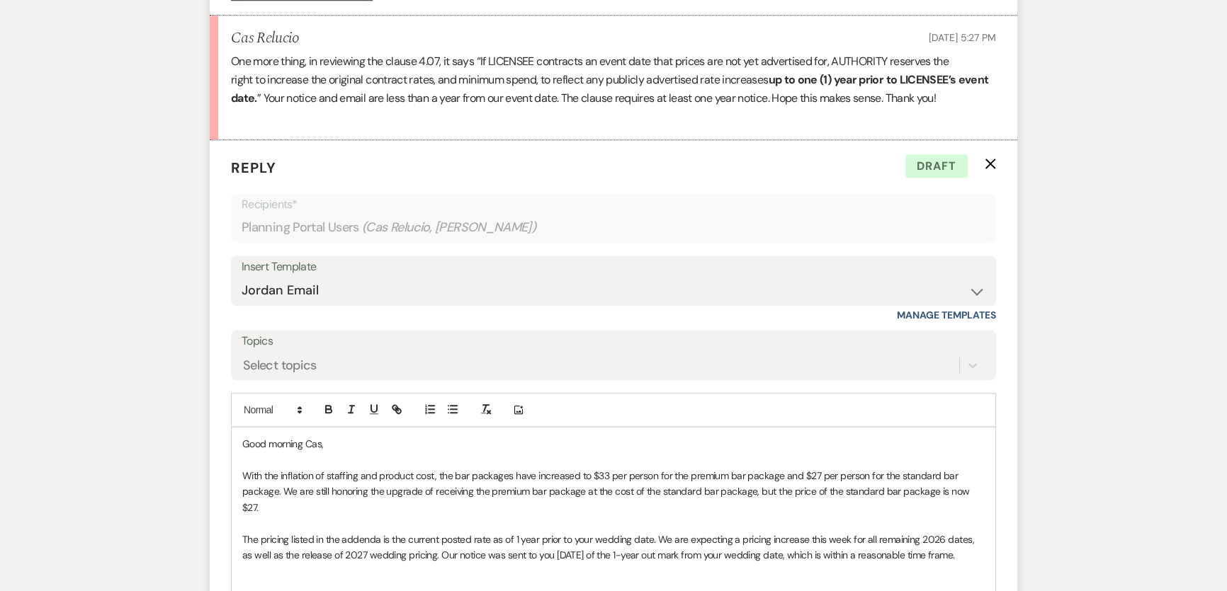
click at [661, 579] on p at bounding box center [613, 587] width 742 height 16
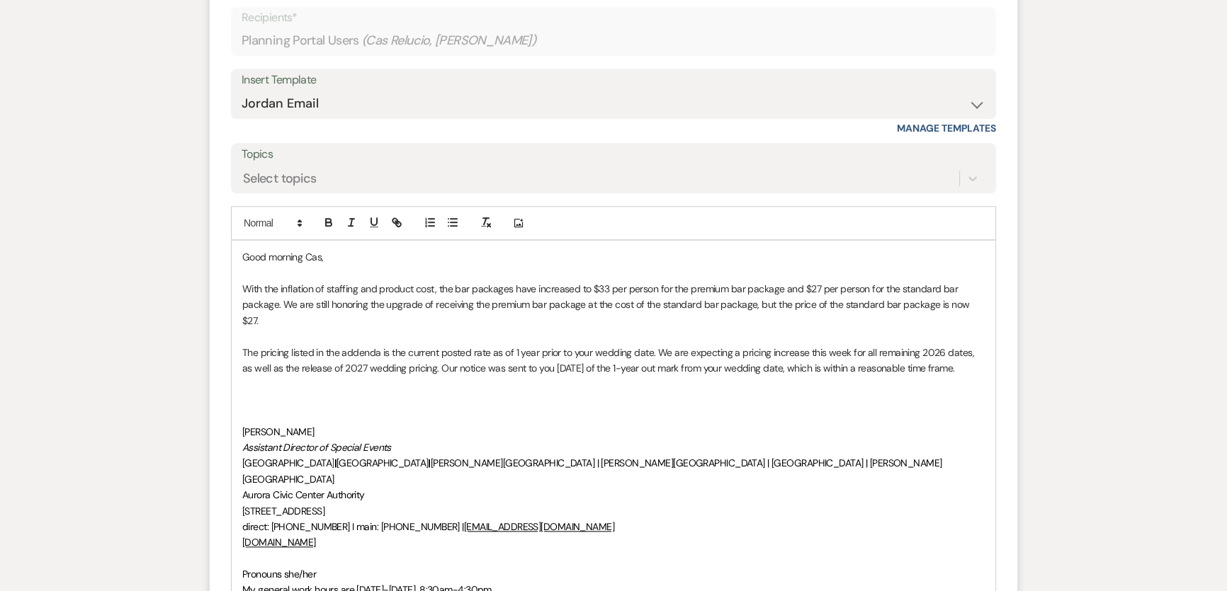
scroll to position [1996, 0]
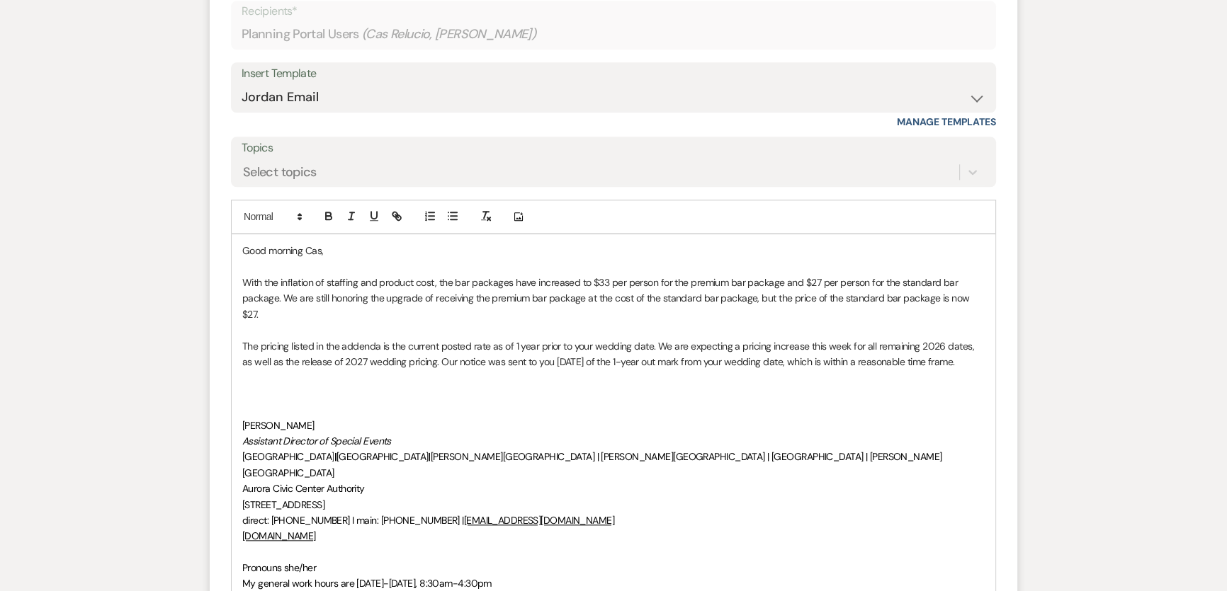
click at [954, 339] on p "The pricing listed in the addenda is the current posted rate as of 1 year prior…" at bounding box center [613, 355] width 742 height 32
click at [935, 339] on p "The pricing listed in the addenda is the current posted rate as of 1 year prior…" at bounding box center [613, 355] width 742 height 32
click at [931, 339] on p "The pricing listed in the addenda is the current posted rate as of 1 year prior…" at bounding box center [613, 355] width 742 height 32
click at [655, 339] on p "The pricing listed in the addenda is the current posted rate as of 1 year prior…" at bounding box center [613, 355] width 742 height 32
click at [594, 339] on p "The pricing listed in the addenda is the current posted rate as of 1 year prior…" at bounding box center [613, 355] width 742 height 32
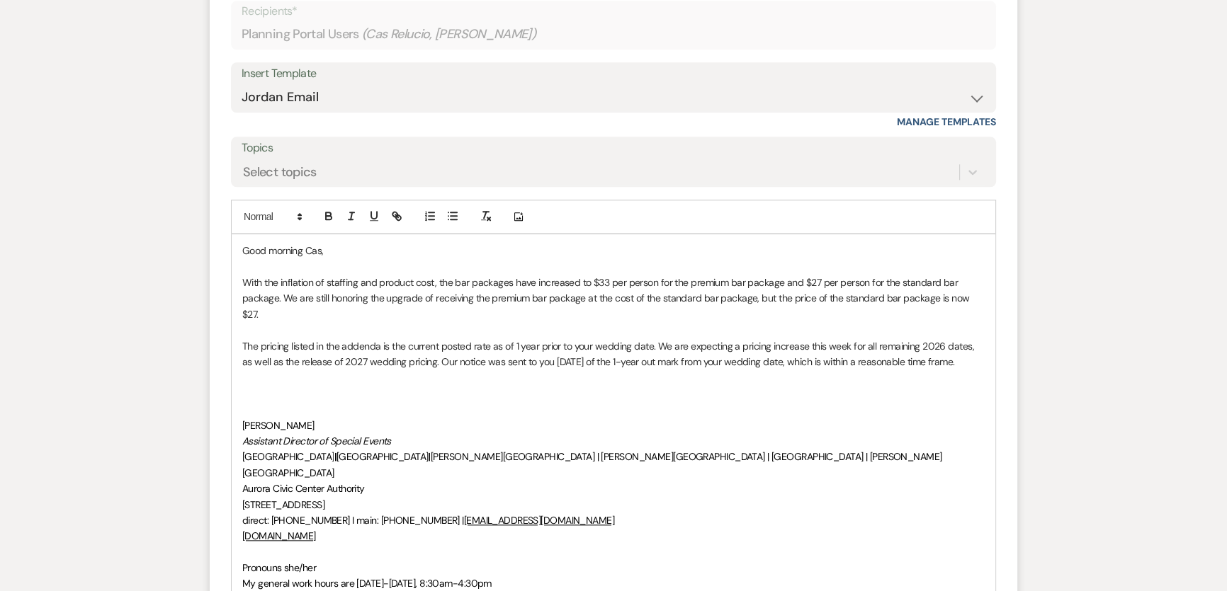
click at [689, 339] on p "The pricing listed in the addenda is the current posted rate as of 1 year prior…" at bounding box center [613, 355] width 742 height 32
click at [589, 339] on p "The pricing listed in the addenda is the current posted rate as of 1 year prior…" at bounding box center [613, 355] width 742 height 32
click at [712, 339] on p "The pricing listed in the addenda is the current posted rate as of 1 year prior…" at bounding box center [613, 355] width 742 height 32
click at [701, 386] on p at bounding box center [613, 394] width 742 height 16
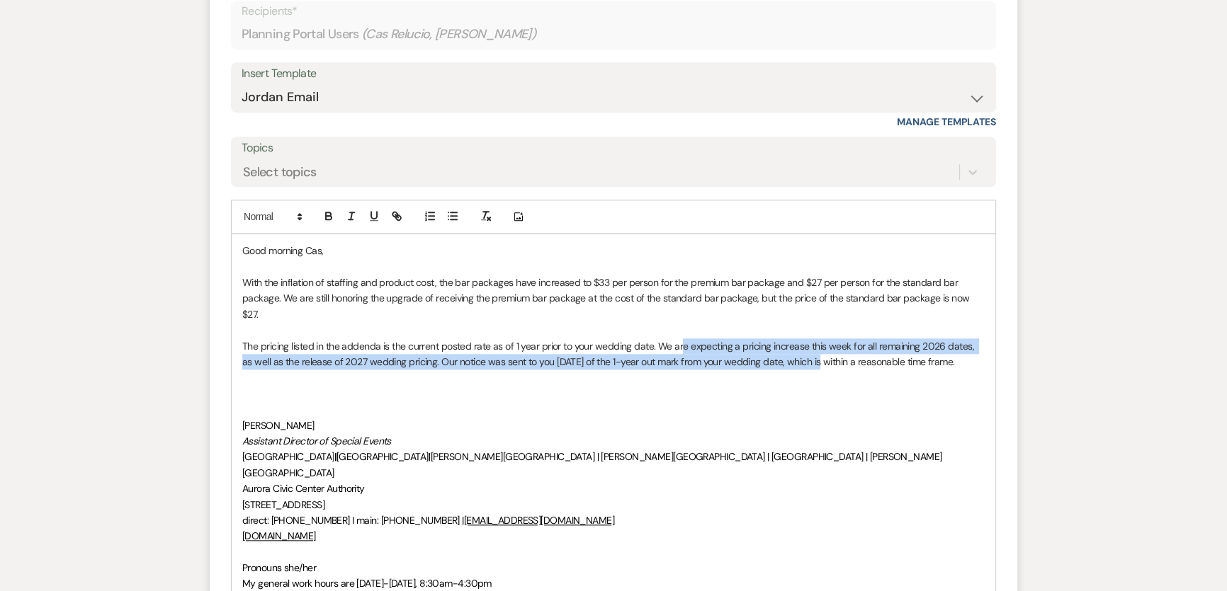
drag, startPoint x: 679, startPoint y: 307, endPoint x: 805, endPoint y: 322, distance: 127.6
click at [805, 339] on p "The pricing listed in the addenda is the current posted rate as of 1 year prior…" at bounding box center [613, 355] width 742 height 32
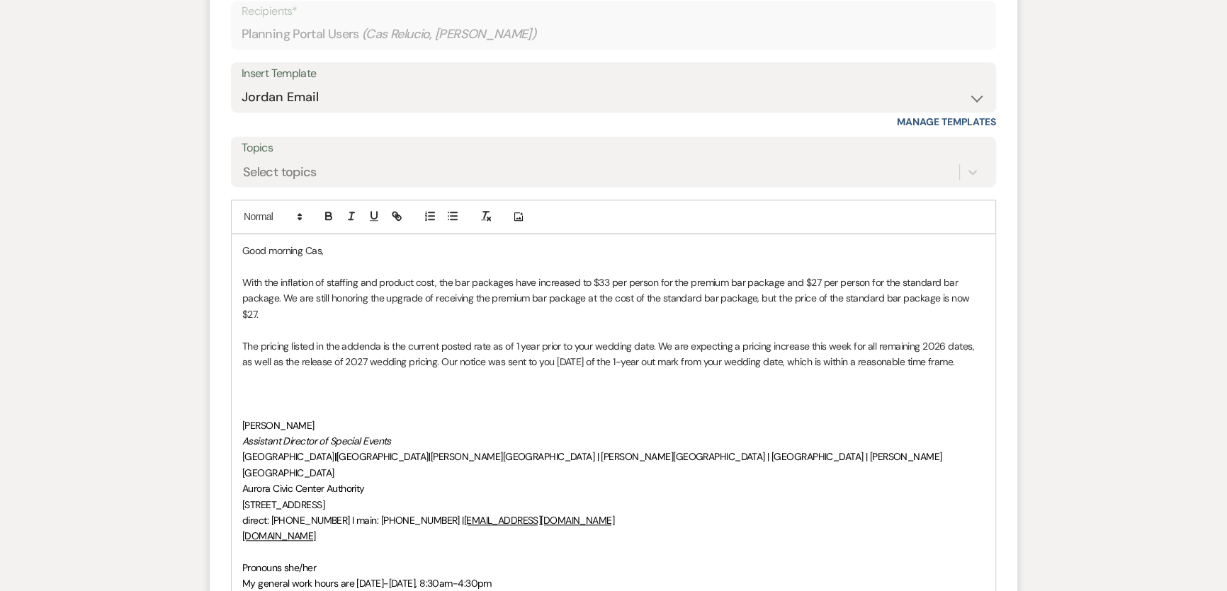
click at [884, 370] on p at bounding box center [613, 378] width 742 height 16
click at [459, 386] on p at bounding box center [613, 394] width 742 height 16
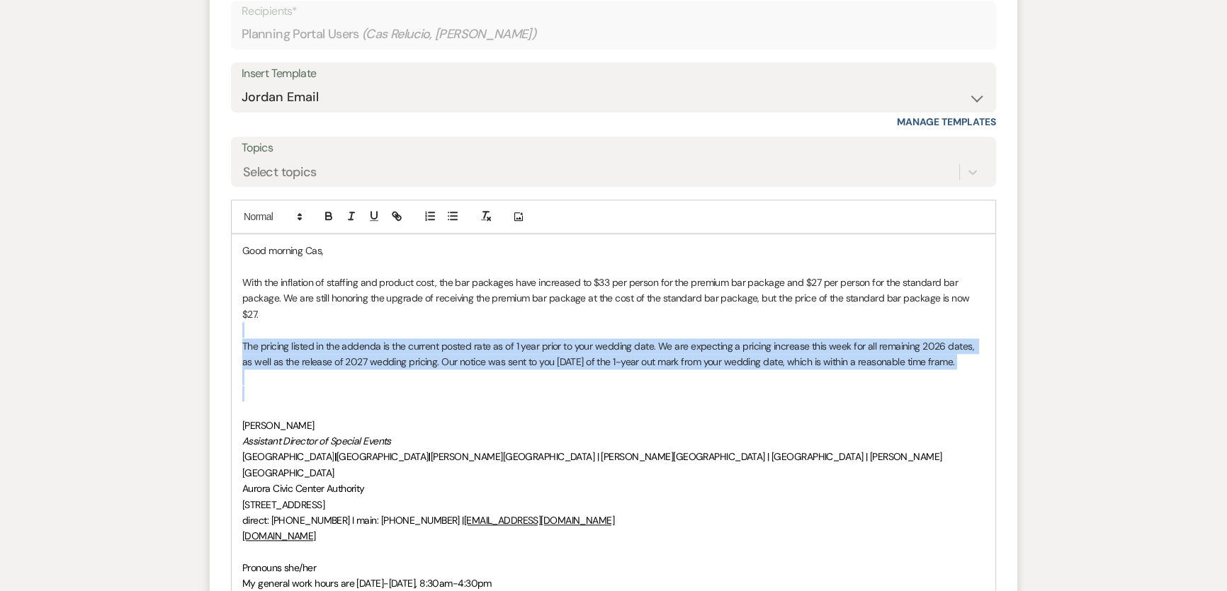
drag, startPoint x: 459, startPoint y: 354, endPoint x: 425, endPoint y: 298, distance: 66.1
click at [425, 298] on div "Good morning Cas, With the inflation of staffing and product cost, the bar pack…" at bounding box center [614, 417] width 764 height 366
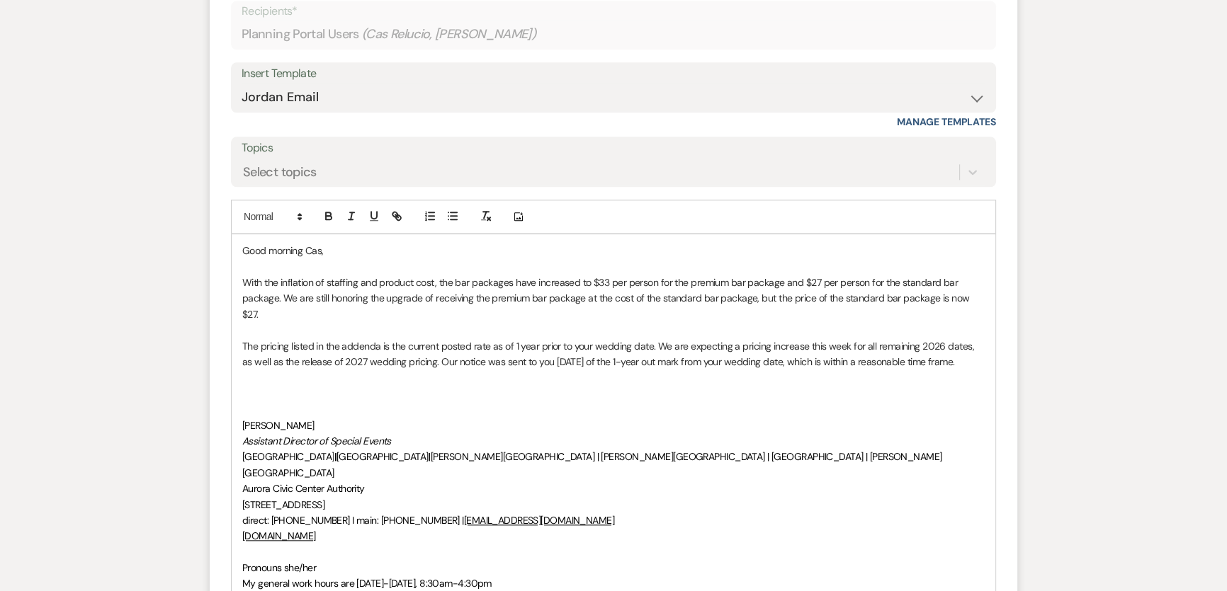
click at [711, 418] on p "[PERSON_NAME]" at bounding box center [613, 426] width 742 height 16
click at [562, 339] on p "The pricing listed in the addenda is the current posted rate as of 1 year prior…" at bounding box center [613, 355] width 742 height 32
click at [493, 339] on p "The pricing listed in the addenda is the current posted rate as of 1 year prior…" at bounding box center [613, 355] width 742 height 32
click at [529, 370] on p at bounding box center [613, 378] width 742 height 16
drag, startPoint x: 543, startPoint y: 329, endPoint x: 589, endPoint y: 332, distance: 46.8
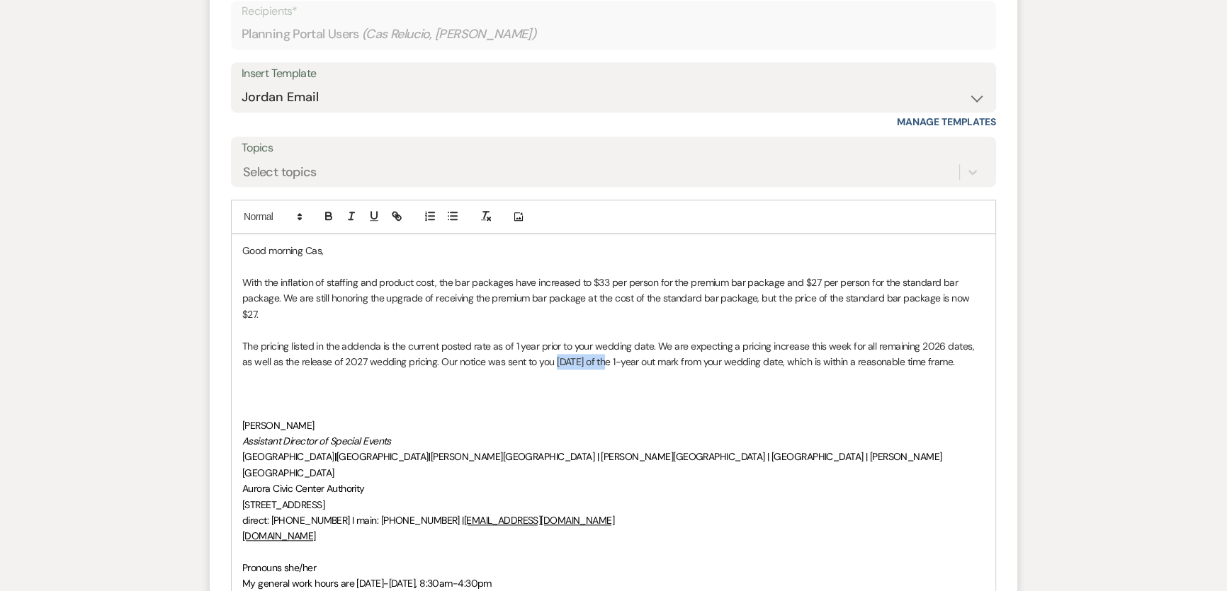
click at [589, 339] on p "The pricing listed in the addenda is the current posted rate as of 1 year prior…" at bounding box center [613, 355] width 742 height 32
click at [553, 386] on p at bounding box center [613, 394] width 742 height 16
drag, startPoint x: 540, startPoint y: 322, endPoint x: 567, endPoint y: 327, distance: 27.3
click at [566, 339] on p "The pricing listed in the addenda is the current posted rate as of 1 year prior…" at bounding box center [613, 355] width 742 height 32
click at [567, 339] on p "The pricing listed in the addenda is the current posted rate as of 1 year prior…" at bounding box center [613, 355] width 742 height 32
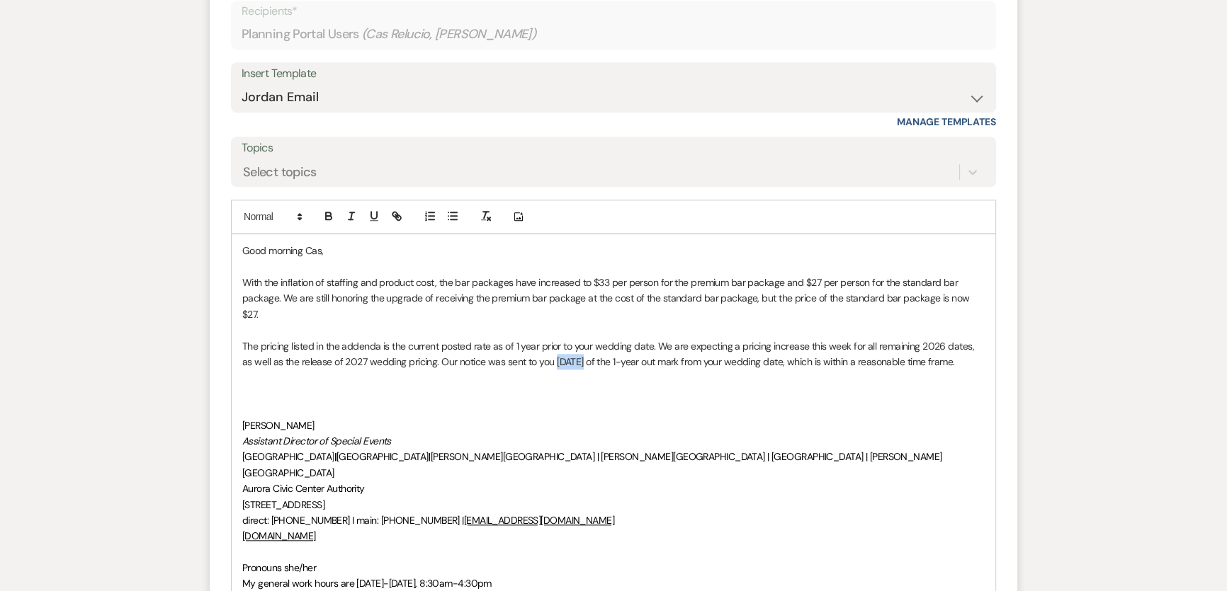
drag, startPoint x: 543, startPoint y: 325, endPoint x: 565, endPoint y: 326, distance: 22.0
click at [565, 339] on p "The pricing listed in the addenda is the current posted rate as of 1 year prior…" at bounding box center [613, 355] width 742 height 32
click at [868, 418] on p "[PERSON_NAME]" at bounding box center [613, 426] width 742 height 16
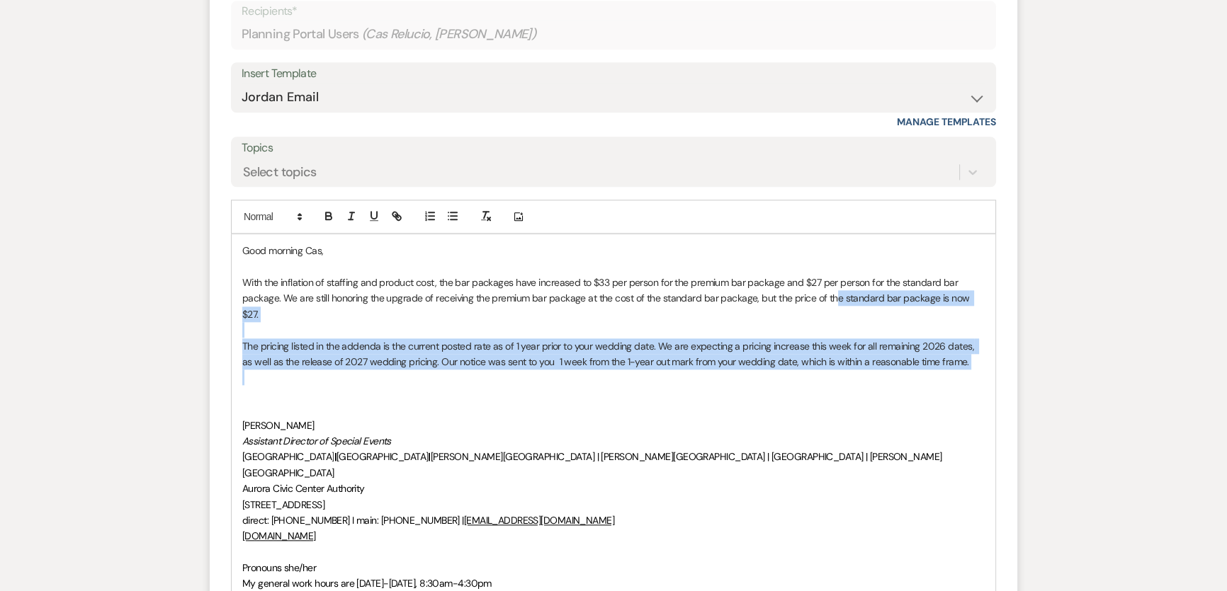
drag, startPoint x: 907, startPoint y: 339, endPoint x: 895, endPoint y: 318, distance: 24.4
click at [833, 278] on div "Good morning Cas, With the inflation of staffing and product cost, the bar pack…" at bounding box center [614, 417] width 764 height 366
click at [845, 339] on p "The pricing listed in the addenda is the current posted rate as of 1 year prior…" at bounding box center [613, 355] width 742 height 32
click at [783, 339] on p "The pricing listed in the addenda is the current posted rate as of 1 year prior…" at bounding box center [613, 355] width 742 height 32
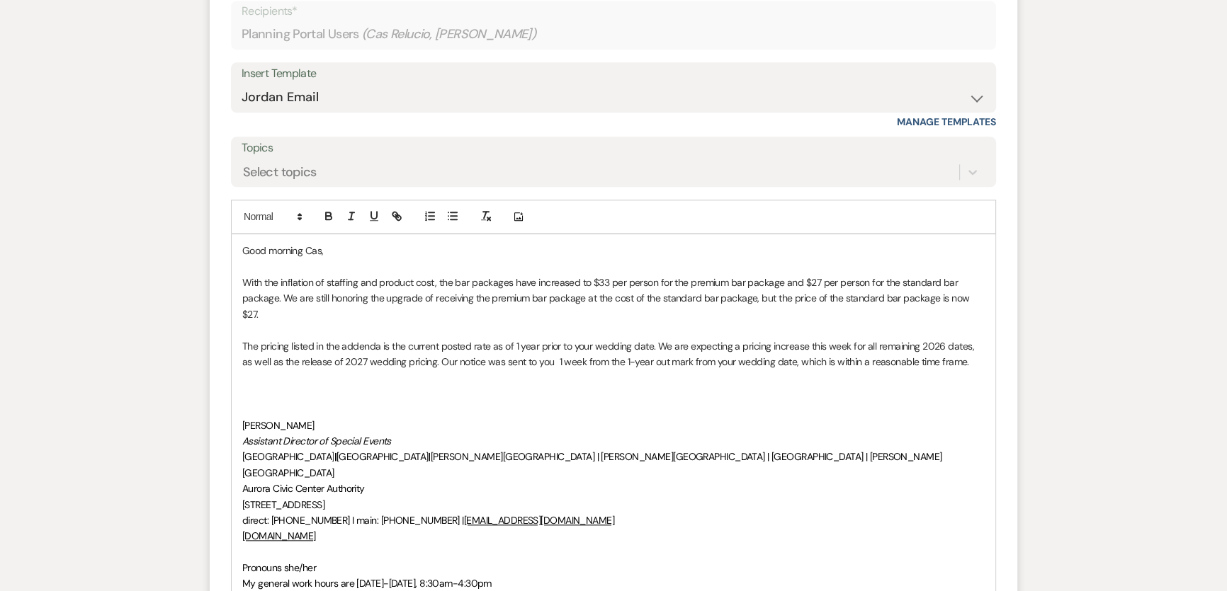
click at [857, 339] on p "The pricing listed in the addenda is the current posted rate as of 1 year prior…" at bounding box center [613, 355] width 742 height 32
drag, startPoint x: 822, startPoint y: 325, endPoint x: 848, endPoint y: 326, distance: 26.2
click at [848, 339] on p "The pricing listed in the addenda is the current posted rate as of 1 year prior…" at bounding box center [613, 355] width 742 height 32
click at [813, 418] on p "[PERSON_NAME]" at bounding box center [613, 426] width 742 height 16
click at [883, 339] on p "The pricing listed in the addenda is the current posted rate as of 1 year prior…" at bounding box center [613, 355] width 742 height 32
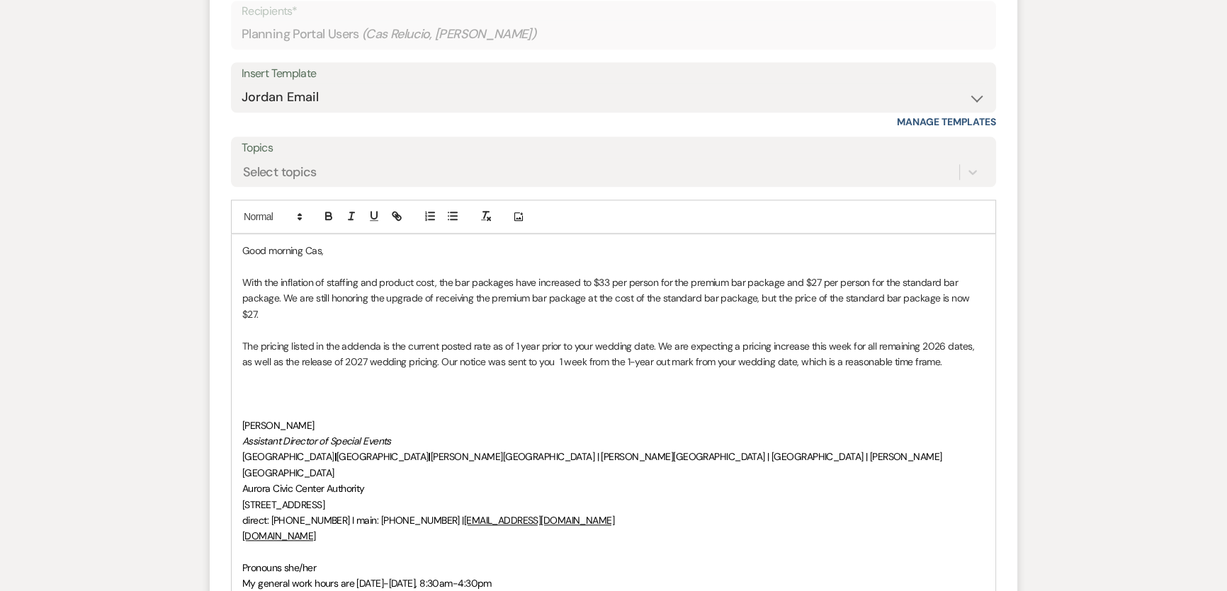
click at [832, 370] on p at bounding box center [613, 378] width 742 height 16
click at [939, 339] on p "The pricing listed in the addenda is the current posted rate as of 1 year prior…" at bounding box center [613, 355] width 742 height 32
drag, startPoint x: 949, startPoint y: 325, endPoint x: 939, endPoint y: 332, distance: 12.8
click at [939, 339] on p "The pricing listed in the addenda is the current posted rate as of 1 year prior…" at bounding box center [613, 355] width 742 height 32
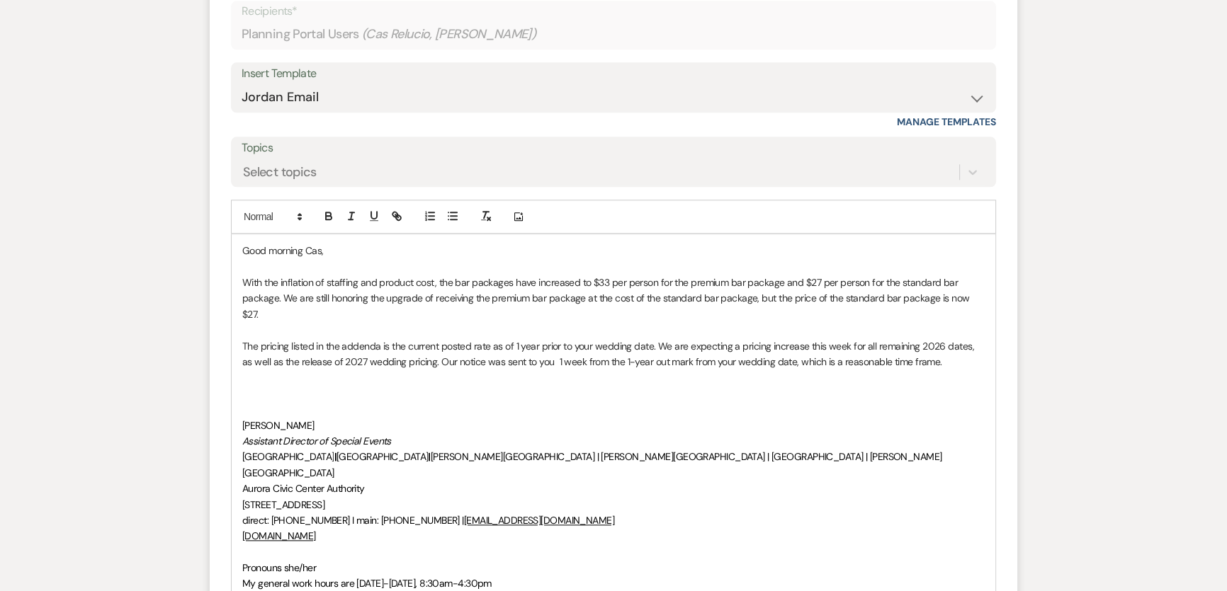
click at [866, 402] on p at bounding box center [613, 410] width 742 height 16
click at [762, 386] on p at bounding box center [613, 394] width 742 height 16
click at [744, 339] on p "The pricing listed in the addenda is the current posted rate as of 1 year prior…" at bounding box center [613, 355] width 742 height 32
click at [750, 370] on p at bounding box center [613, 378] width 742 height 16
click at [524, 386] on p at bounding box center [613, 394] width 742 height 16
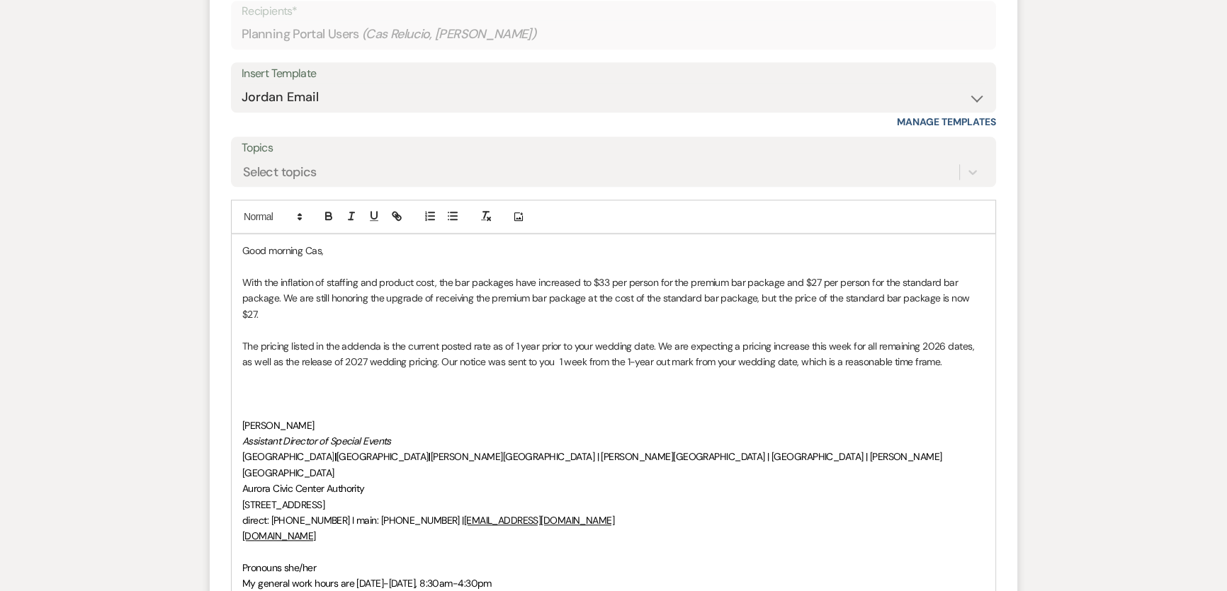
click at [523, 386] on p at bounding box center [613, 394] width 742 height 16
click at [515, 370] on p at bounding box center [613, 378] width 742 height 16
click at [524, 386] on p at bounding box center [613, 394] width 742 height 16
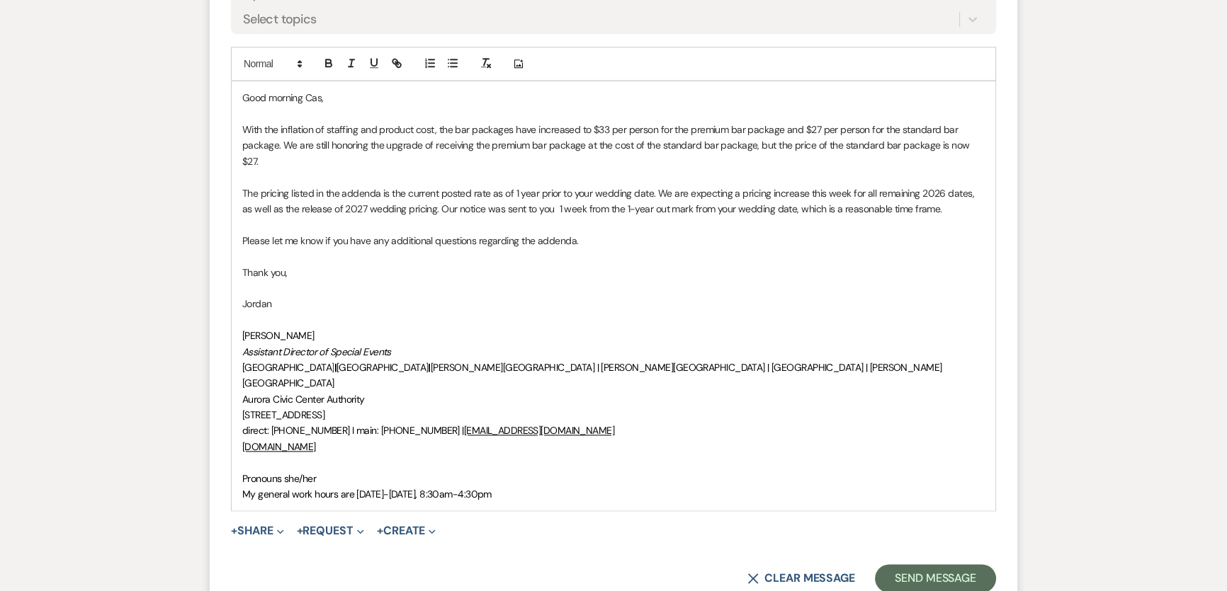
scroll to position [2318, 0]
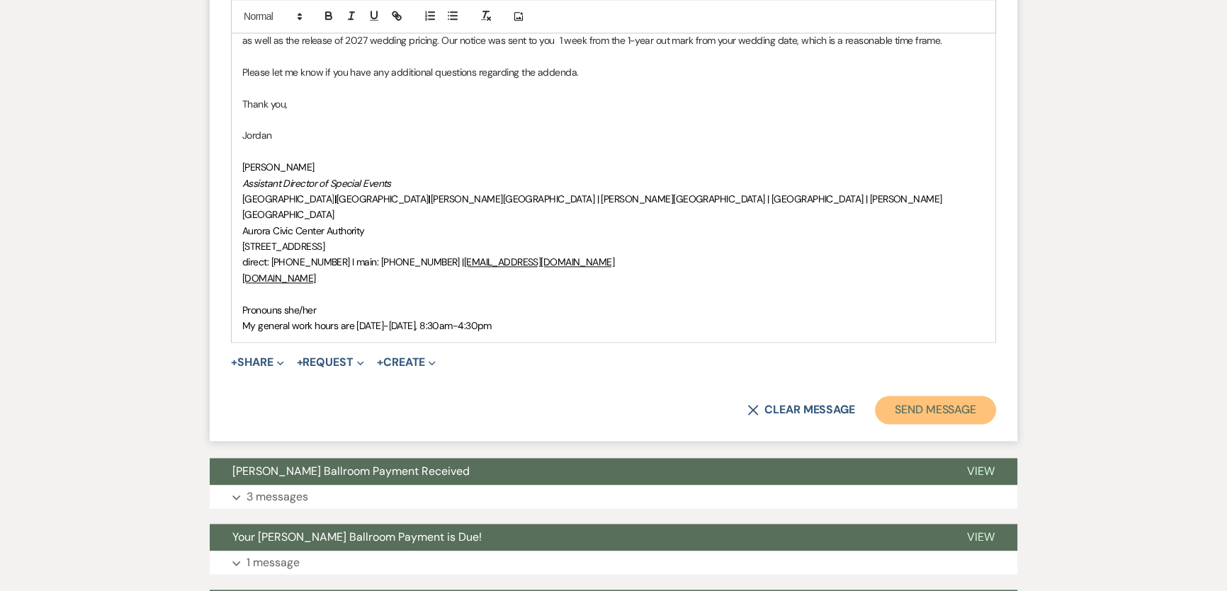
click at [964, 396] on button "Send Message" at bounding box center [935, 410] width 121 height 28
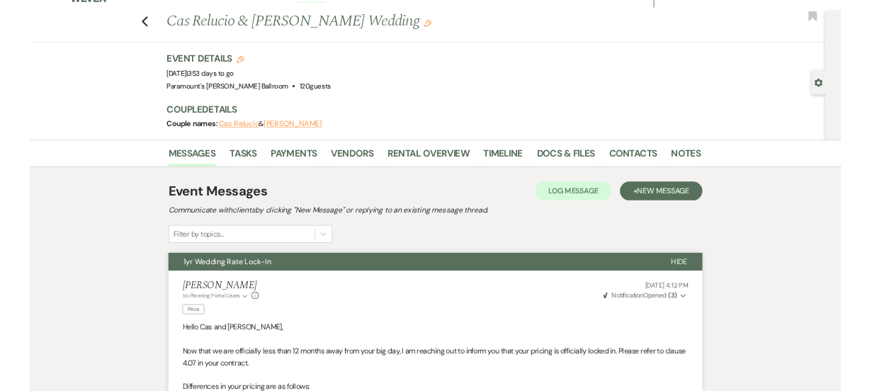
scroll to position [0, 0]
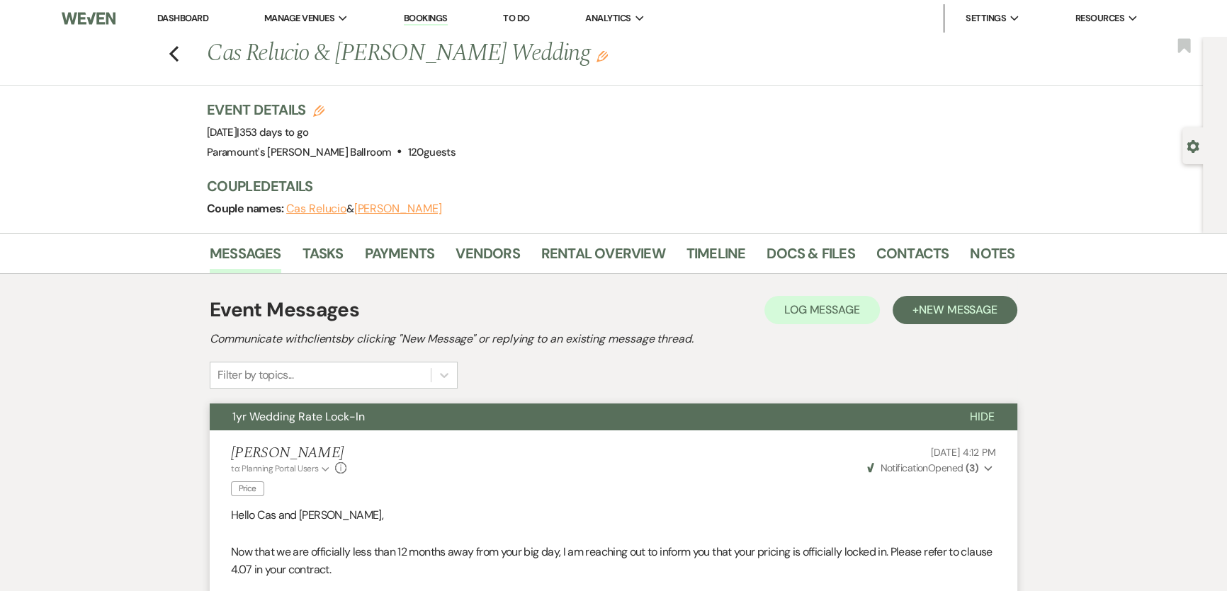
click at [168, 9] on li "Dashboard" at bounding box center [182, 18] width 65 height 28
click at [174, 18] on link "Dashboard" at bounding box center [182, 18] width 51 height 12
